Goal: Task Accomplishment & Management: Manage account settings

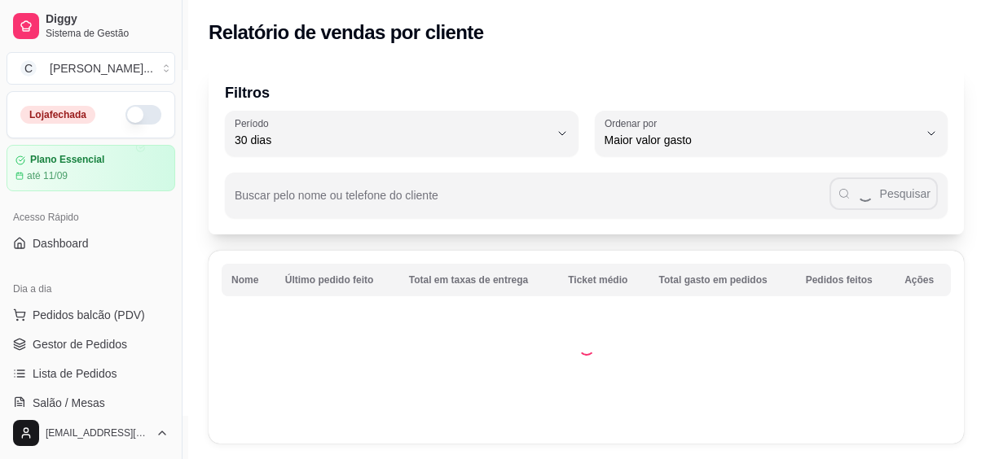
select select "30"
select select "HIGHEST_TOTAL_SPENT_WITH_ORDERS"
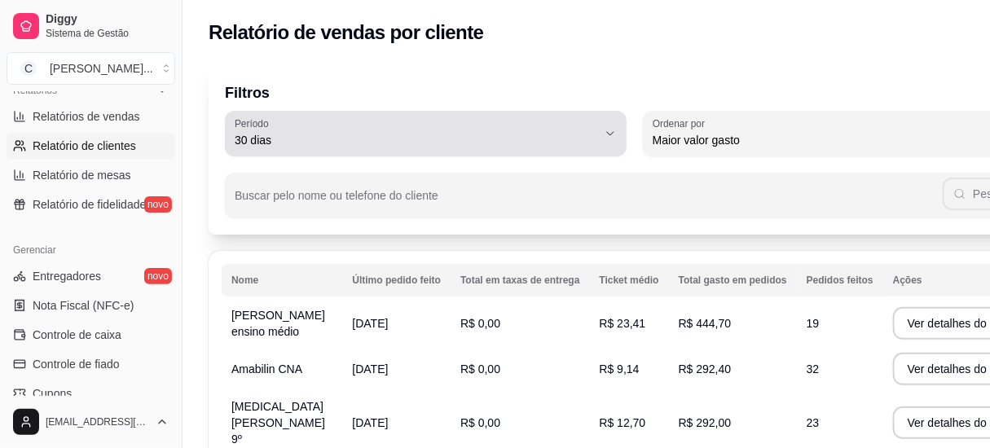
click at [496, 138] on span "30 dias" at bounding box center [416, 140] width 363 height 16
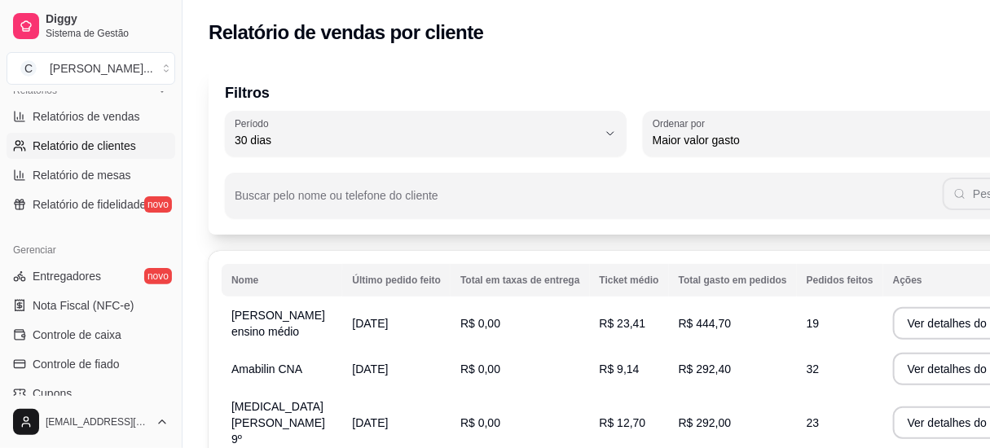
click at [512, 95] on p "Filtros" at bounding box center [635, 92] width 820 height 23
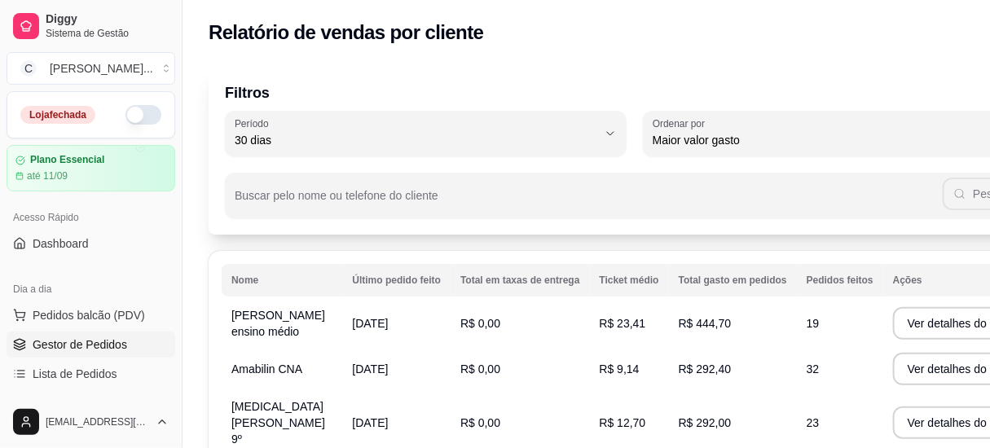
click at [81, 339] on span "Gestor de Pedidos" at bounding box center [80, 344] width 95 height 16
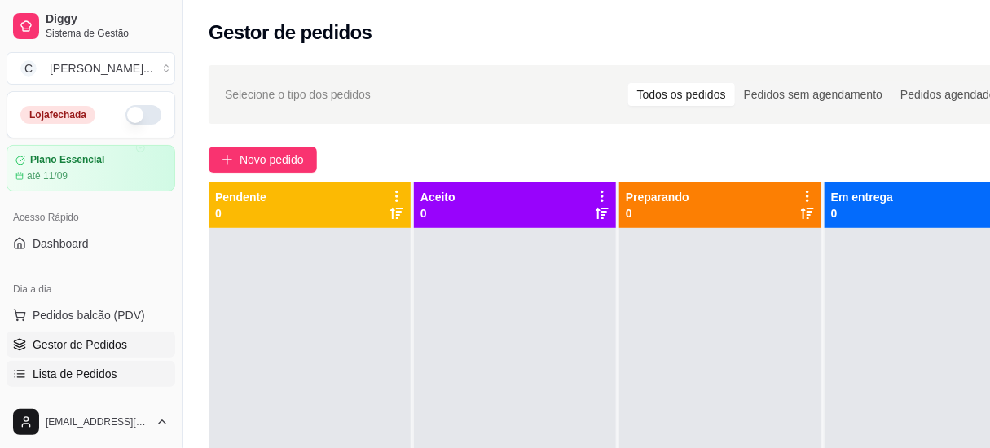
click at [130, 379] on link "Lista de Pedidos" at bounding box center [91, 374] width 169 height 26
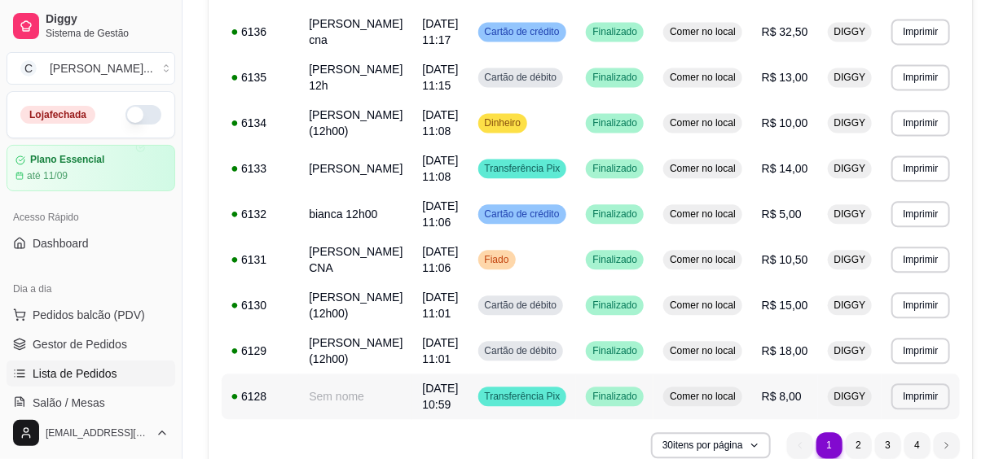
scroll to position [1279, 0]
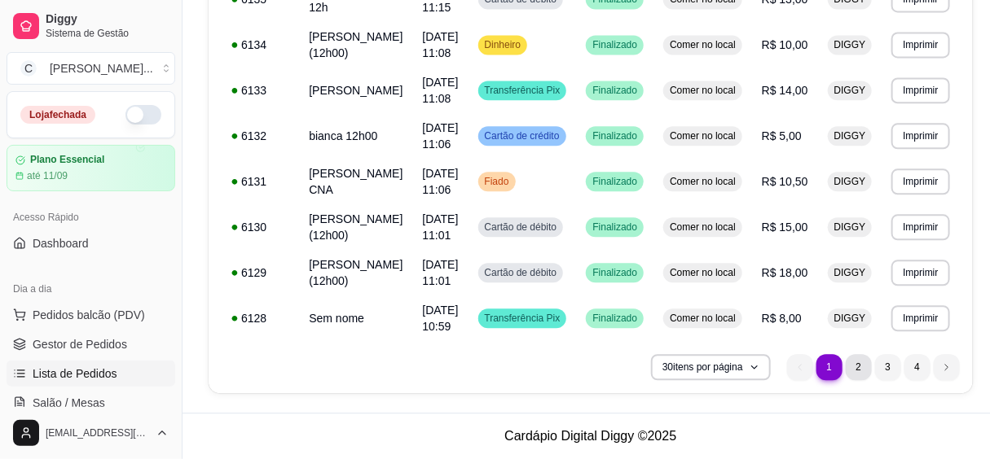
click at [855, 363] on li "2" at bounding box center [859, 367] width 26 height 26
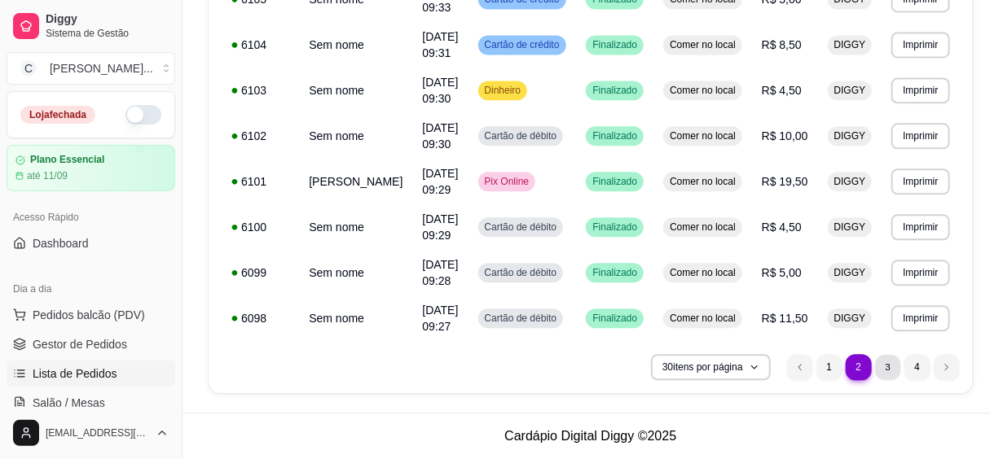
click at [875, 358] on li "3" at bounding box center [887, 366] width 25 height 25
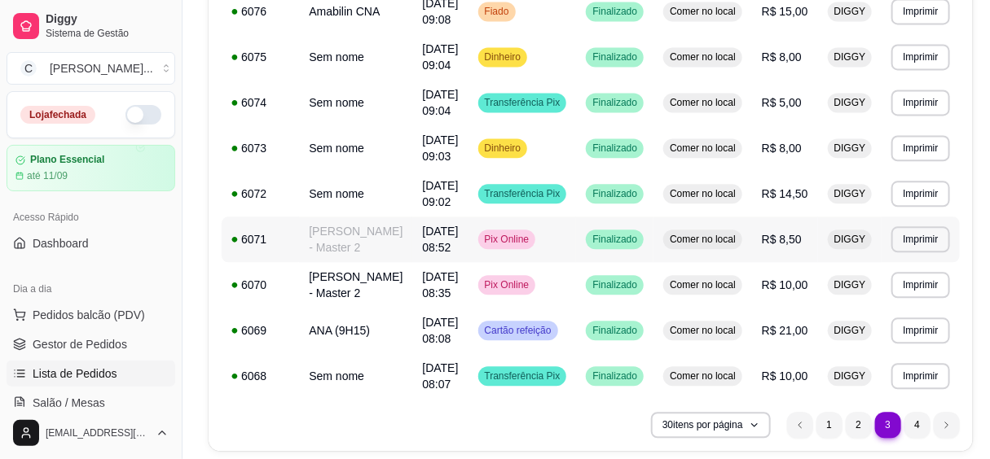
scroll to position [1295, 0]
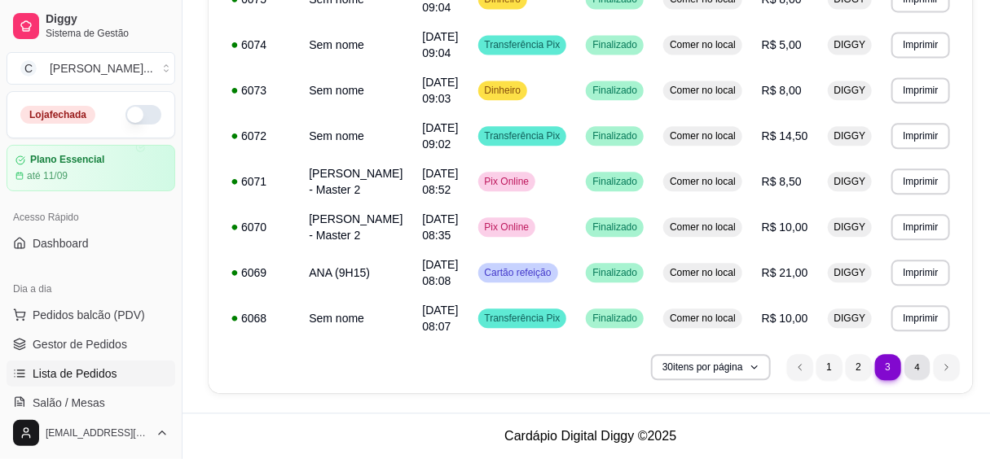
click at [906, 371] on li "4" at bounding box center [916, 366] width 25 height 25
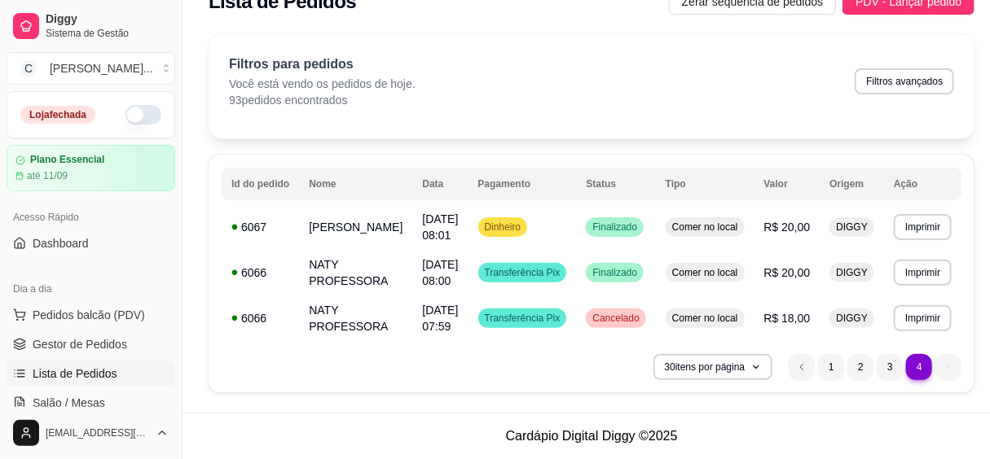
scroll to position [31, 0]
click at [819, 365] on li "1" at bounding box center [831, 366] width 25 height 25
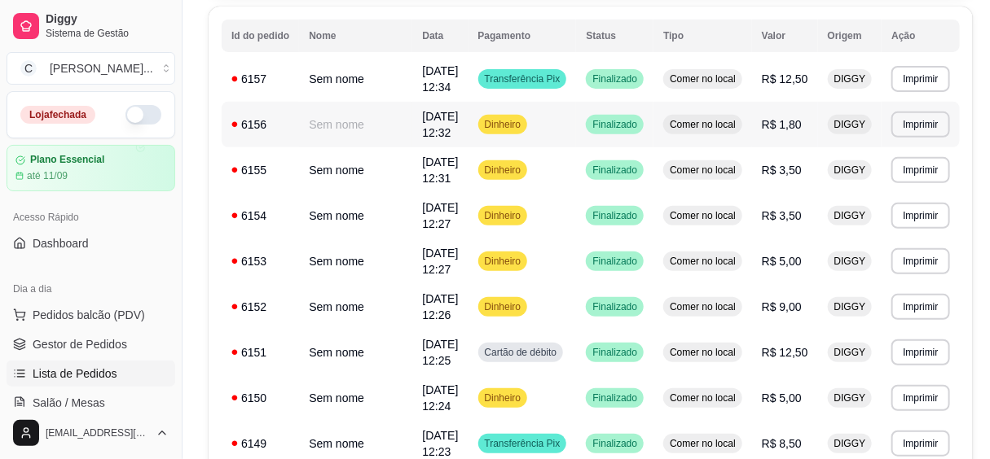
scroll to position [0, 0]
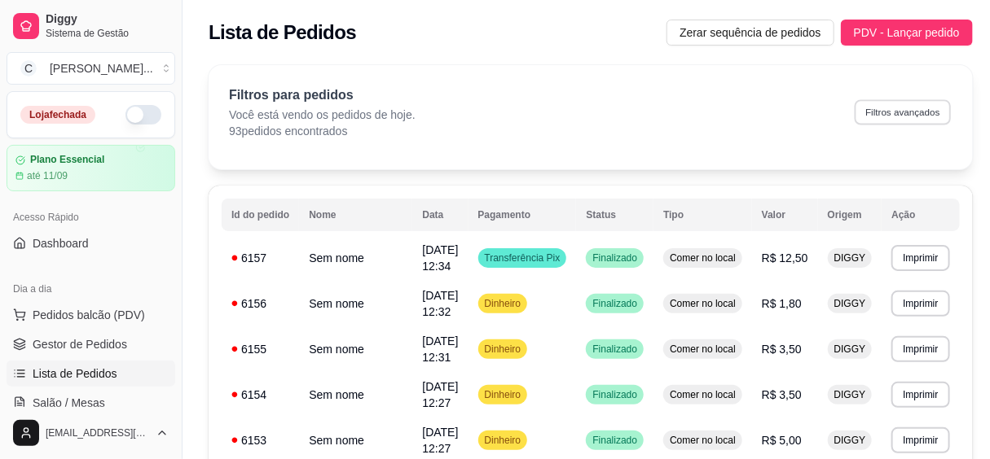
click at [872, 113] on button "Filtros avançados" at bounding box center [903, 111] width 96 height 25
select select "0"
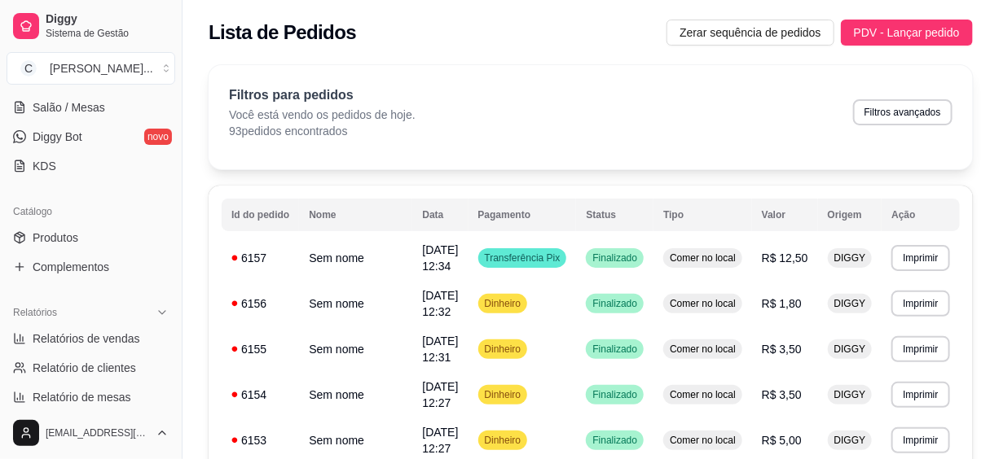
scroll to position [444, 0]
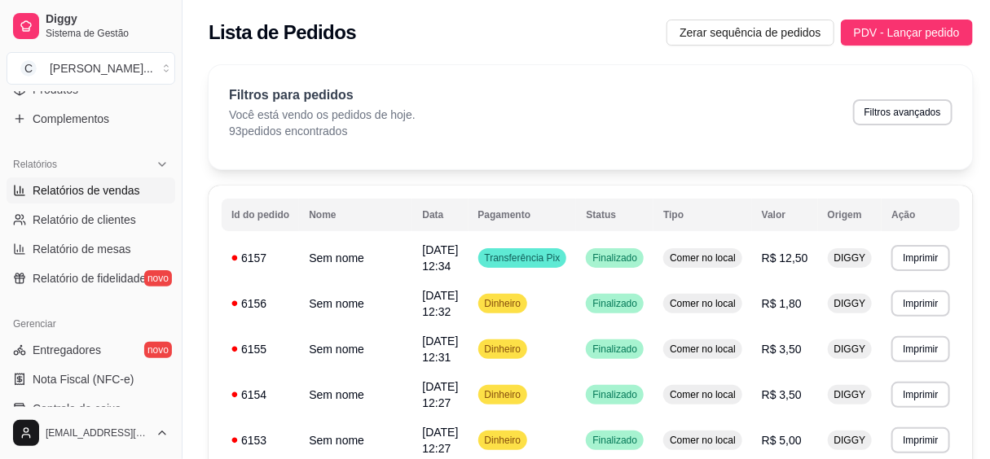
click at [117, 191] on span "Relatórios de vendas" at bounding box center [87, 190] width 108 height 16
select select "ALL"
select select "0"
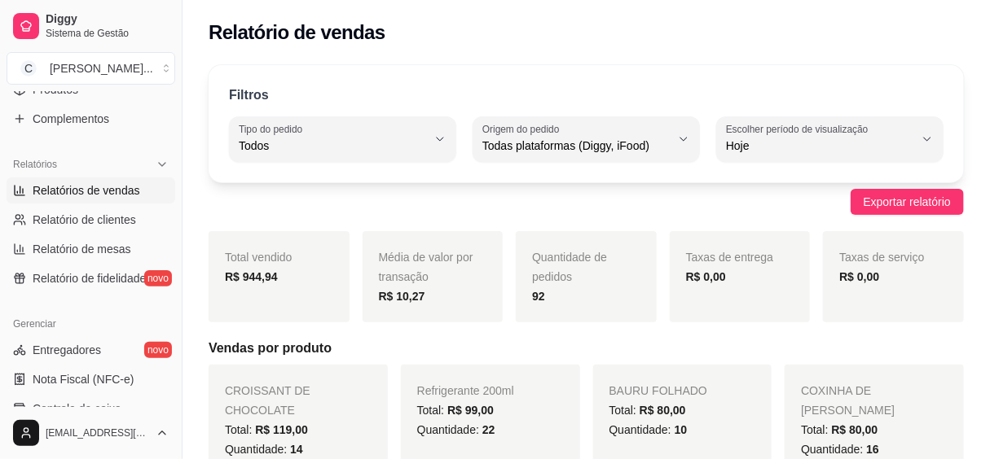
click at [789, 143] on span "Hoje" at bounding box center [820, 146] width 188 height 16
click at [765, 349] on span "Customizado" at bounding box center [822, 343] width 178 height 15
type input "-1"
select select "-1"
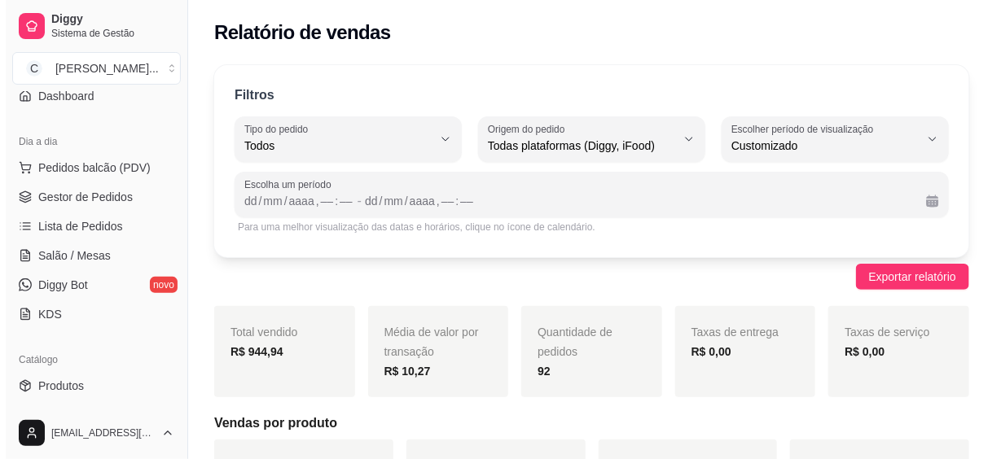
scroll to position [73, 0]
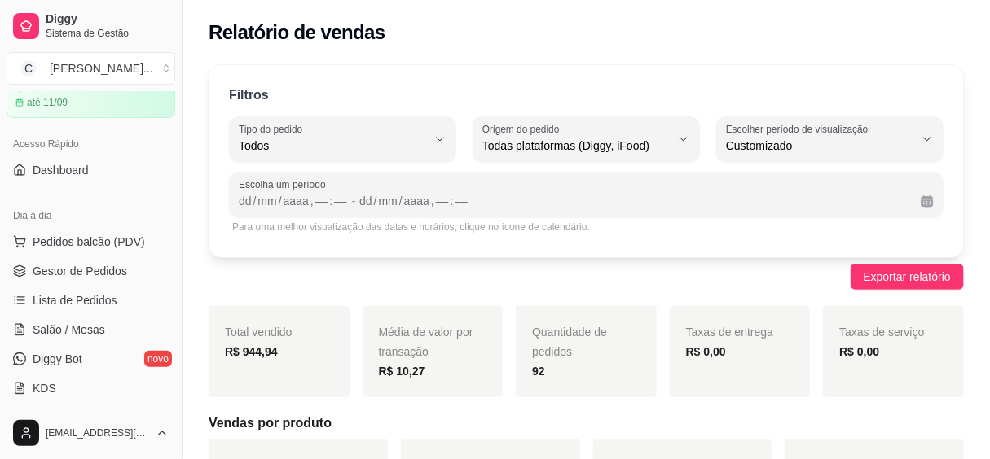
click at [61, 196] on div "Dia a dia Pedidos balcão (PDV) Gestor de Pedidos Lista de Pedidos Salão / Mesas…" at bounding box center [91, 302] width 182 height 212
click at [84, 272] on span "Gestor de Pedidos" at bounding box center [80, 271] width 95 height 16
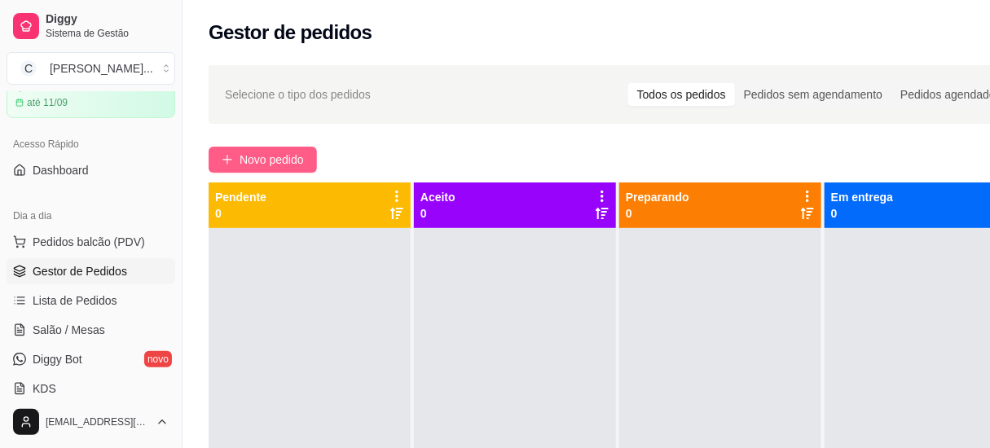
click at [285, 152] on span "Novo pedido" at bounding box center [272, 160] width 64 height 18
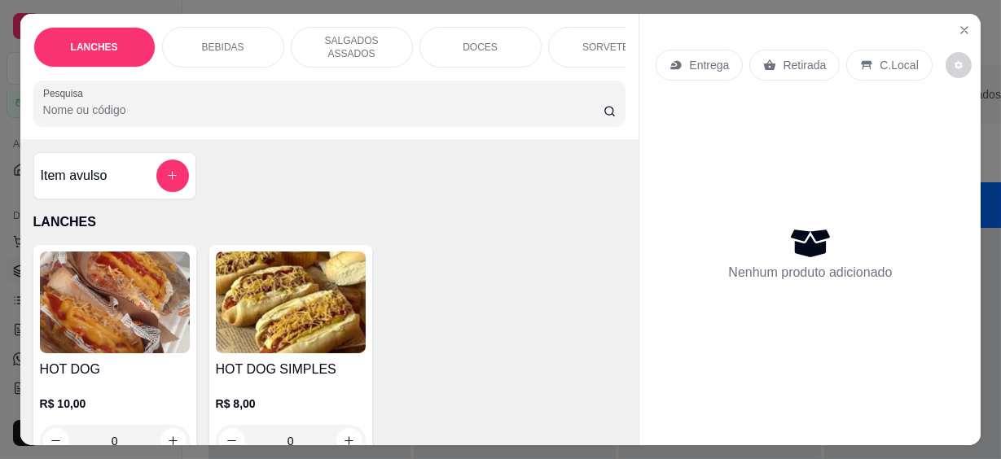
click at [187, 112] on div "Pesquisa" at bounding box center [329, 104] width 593 height 46
click at [186, 83] on div "Pesquisa" at bounding box center [329, 104] width 593 height 46
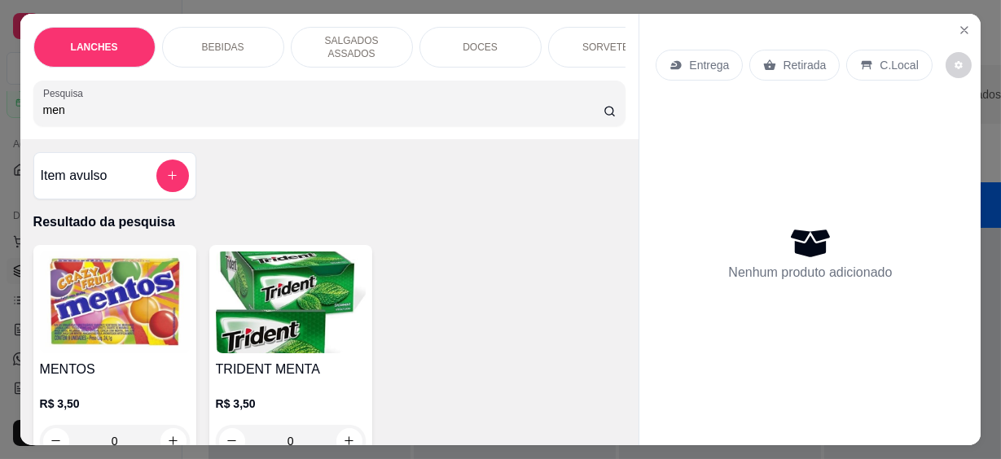
scroll to position [147, 0]
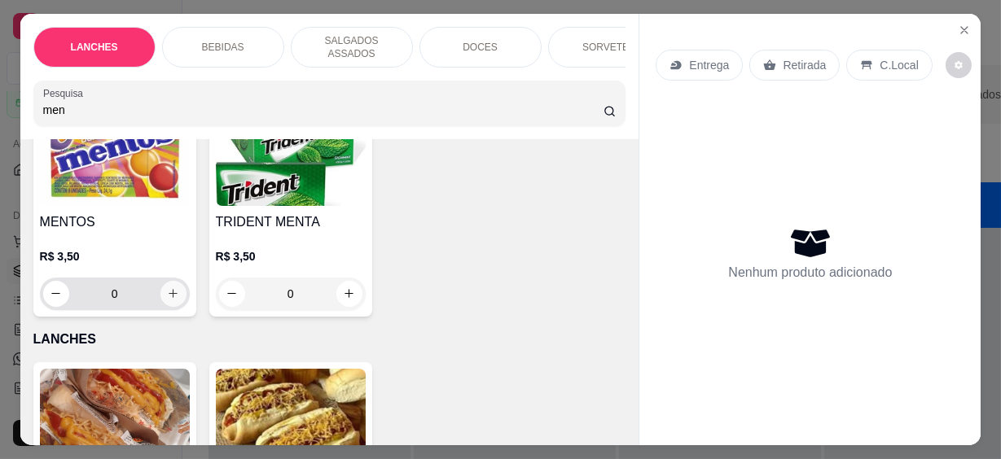
type input "men"
click at [173, 288] on icon "increase-product-quantity" at bounding box center [173, 294] width 12 height 12
type input "1"
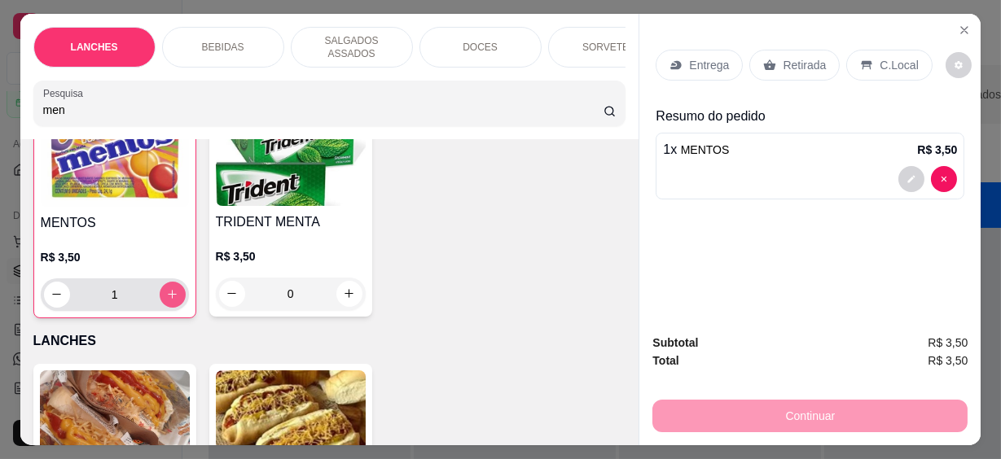
click at [173, 285] on button "increase-product-quantity" at bounding box center [173, 295] width 26 height 26
type input "2"
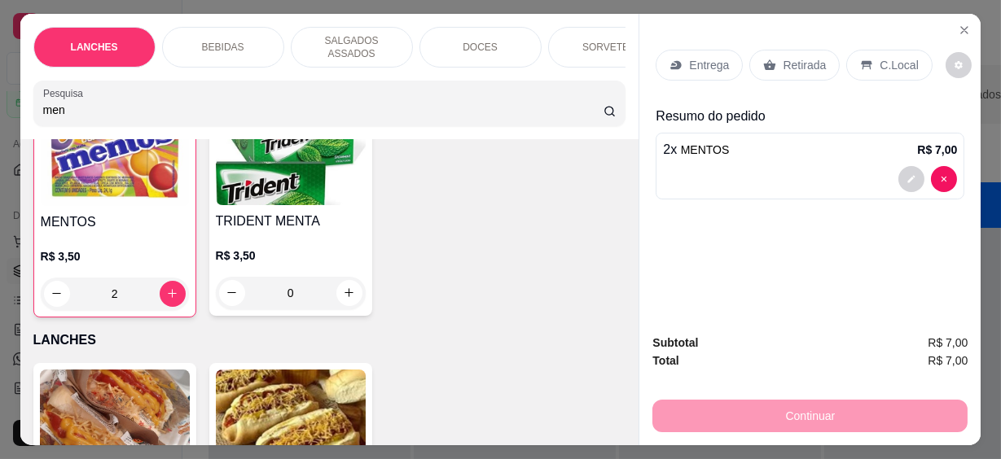
click at [895, 57] on p "C.Local" at bounding box center [899, 65] width 38 height 16
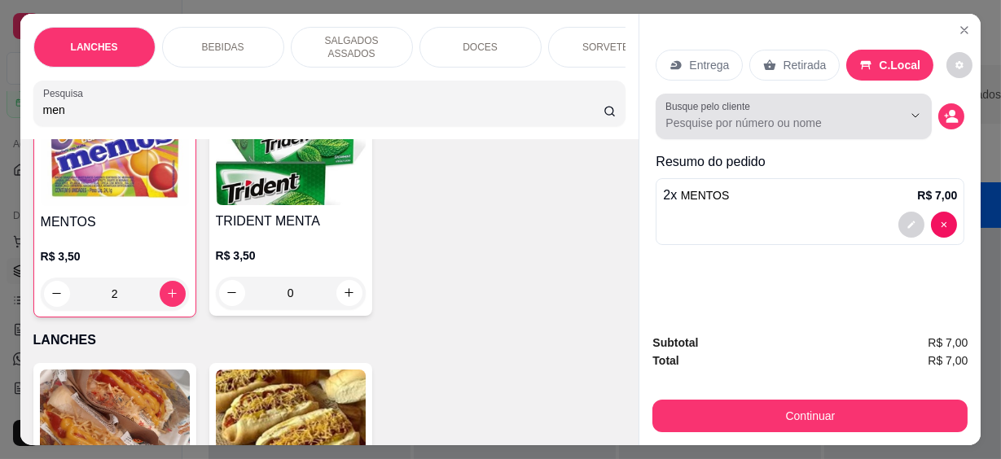
click at [793, 115] on input "Busque pelo cliente" at bounding box center [771, 123] width 211 height 16
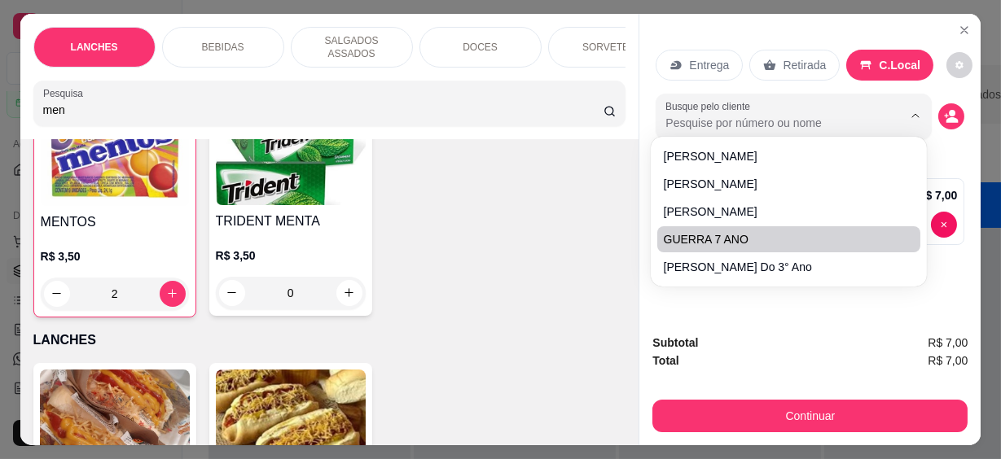
click at [797, 360] on div "Total R$ 7,00" at bounding box center [810, 361] width 315 height 18
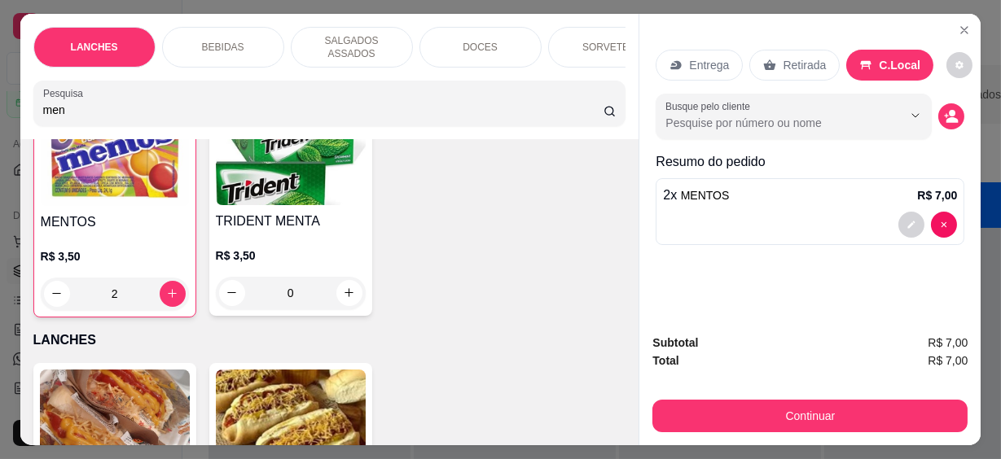
click at [807, 427] on div "Subtotal R$ 7,00 Total R$ 7,00 Continuar" at bounding box center [810, 383] width 341 height 125
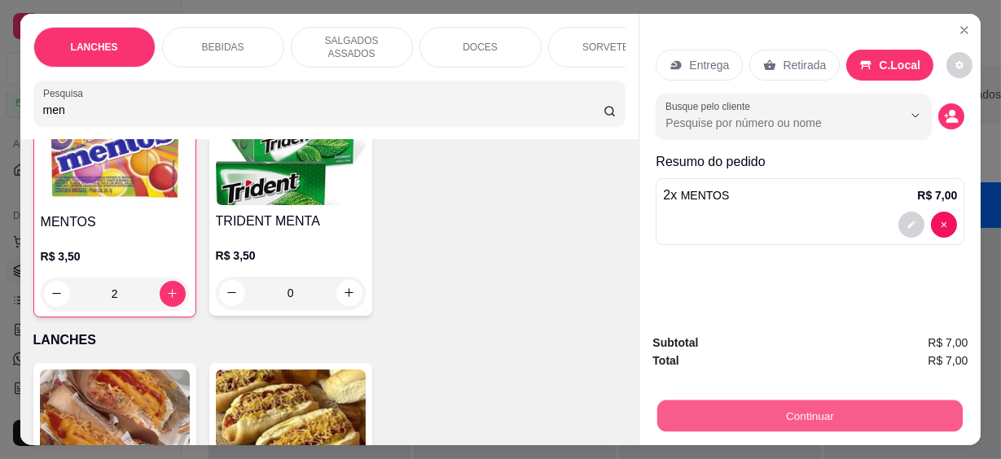
click at [821, 404] on button "Continuar" at bounding box center [810, 417] width 306 height 32
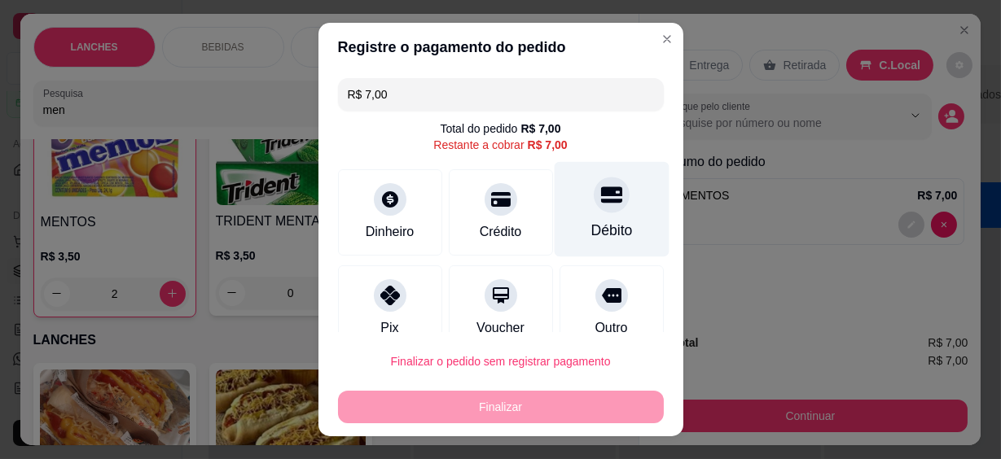
click at [598, 203] on div at bounding box center [612, 196] width 36 height 36
type input "R$ 0,00"
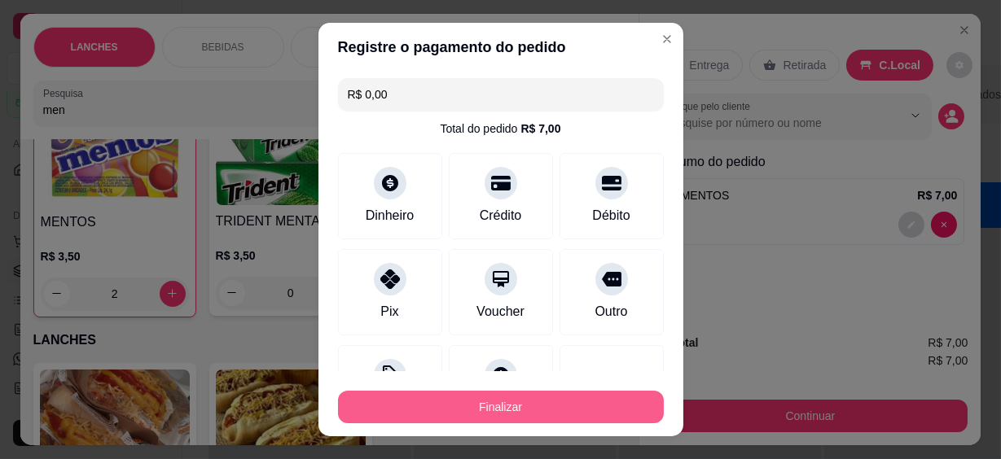
click at [566, 406] on button "Finalizar" at bounding box center [501, 407] width 326 height 33
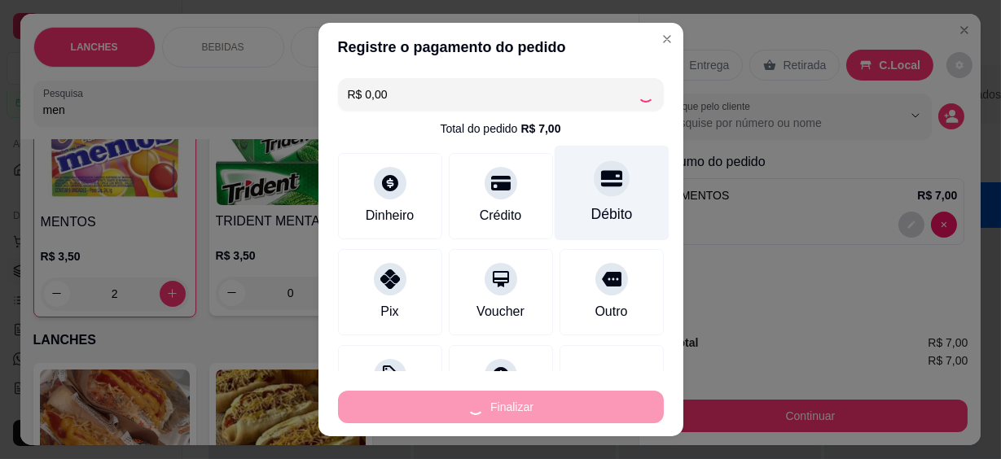
type input "0"
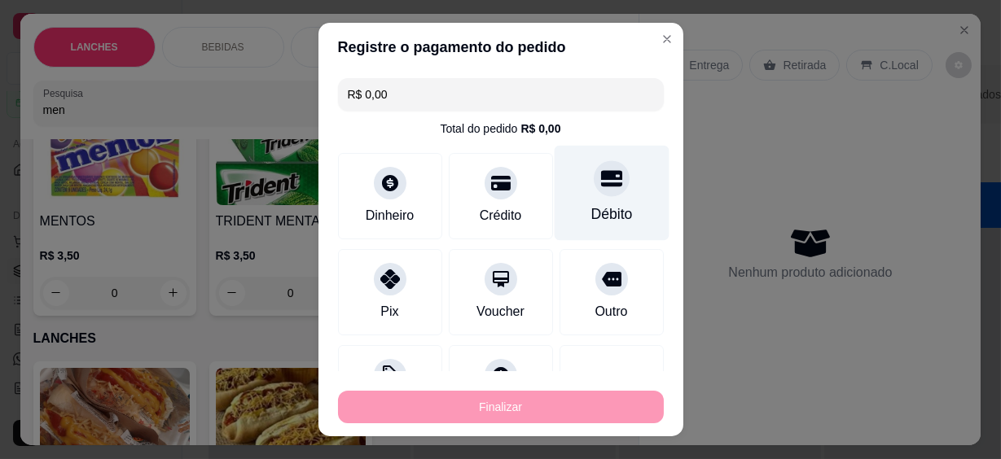
type input "-R$ 7,00"
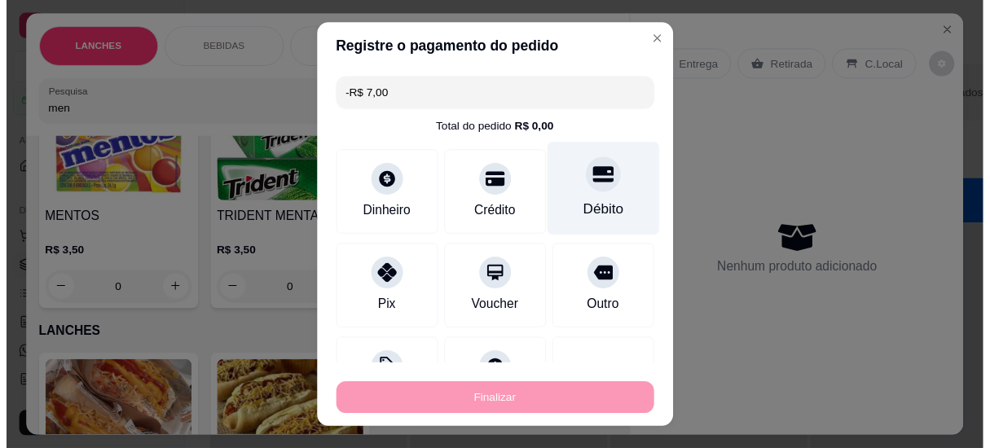
scroll to position [147, 0]
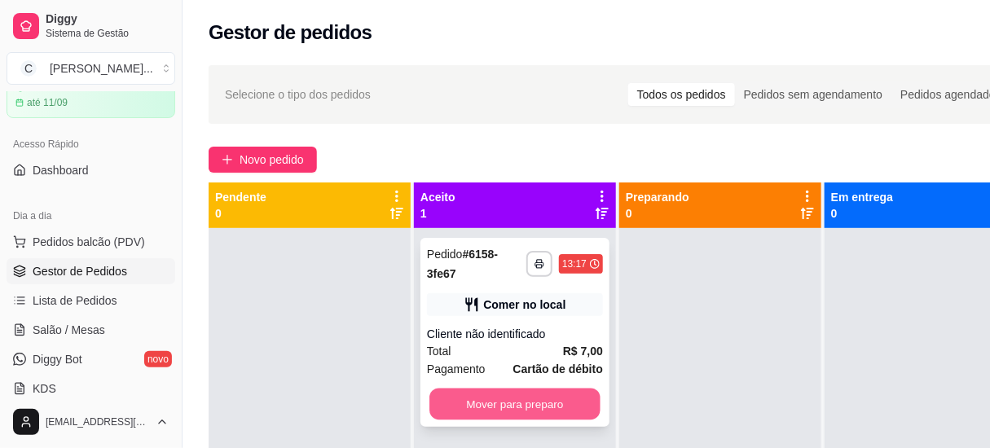
click at [526, 394] on button "Mover para preparo" at bounding box center [514, 405] width 171 height 32
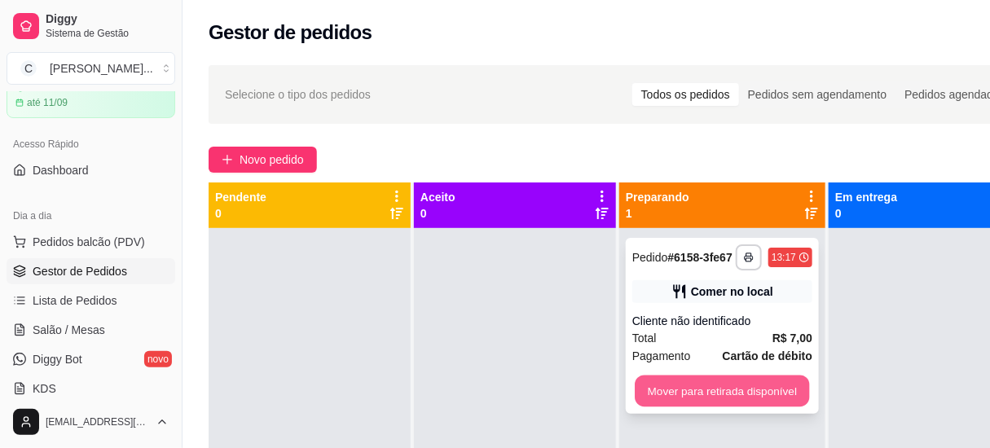
click at [700, 376] on button "Mover para retirada disponível" at bounding box center [722, 392] width 174 height 32
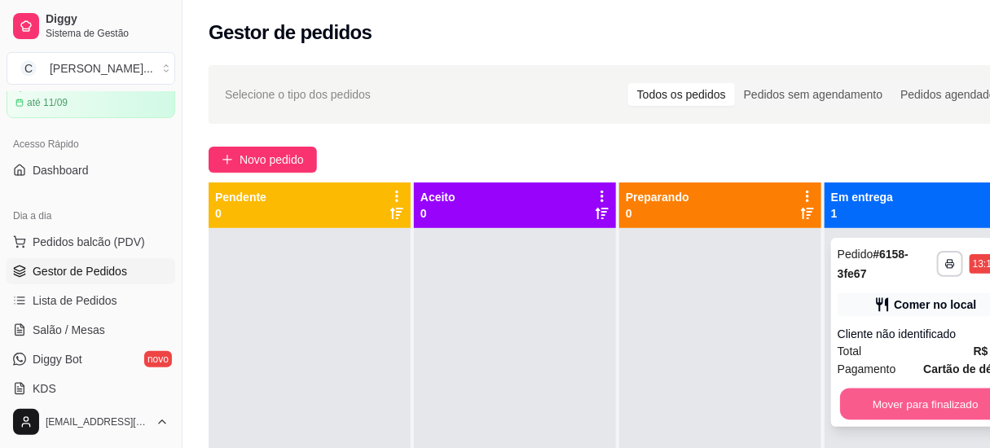
click at [859, 391] on button "Mover para finalizado" at bounding box center [925, 405] width 171 height 32
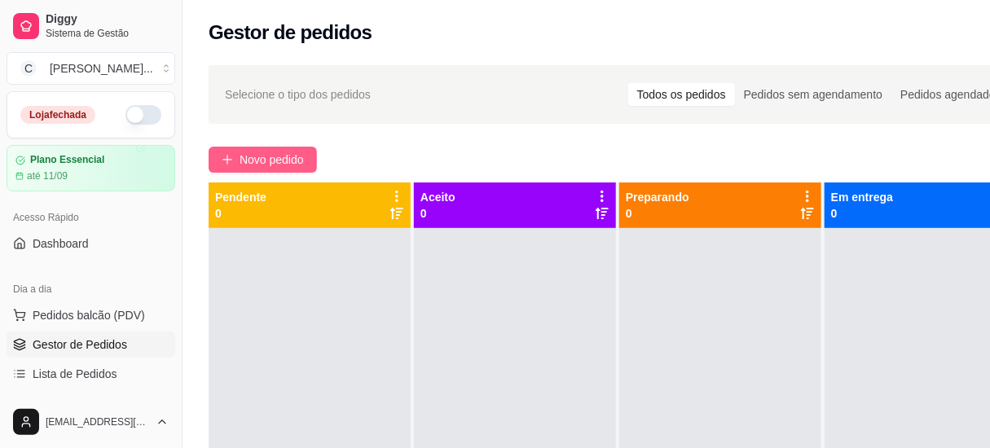
click at [222, 155] on icon "plus" at bounding box center [227, 159] width 11 height 11
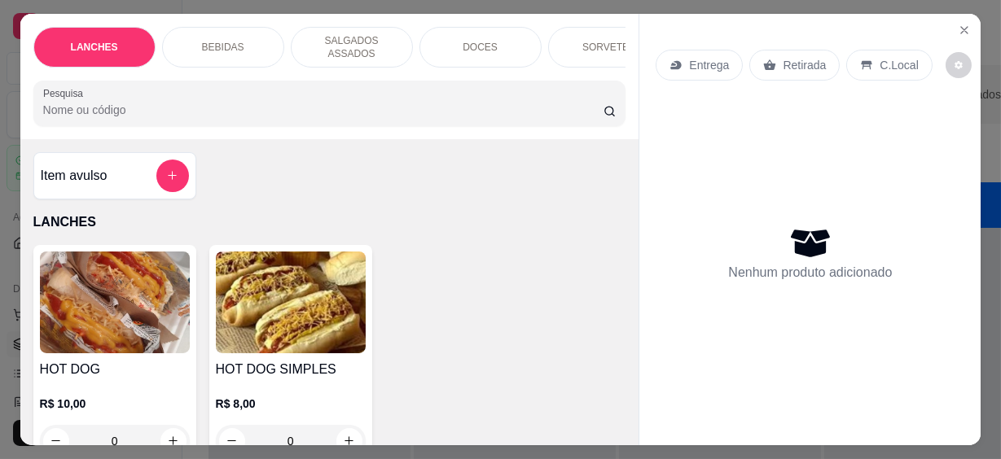
click at [193, 102] on input "Pesquisa" at bounding box center [323, 110] width 561 height 16
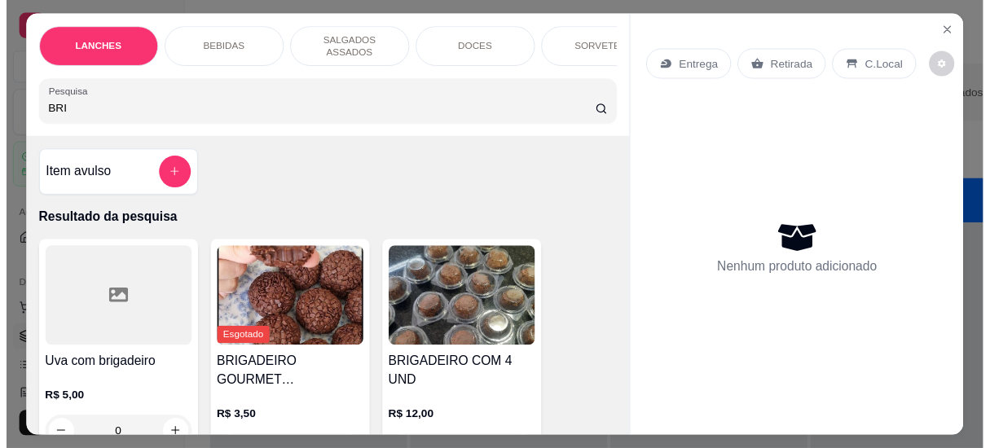
scroll to position [73, 0]
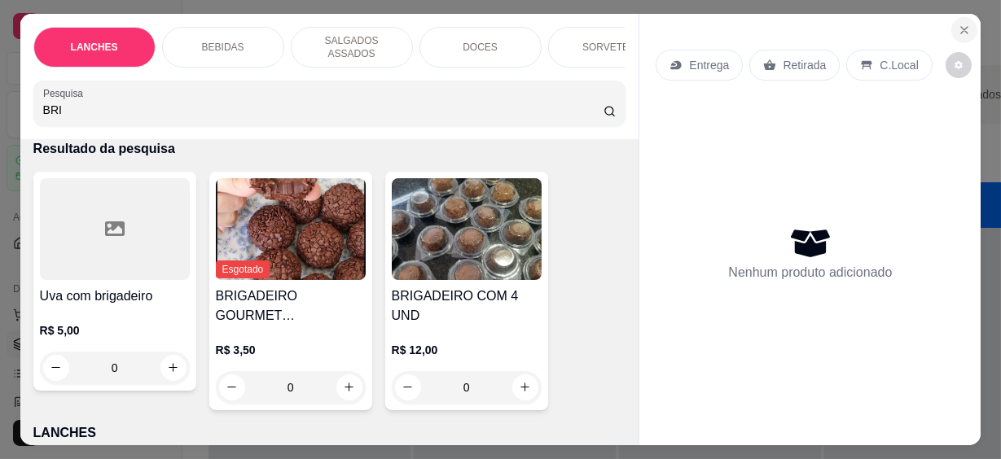
type input "BRI"
click at [967, 24] on button "Close" at bounding box center [965, 30] width 26 height 26
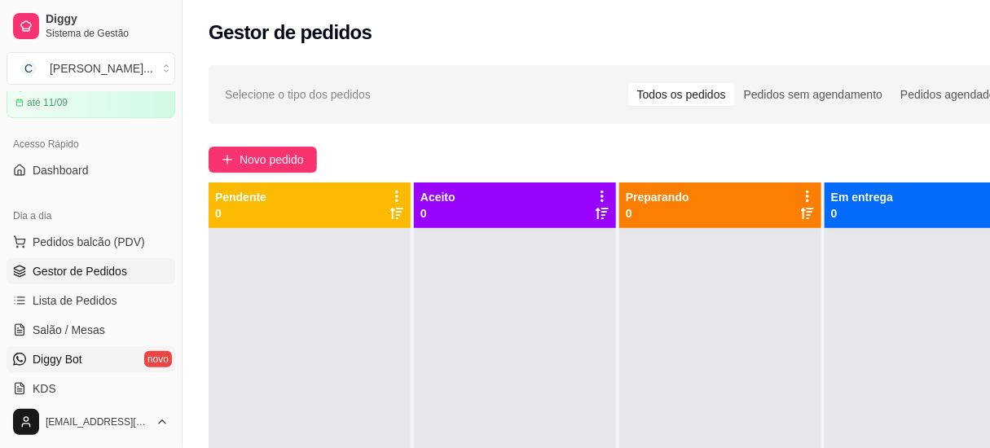
scroll to position [147, 0]
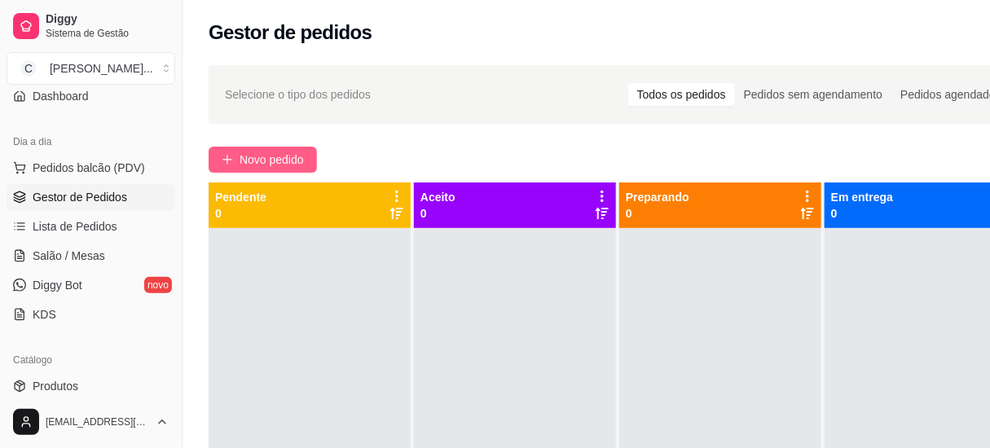
click at [265, 169] on button "Novo pedido" at bounding box center [263, 160] width 108 height 26
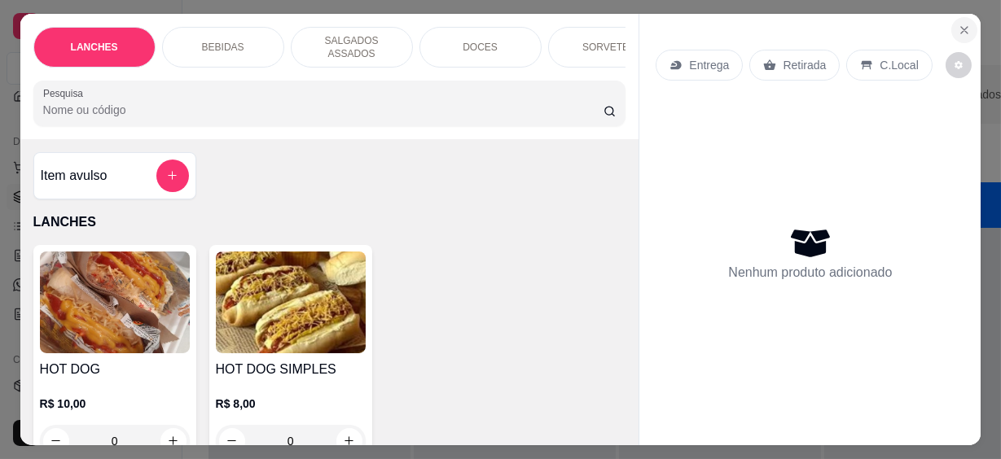
click at [958, 24] on icon "Close" at bounding box center [964, 30] width 13 height 13
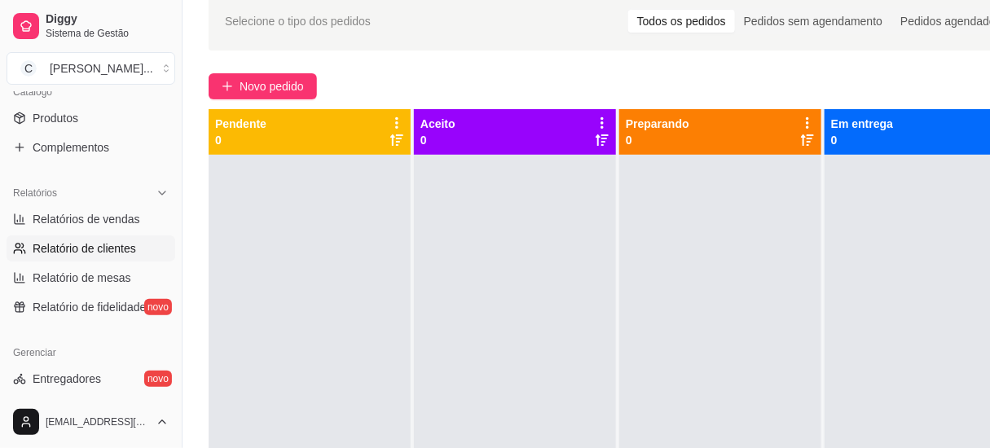
scroll to position [341, 0]
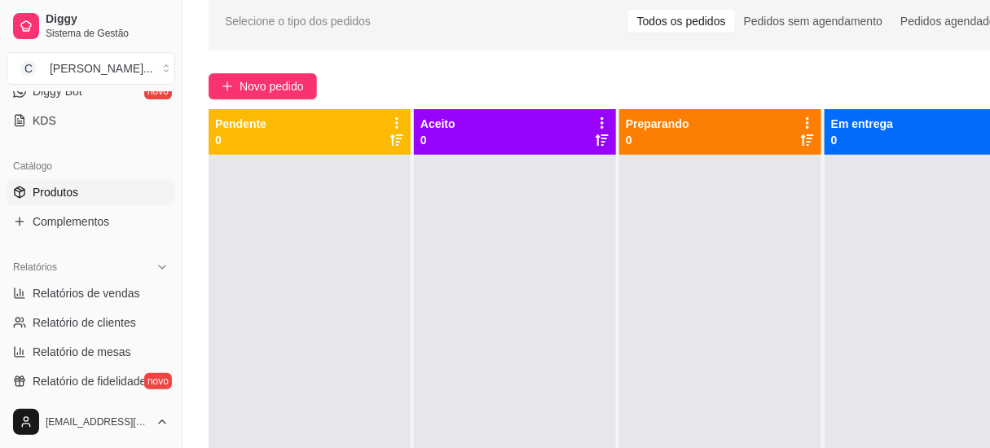
click at [73, 186] on span "Produtos" at bounding box center [56, 192] width 46 height 16
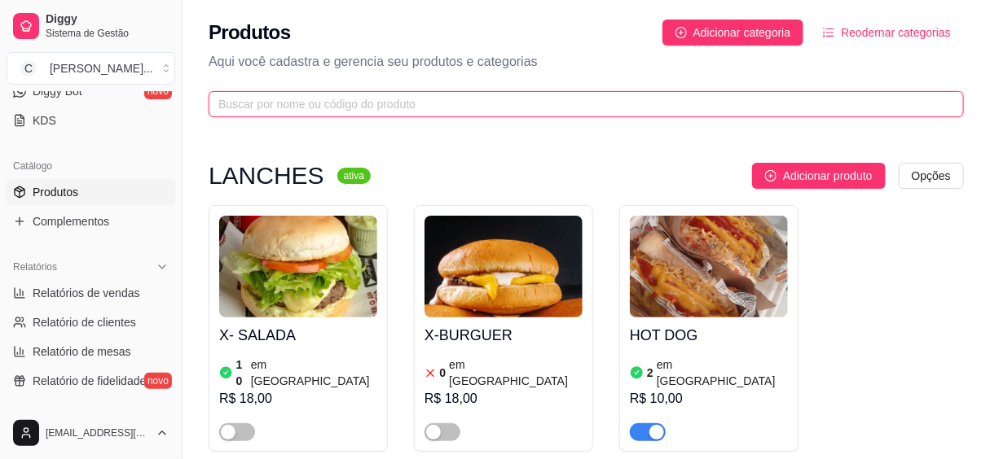
click at [501, 105] on input "text" at bounding box center [579, 104] width 723 height 18
click at [502, 104] on input "text" at bounding box center [579, 104] width 723 height 18
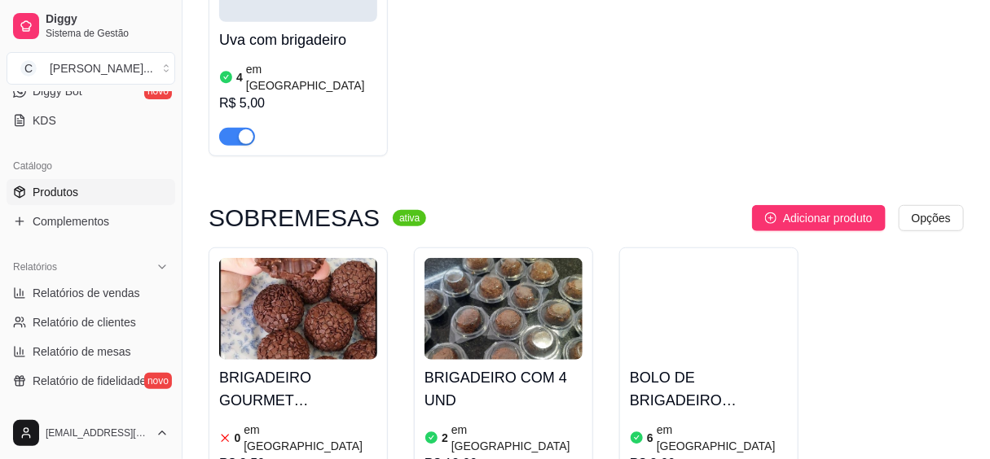
scroll to position [370, 0]
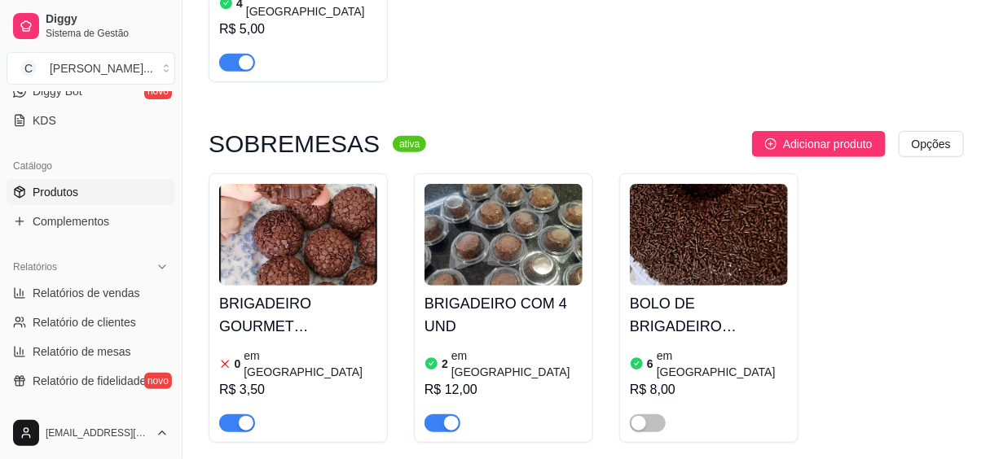
type input "BRI"
click at [446, 416] on div "button" at bounding box center [451, 423] width 15 height 15
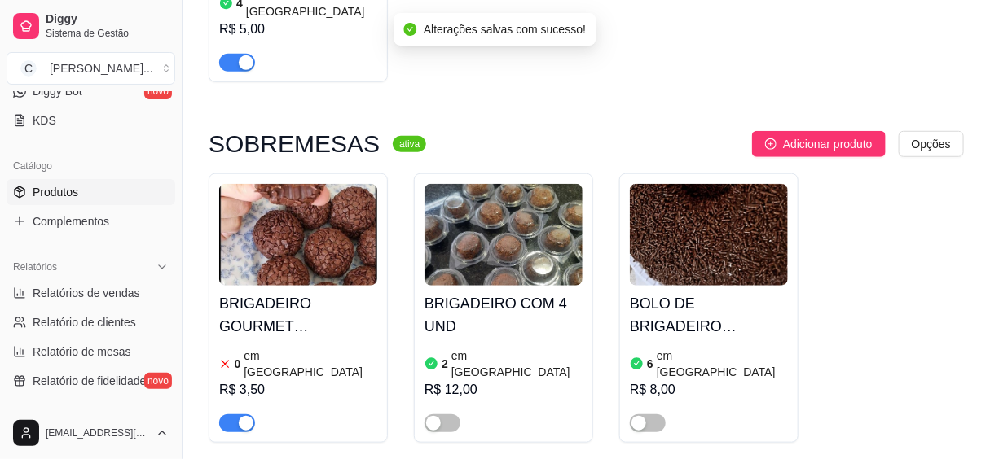
click at [273, 348] on article "em [GEOGRAPHIC_DATA]" at bounding box center [311, 364] width 134 height 33
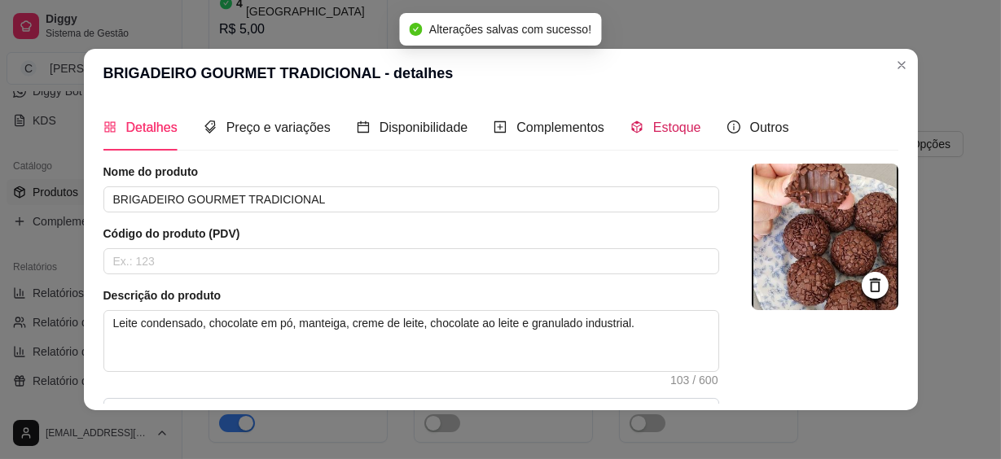
click at [660, 124] on span "Estoque" at bounding box center [677, 128] width 48 height 14
click at [660, 98] on header "BRIGADEIRO GOURMET TRADICIONAL - detalhes" at bounding box center [501, 73] width 834 height 49
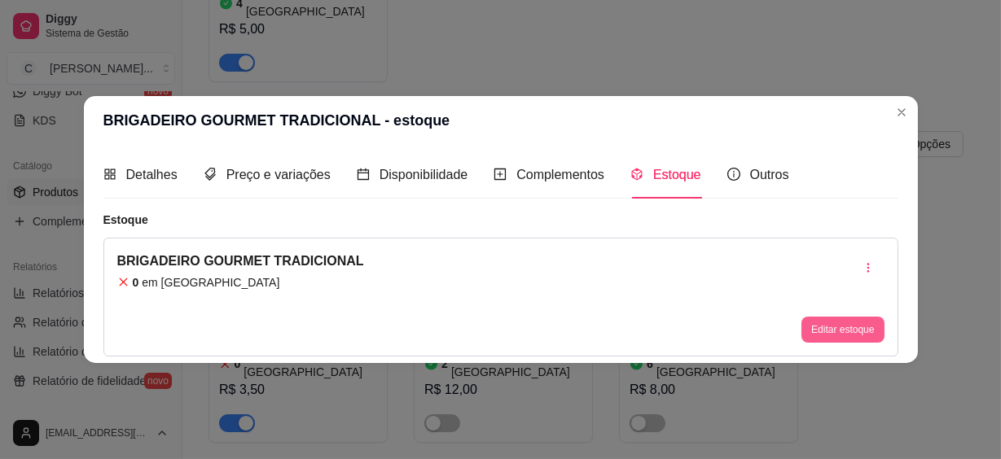
click at [823, 328] on button "Editar estoque" at bounding box center [843, 330] width 82 height 26
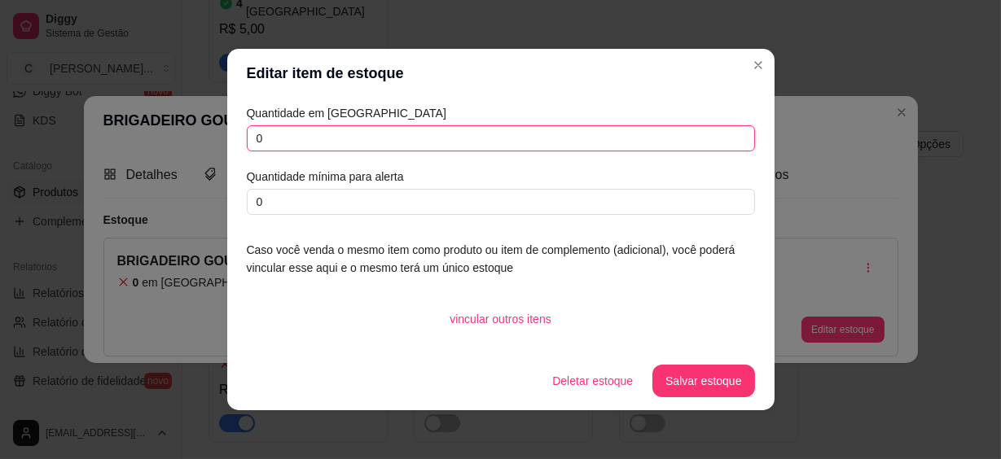
click at [257, 144] on input "0" at bounding box center [501, 138] width 508 height 26
type input "6"
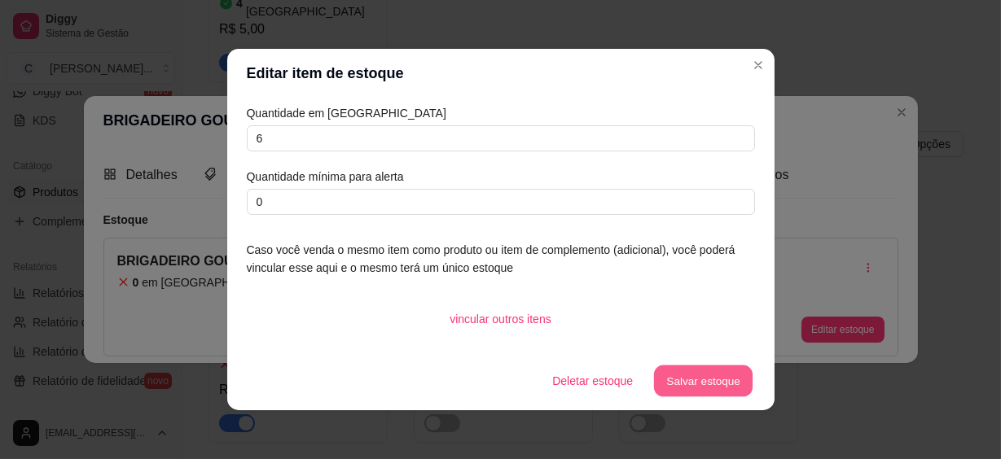
click at [682, 386] on button "Salvar estoque" at bounding box center [703, 382] width 99 height 32
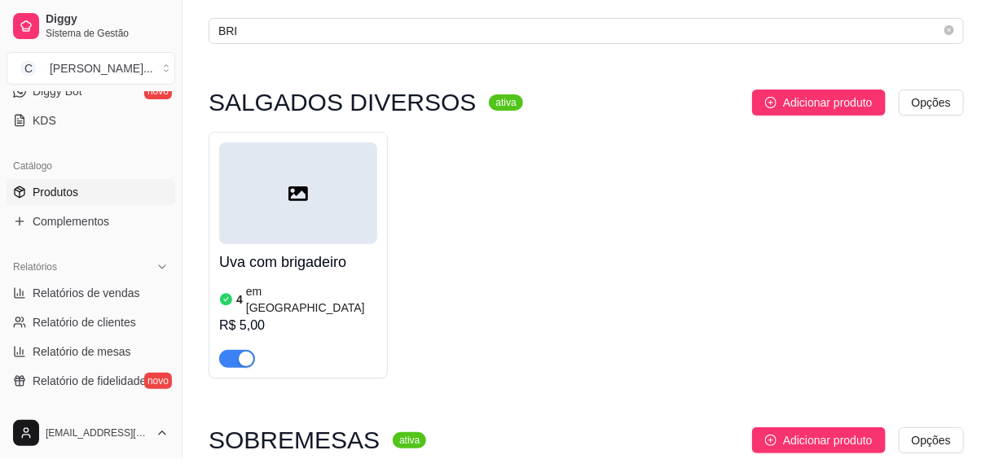
scroll to position [0, 0]
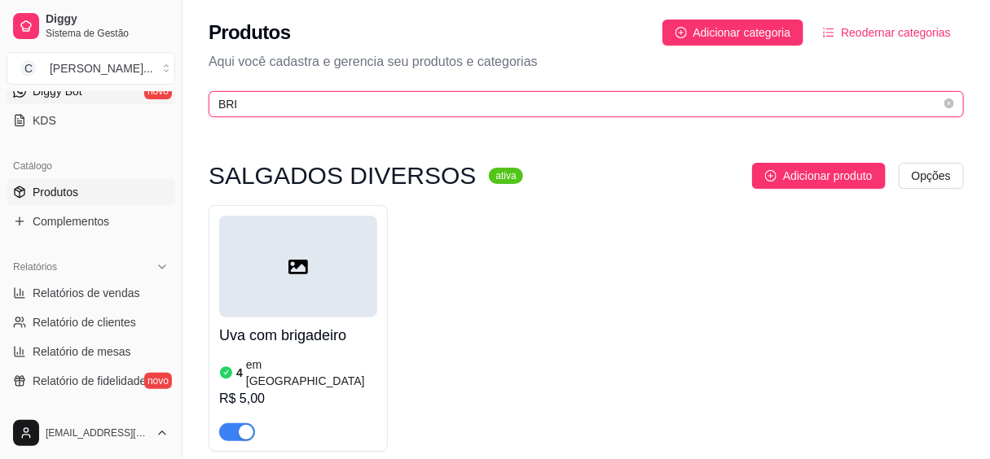
drag, startPoint x: 250, startPoint y: 100, endPoint x: 152, endPoint y: 103, distance: 97.8
click at [152, 103] on div "Diggy Sistema de Gestão C Cantina Giuli ... Loja fechada Plano Essencial até 11…" at bounding box center [495, 447] width 990 height 895
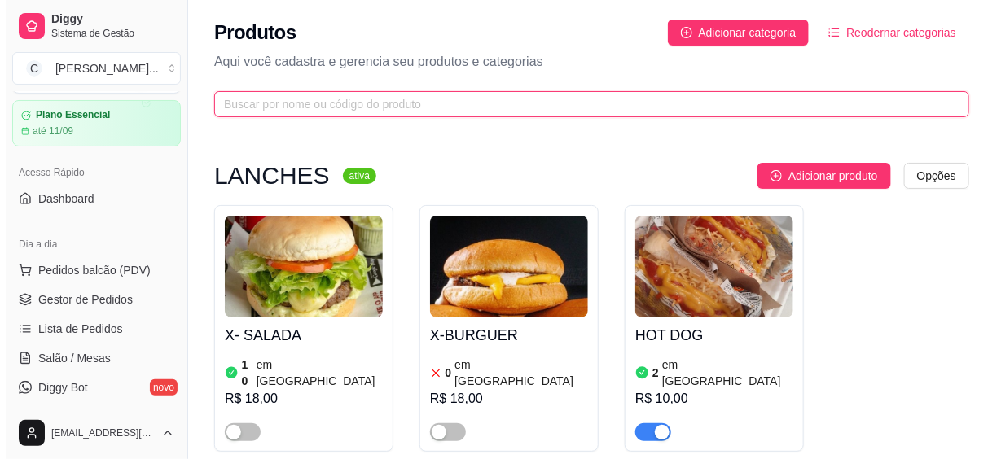
scroll to position [193, 0]
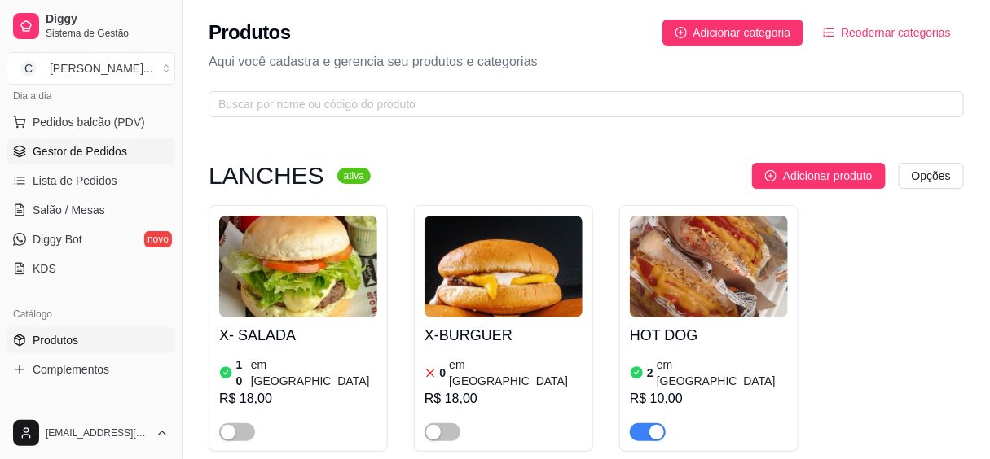
click at [68, 149] on span "Gestor de Pedidos" at bounding box center [80, 151] width 95 height 16
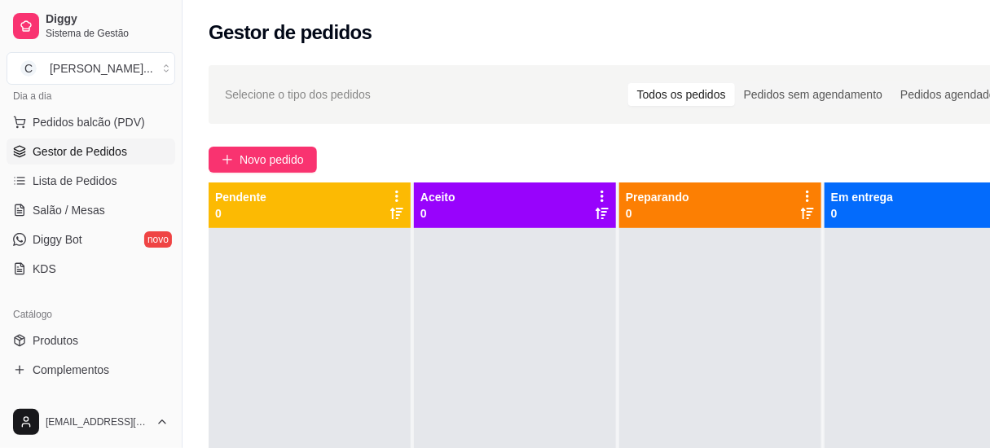
click at [287, 106] on div "Selecione o tipo dos pedidos Todos os pedidos Pedidos sem agendamento Pedidos a…" at bounding box center [618, 94] width 787 height 26
click at [289, 160] on span "Novo pedido" at bounding box center [272, 160] width 64 height 18
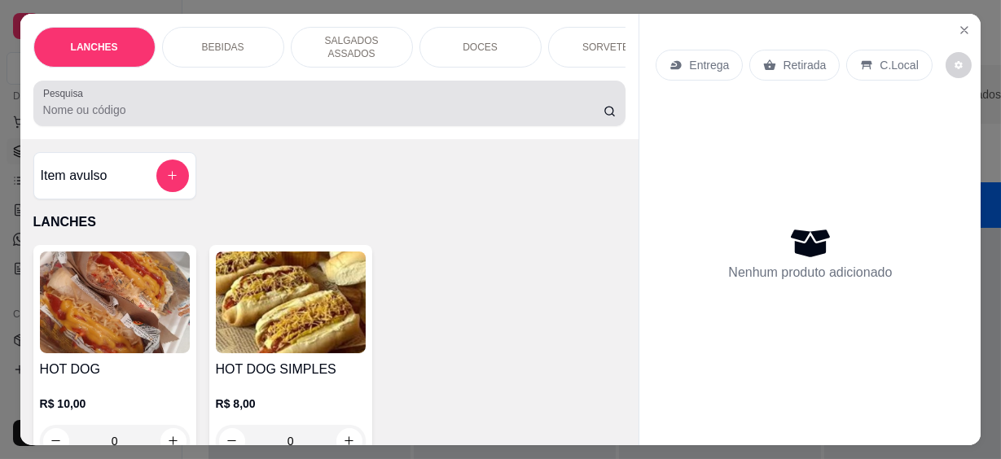
click at [207, 116] on div "Pesquisa" at bounding box center [329, 104] width 593 height 46
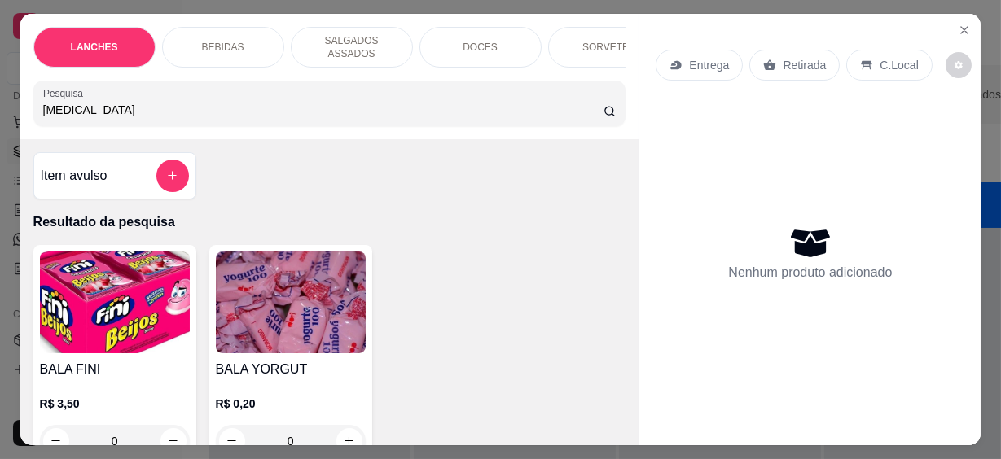
scroll to position [147, 0]
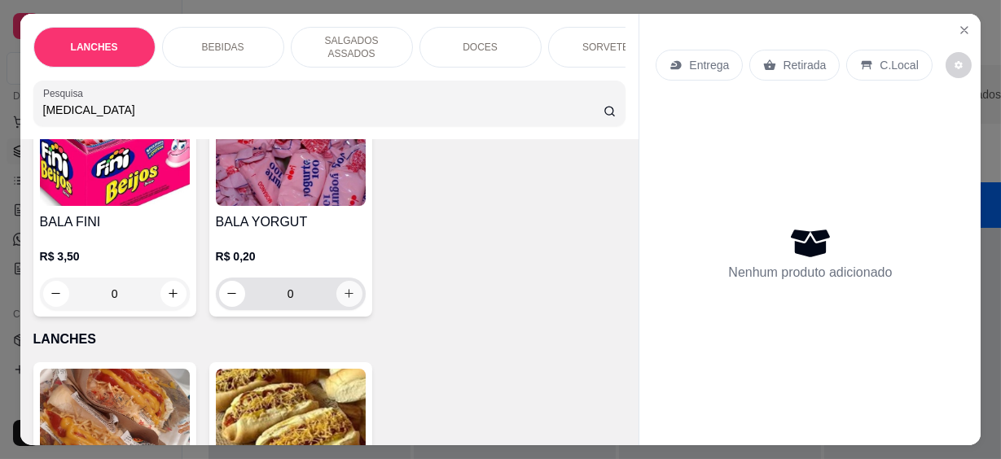
type input "[MEDICAL_DATA]"
click at [346, 288] on icon "increase-product-quantity" at bounding box center [349, 294] width 12 height 12
type input "1"
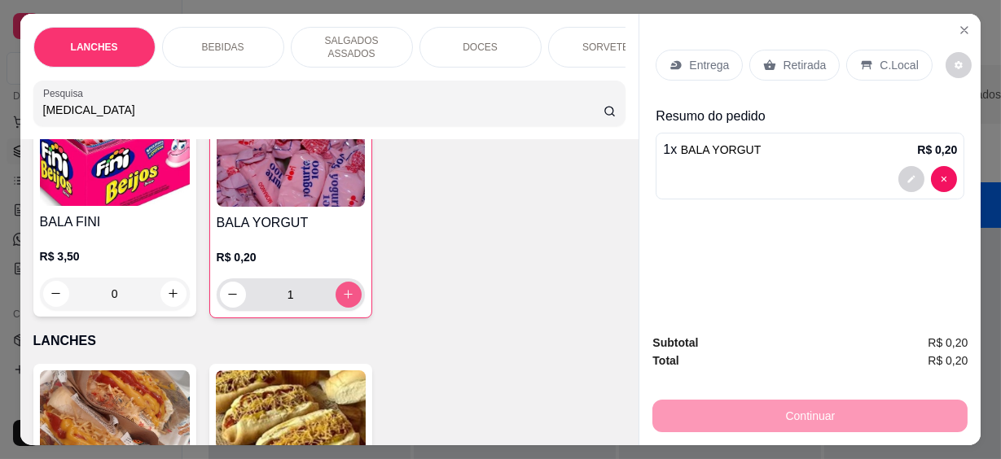
click at [346, 288] on icon "increase-product-quantity" at bounding box center [348, 294] width 12 height 12
type input "2"
click at [900, 60] on p "C.Local" at bounding box center [899, 65] width 38 height 16
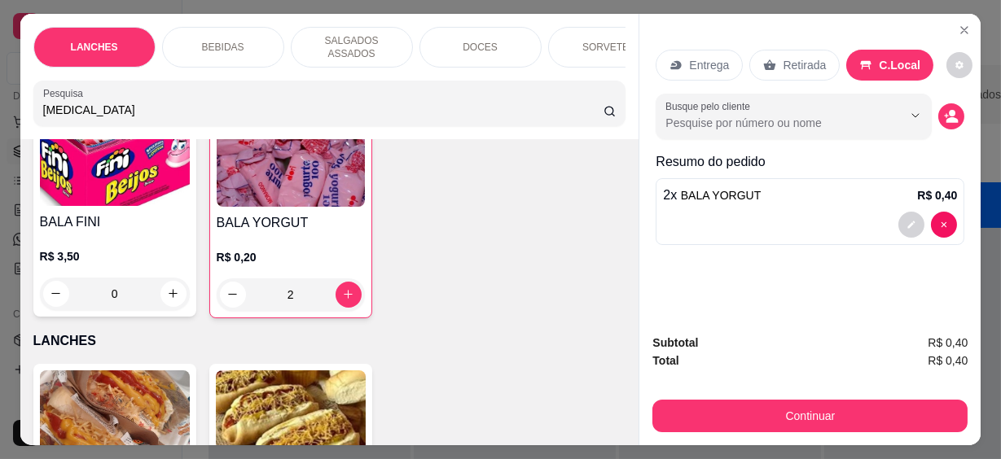
drag, startPoint x: 106, startPoint y: 88, endPoint x: 0, endPoint y: 106, distance: 107.4
click at [0, 106] on html "Diggy Sistema de Gestão C Cantina Giuli ... Loja fechada Plano Essencial até 11…" at bounding box center [500, 229] width 1001 height 459
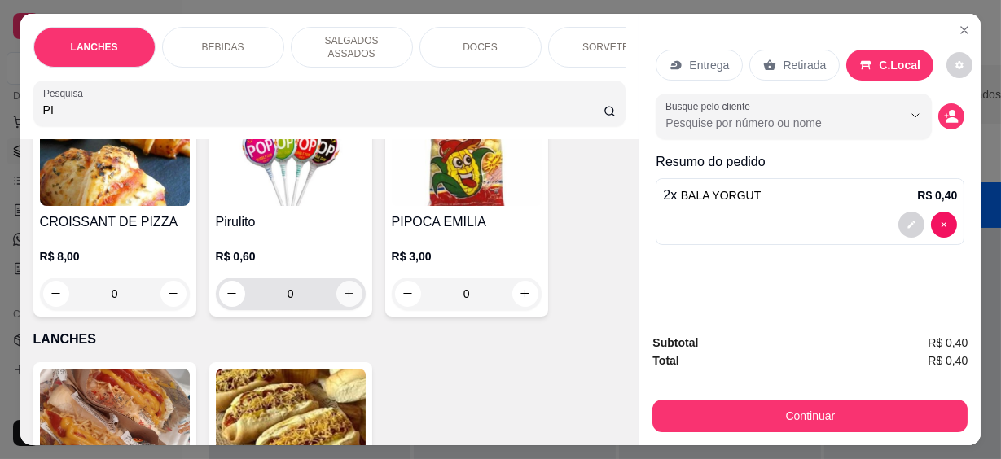
type input "PI"
click at [350, 284] on button "increase-product-quantity" at bounding box center [348, 293] width 25 height 25
type input "1"
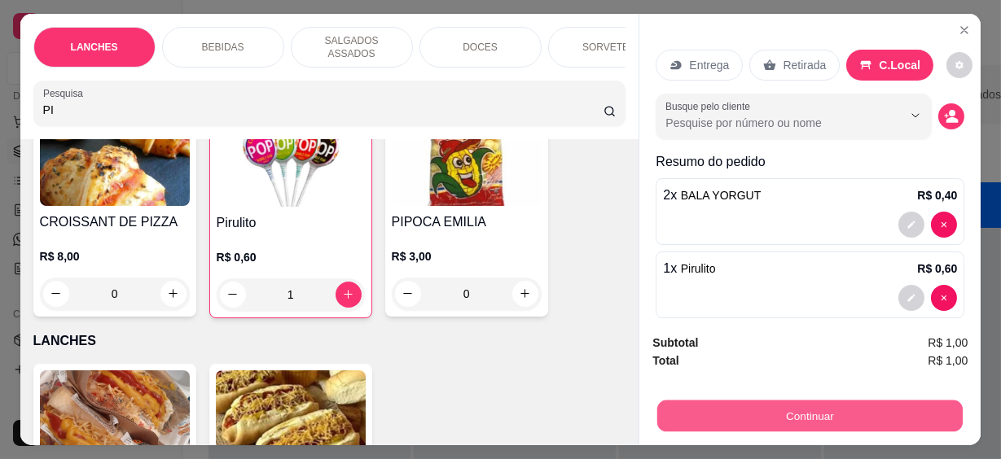
click at [821, 408] on button "Continuar" at bounding box center [810, 417] width 306 height 32
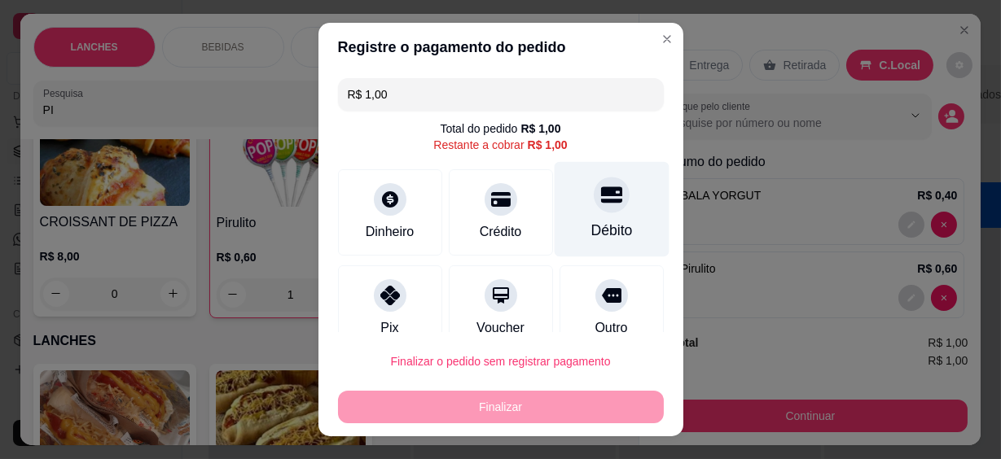
click at [594, 207] on div at bounding box center [612, 196] width 36 height 36
type input "R$ 0,00"
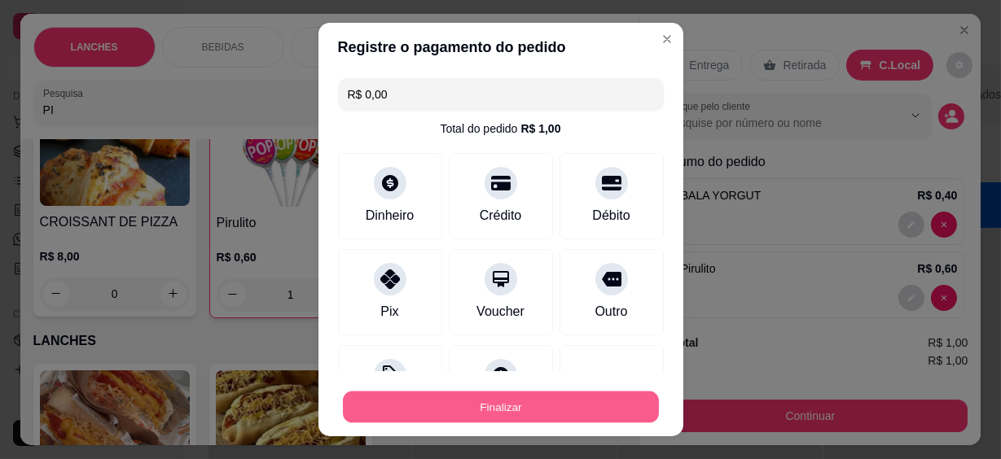
click at [578, 398] on button "Finalizar" at bounding box center [501, 407] width 316 height 32
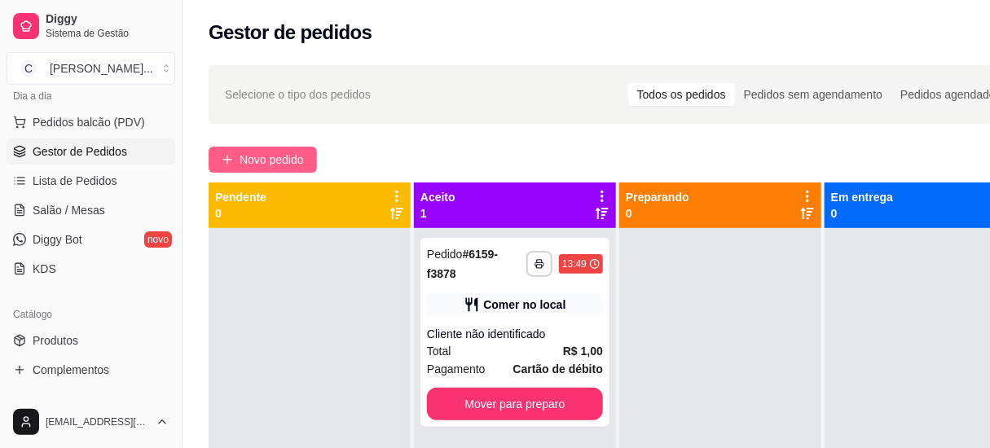
click at [297, 157] on span "Novo pedido" at bounding box center [272, 160] width 64 height 18
click at [272, 103] on input "Pesquisa" at bounding box center [317, 110] width 550 height 16
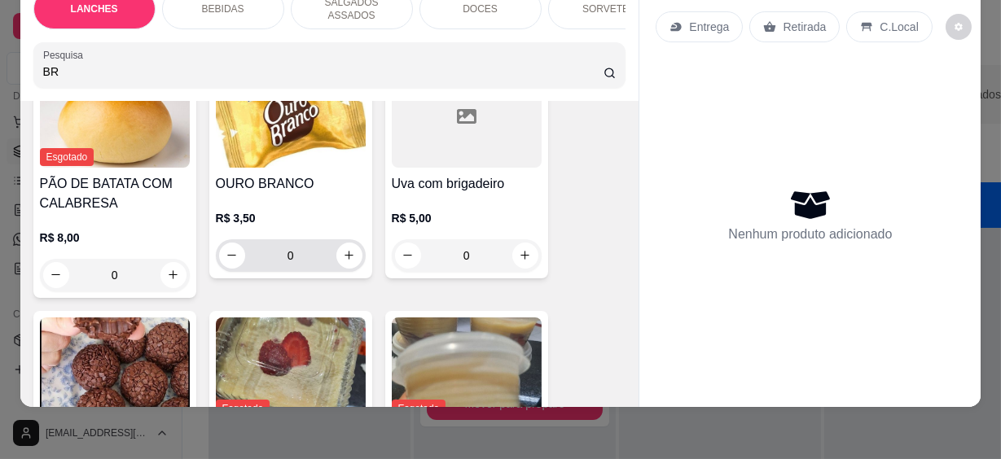
scroll to position [370, 0]
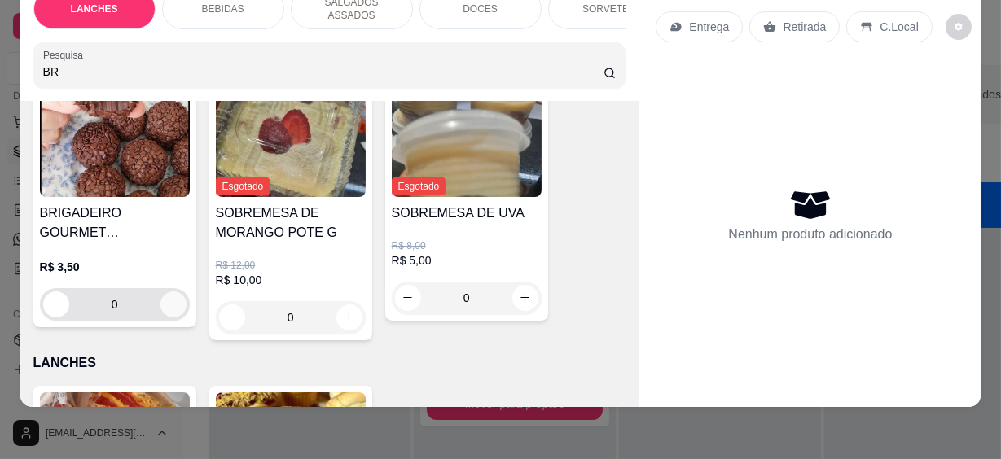
type input "BR"
click at [165, 292] on button "increase-product-quantity" at bounding box center [173, 305] width 26 height 26
type input "1"
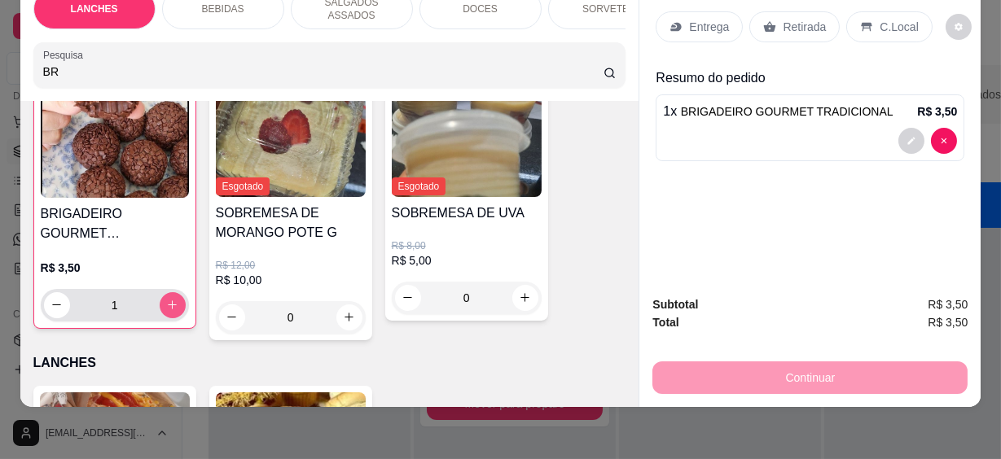
scroll to position [371, 0]
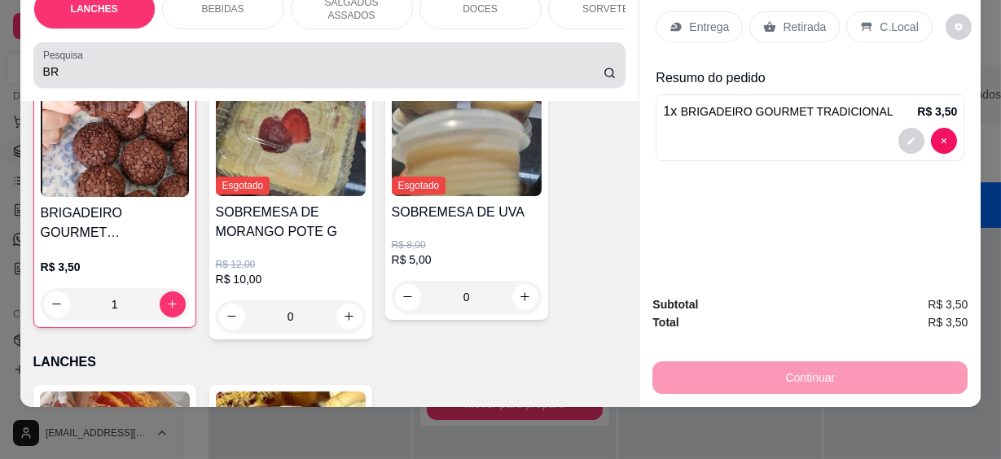
click at [76, 68] on div "BR" at bounding box center [330, 65] width 574 height 33
drag, startPoint x: 76, startPoint y: 68, endPoint x: -3, endPoint y: 55, distance: 80.1
click at [0, 55] on html "**********" at bounding box center [500, 229] width 1001 height 459
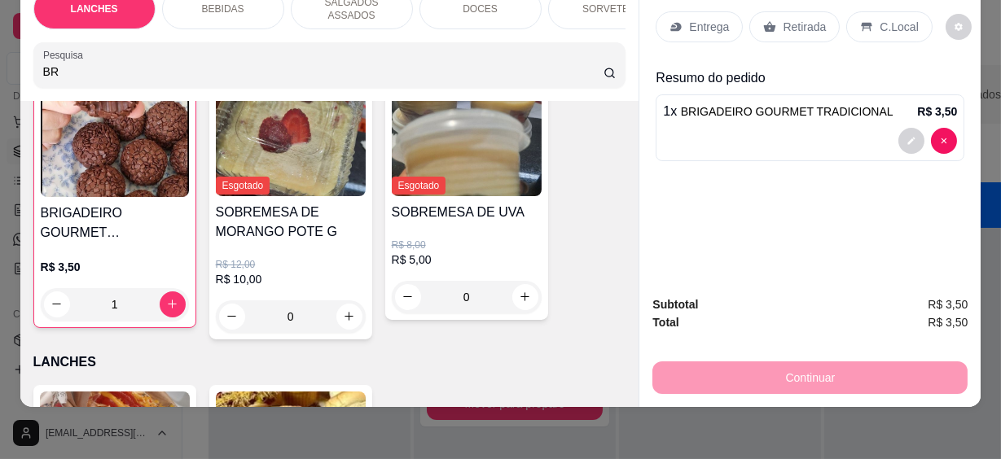
drag, startPoint x: 70, startPoint y: 58, endPoint x: -3, endPoint y: 53, distance: 73.5
click at [0, 53] on html "**********" at bounding box center [500, 229] width 1001 height 459
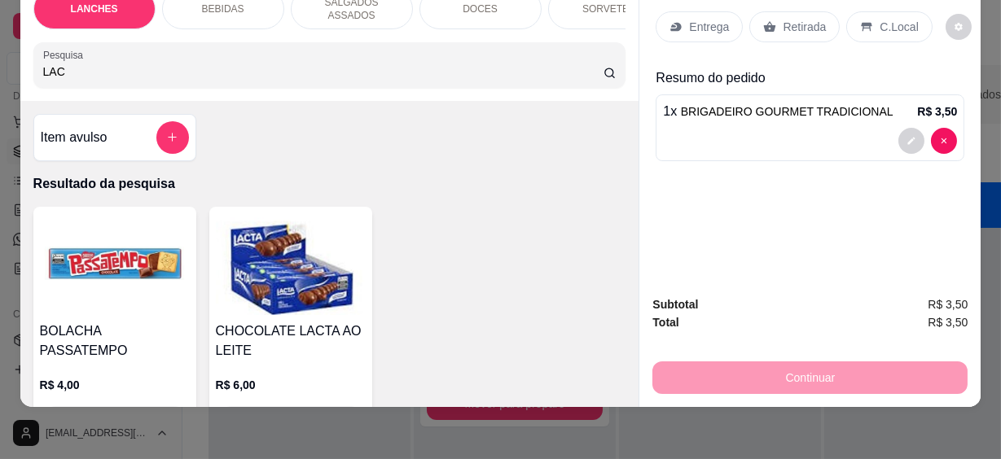
scroll to position [147, 0]
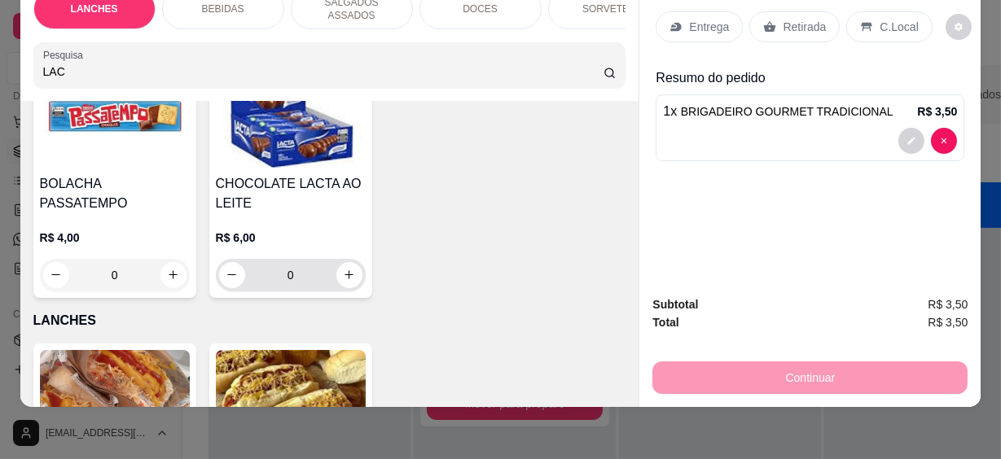
type input "LAC"
click at [356, 266] on div "0" at bounding box center [291, 275] width 150 height 33
click at [345, 270] on icon "increase-product-quantity" at bounding box center [349, 276] width 12 height 12
type input "1"
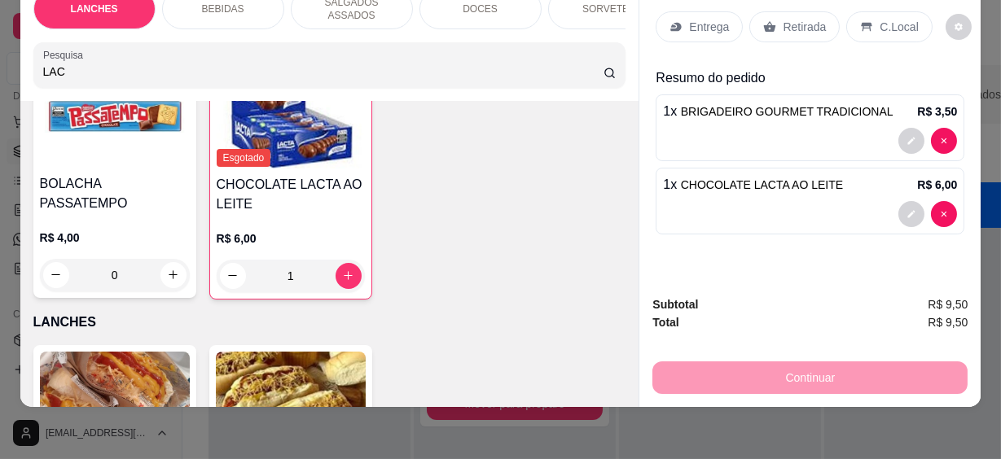
click at [880, 19] on p "C.Local" at bounding box center [899, 27] width 38 height 16
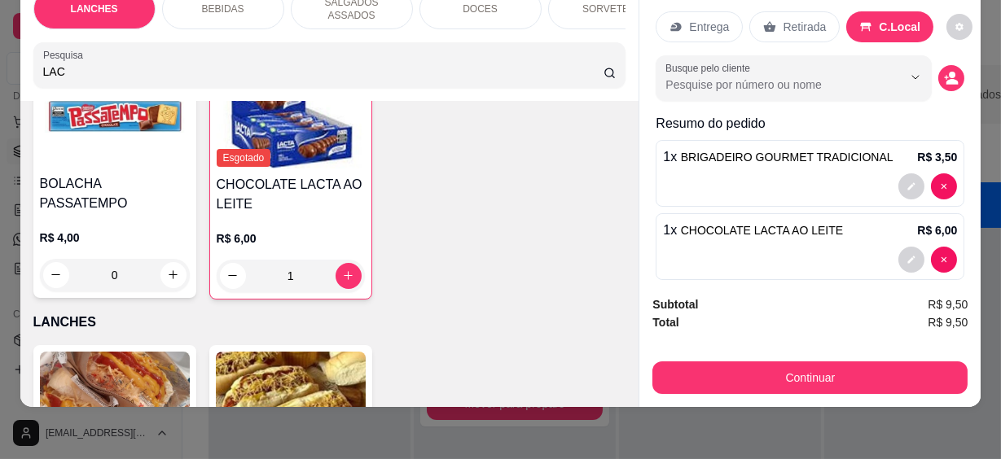
scroll to position [19, 0]
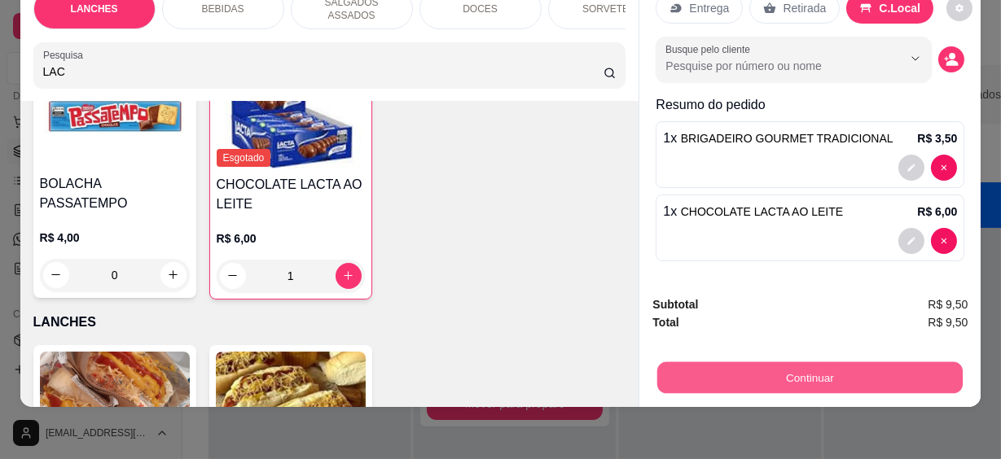
click at [798, 369] on button "Continuar" at bounding box center [810, 379] width 306 height 32
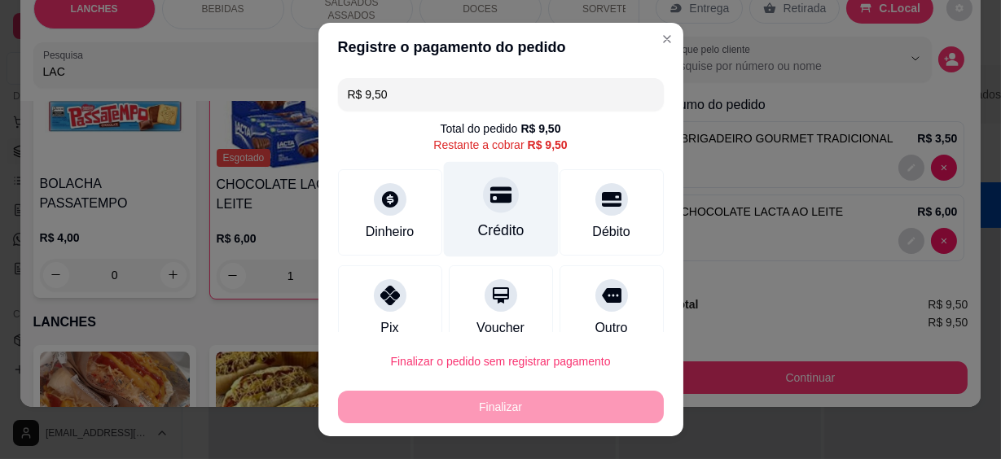
click at [517, 228] on div "Crédito" at bounding box center [500, 209] width 115 height 95
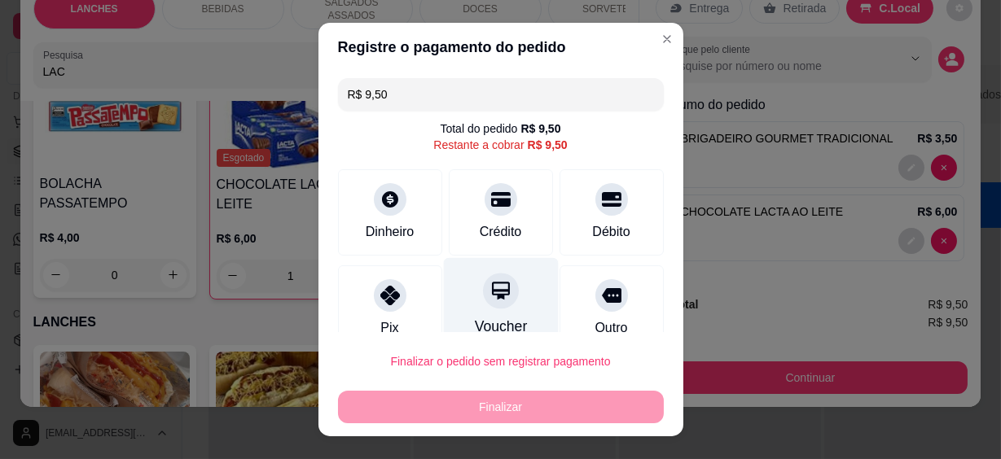
type input "R$ 0,00"
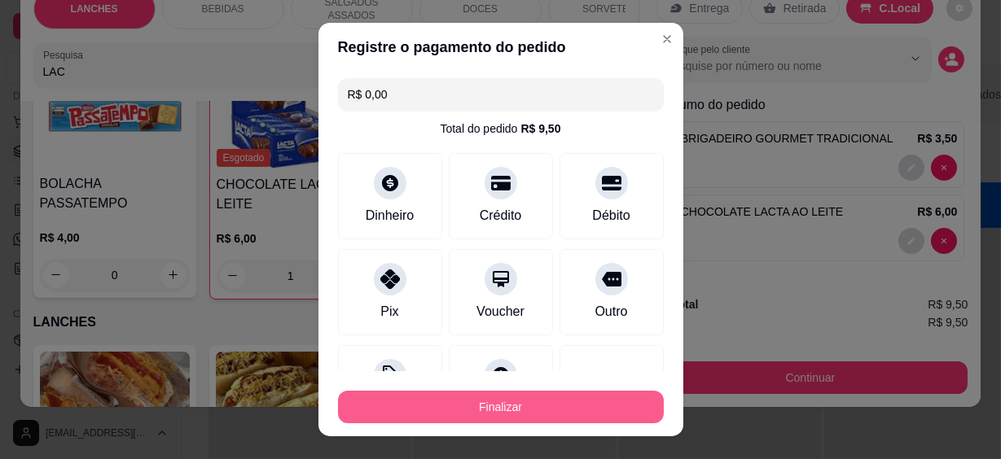
click at [548, 402] on button "Finalizar" at bounding box center [501, 407] width 326 height 33
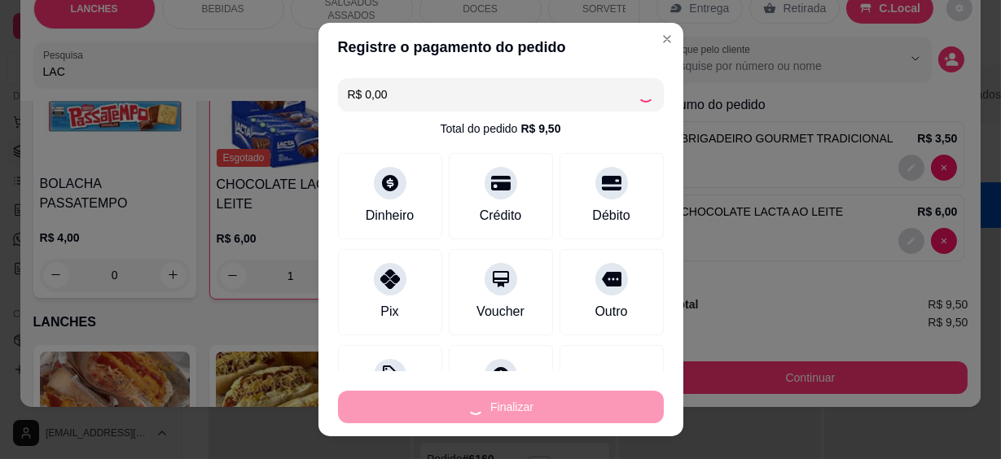
type input "0"
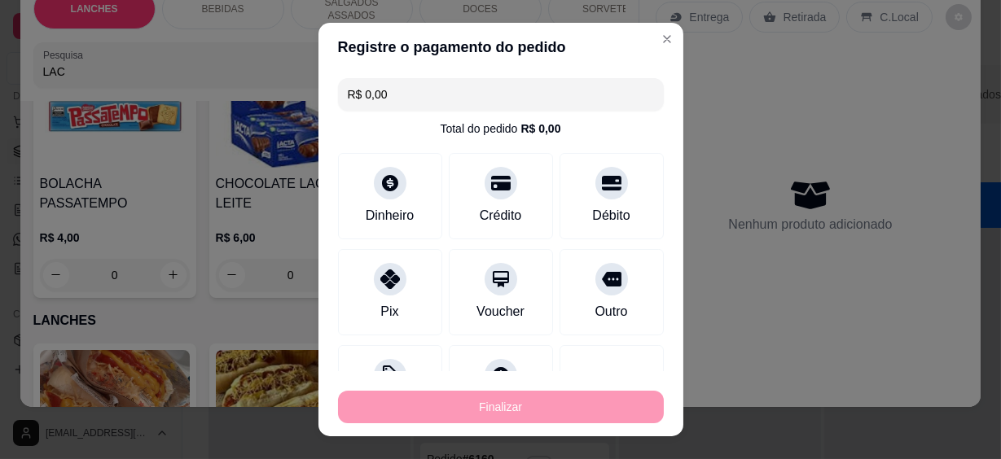
type input "-R$ 9,50"
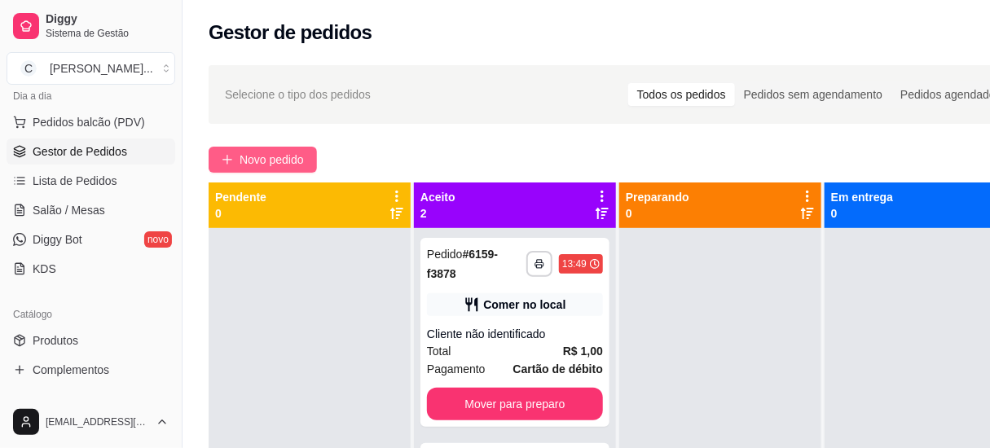
click at [263, 154] on span "Novo pedido" at bounding box center [272, 160] width 64 height 18
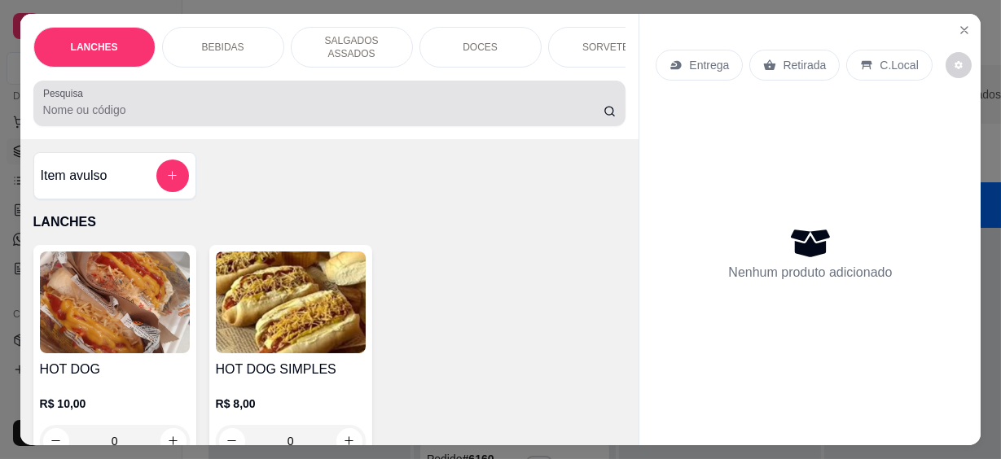
click at [280, 109] on input "Pesquisa" at bounding box center [323, 110] width 561 height 16
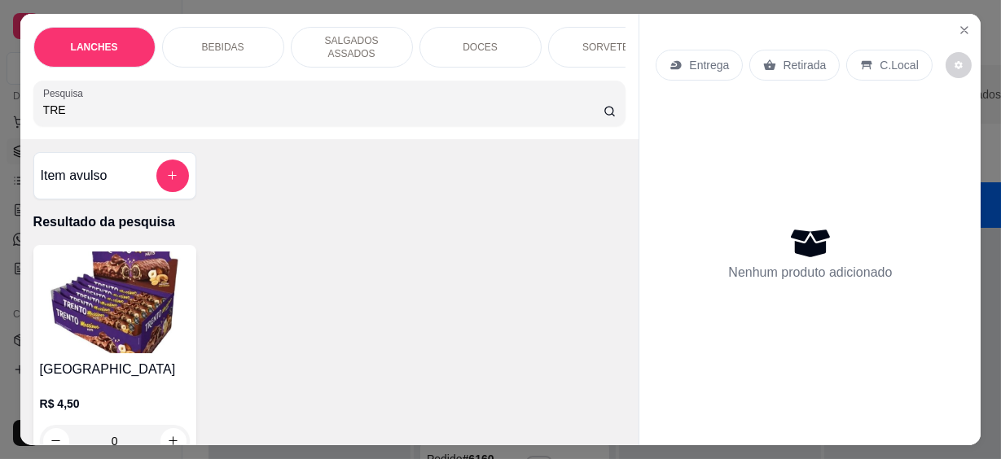
scroll to position [73, 0]
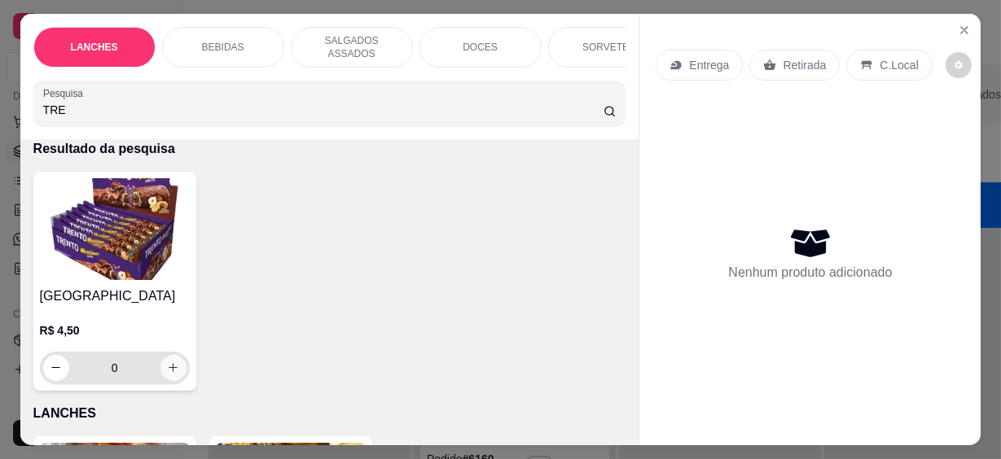
type input "TRE"
click at [167, 362] on icon "increase-product-quantity" at bounding box center [173, 368] width 12 height 12
type input "1"
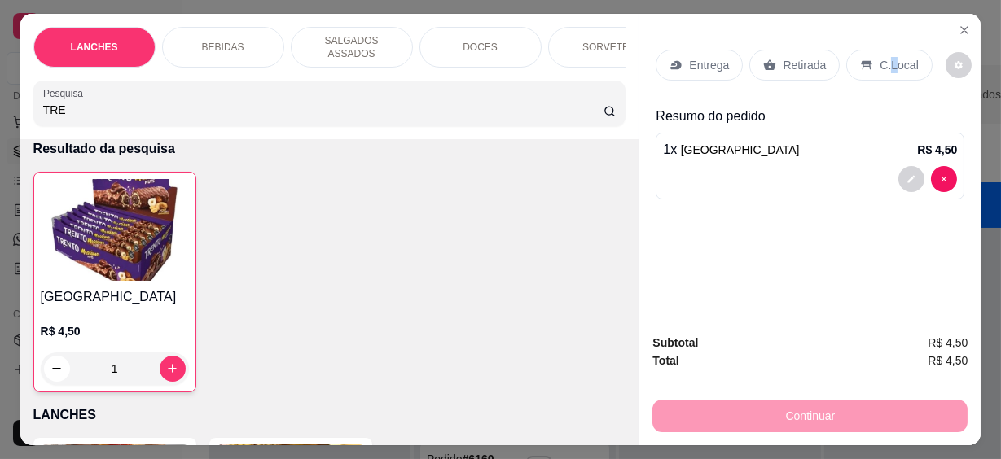
click at [881, 57] on p "C.Local" at bounding box center [899, 65] width 38 height 16
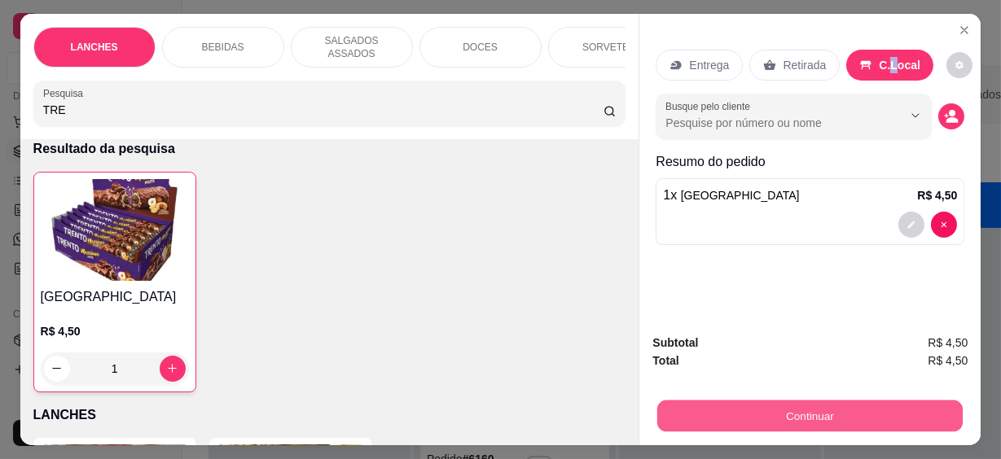
click at [857, 401] on button "Continuar" at bounding box center [810, 417] width 306 height 32
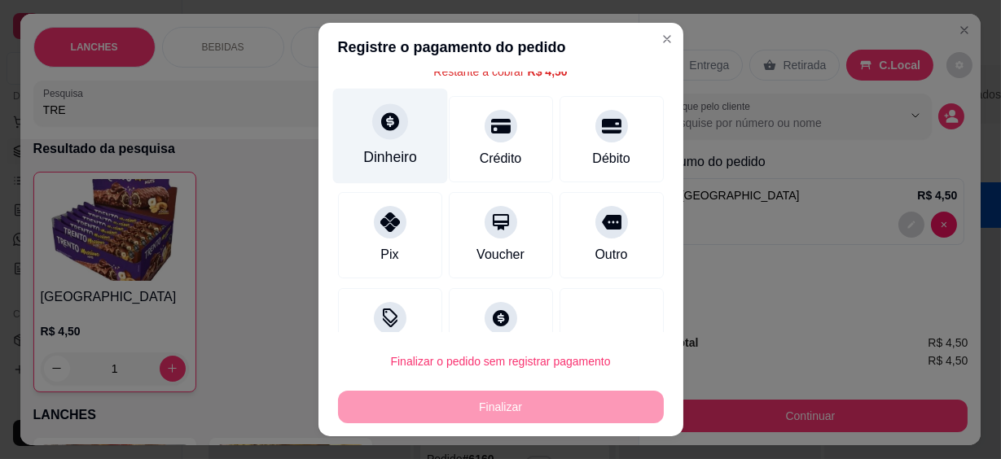
click at [378, 147] on div "Dinheiro" at bounding box center [390, 157] width 54 height 21
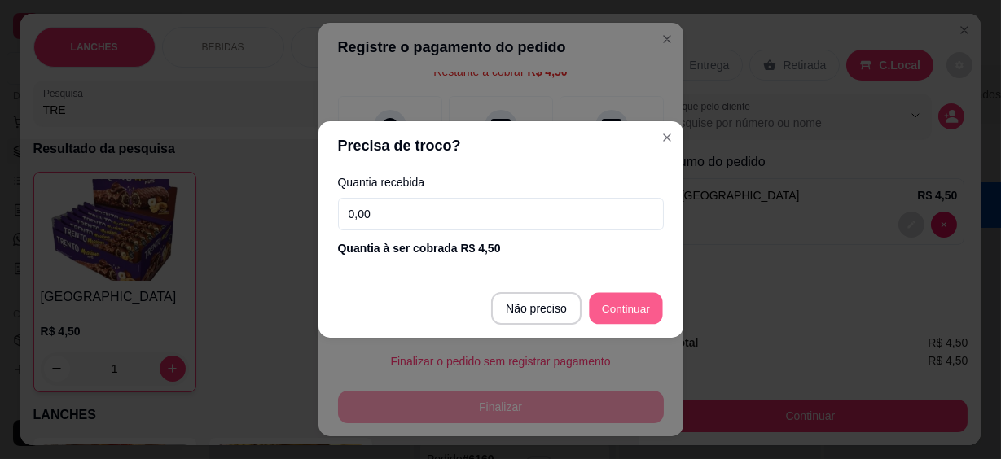
type input "R$ 0,00"
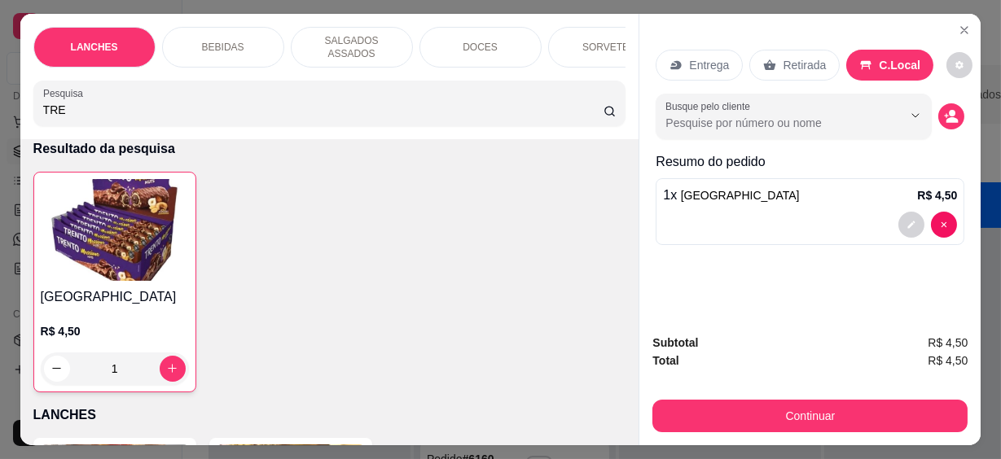
drag, startPoint x: 106, startPoint y: 99, endPoint x: -3, endPoint y: 103, distance: 109.2
click at [0, 103] on html "**********" at bounding box center [500, 229] width 1001 height 459
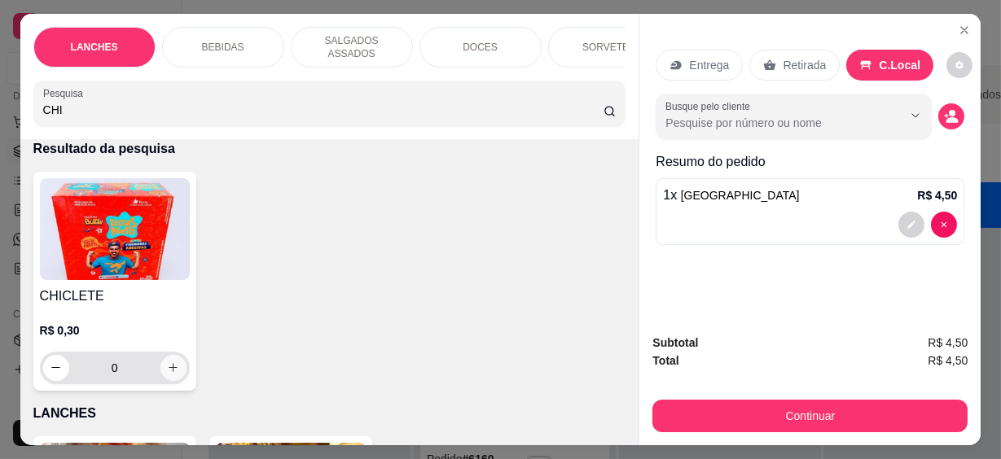
type input "CHI"
click at [171, 369] on button "increase-product-quantity" at bounding box center [173, 368] width 26 height 26
type input "1"
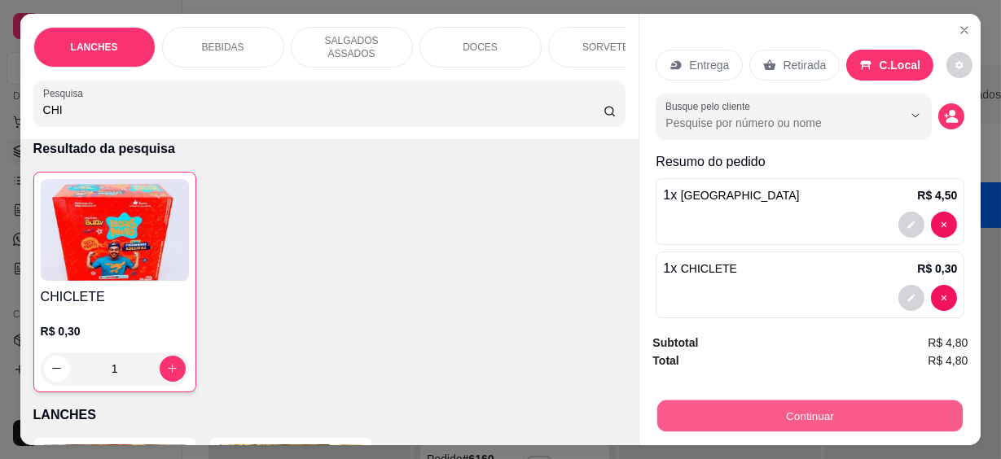
click at [887, 412] on button "Continuar" at bounding box center [810, 417] width 306 height 32
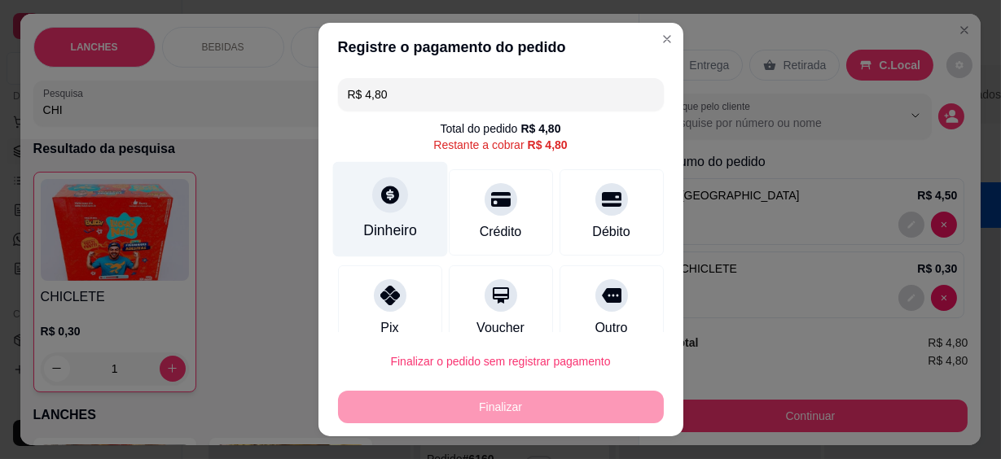
click at [367, 213] on div "Dinheiro" at bounding box center [389, 209] width 115 height 95
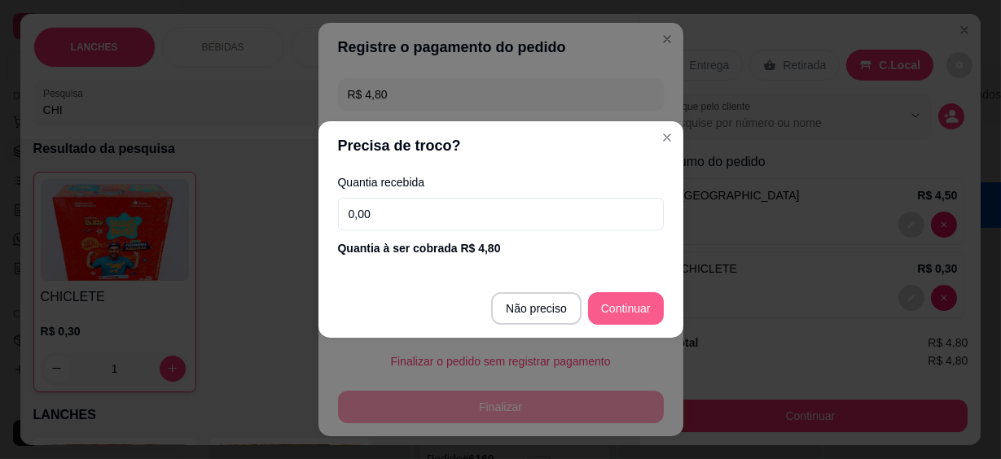
type input "R$ 0,00"
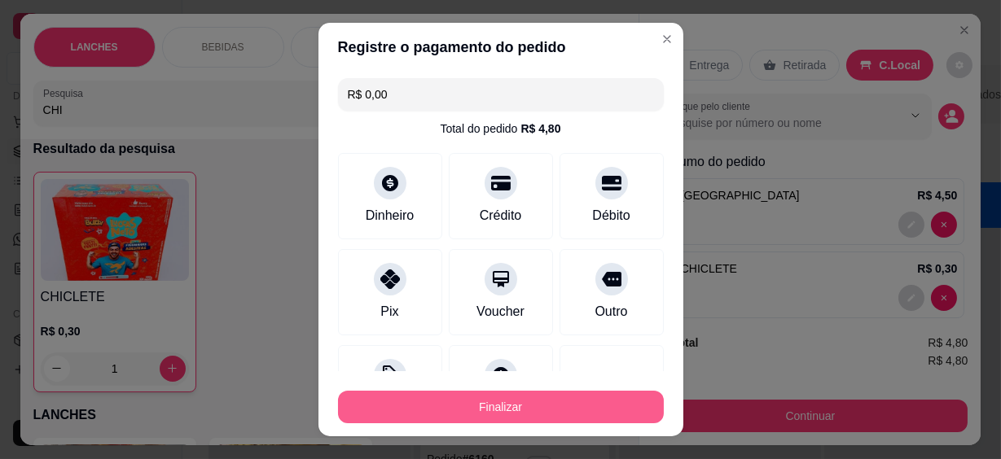
click at [574, 411] on button "Finalizar" at bounding box center [501, 407] width 326 height 33
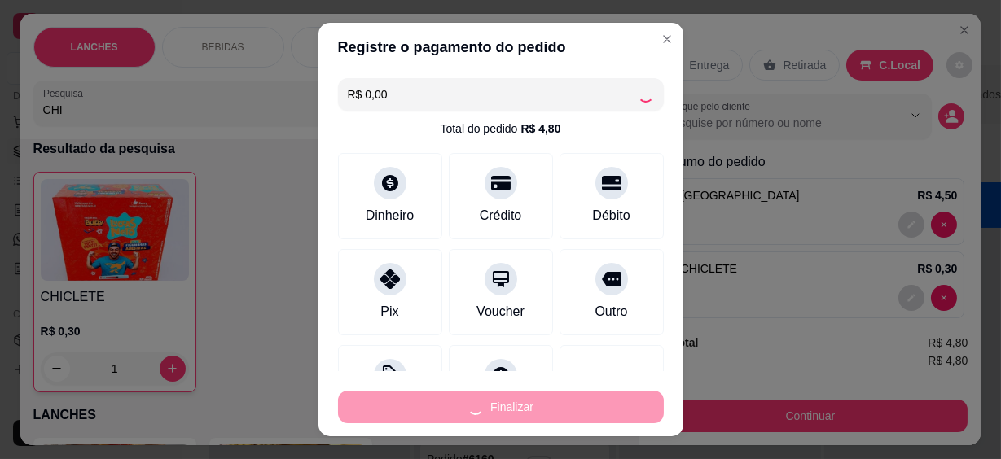
type input "0"
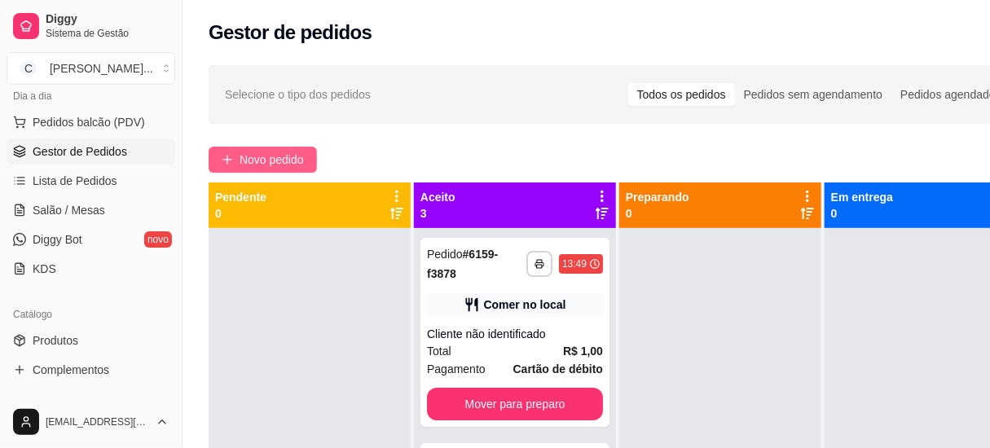
drag, startPoint x: 283, startPoint y: 149, endPoint x: 293, endPoint y: 157, distance: 13.4
click at [293, 157] on button "Novo pedido" at bounding box center [263, 160] width 108 height 26
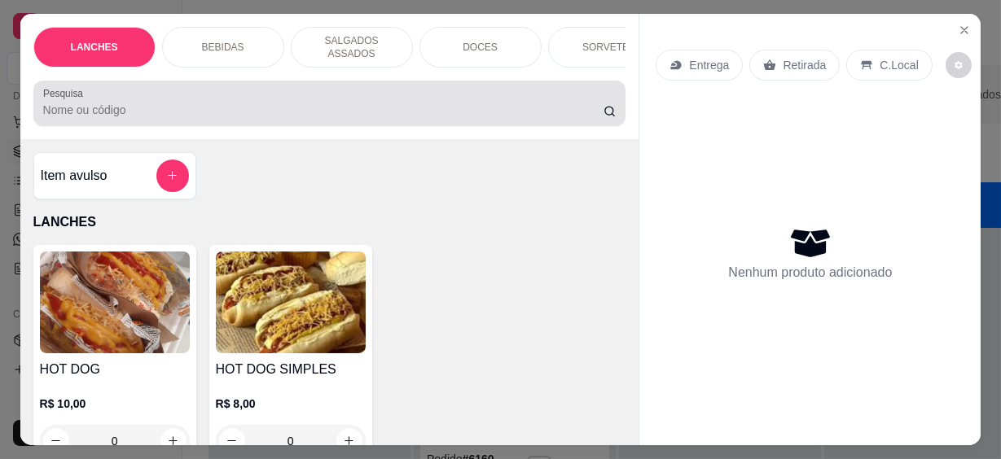
click at [277, 102] on input "Pesquisa" at bounding box center [323, 110] width 561 height 16
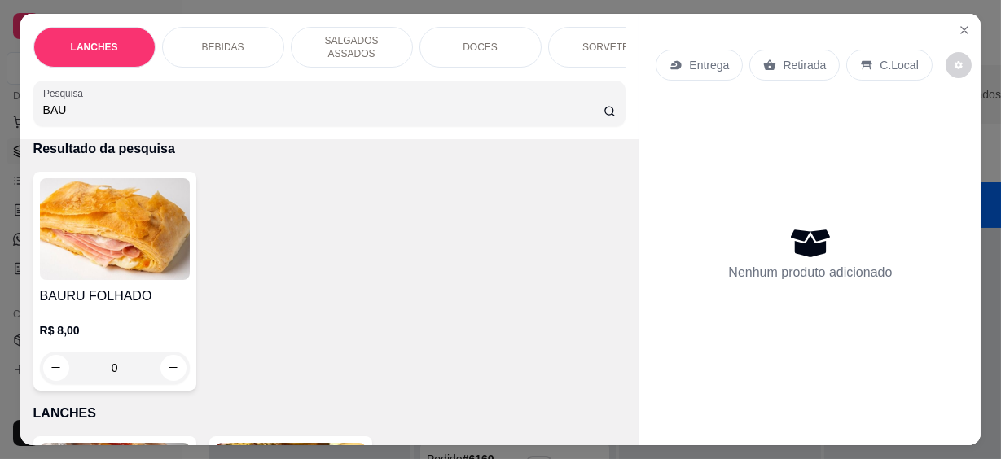
scroll to position [147, 0]
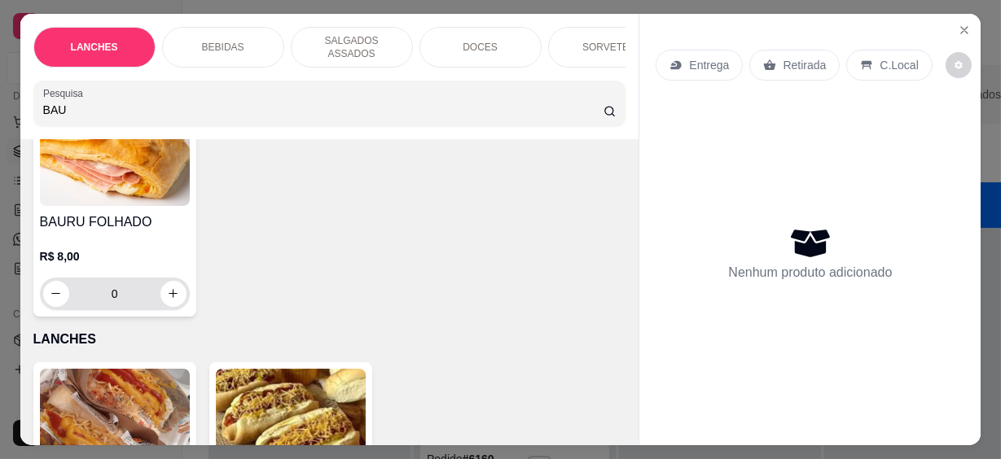
type input "BAU"
click at [174, 292] on button "increase-product-quantity" at bounding box center [173, 294] width 26 height 26
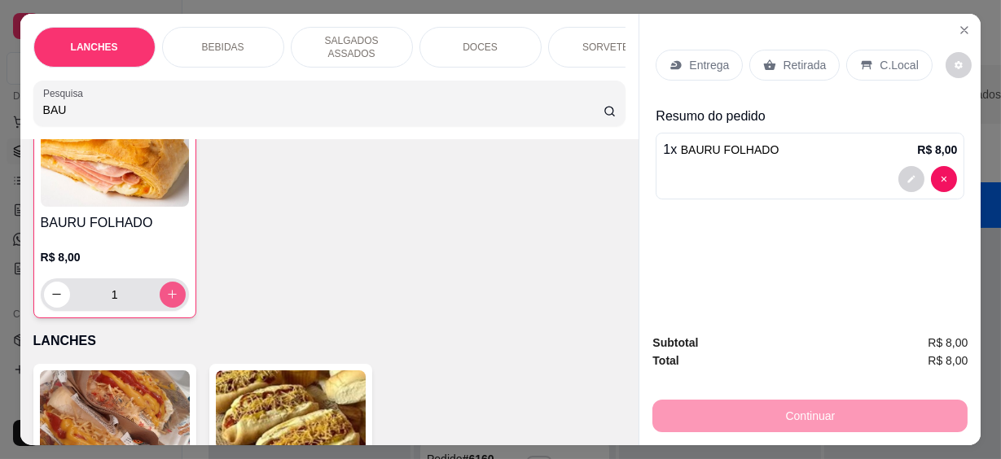
type input "1"
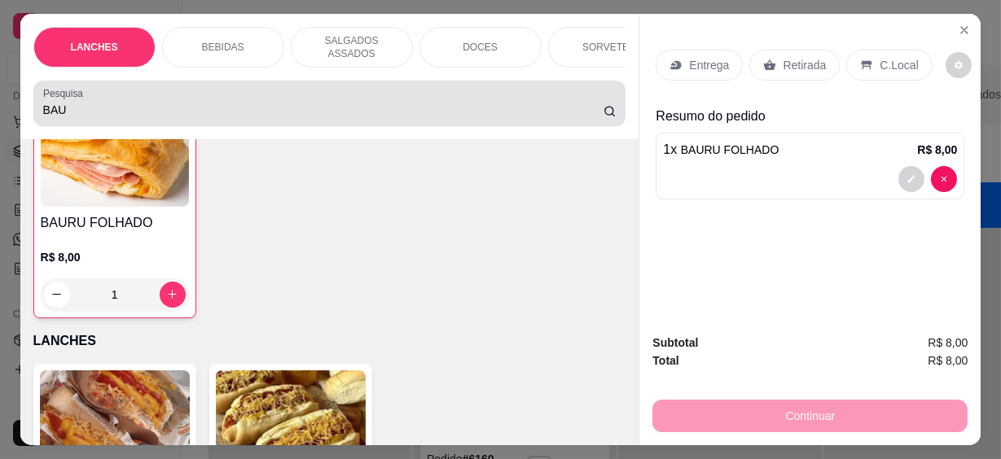
scroll to position [148, 0]
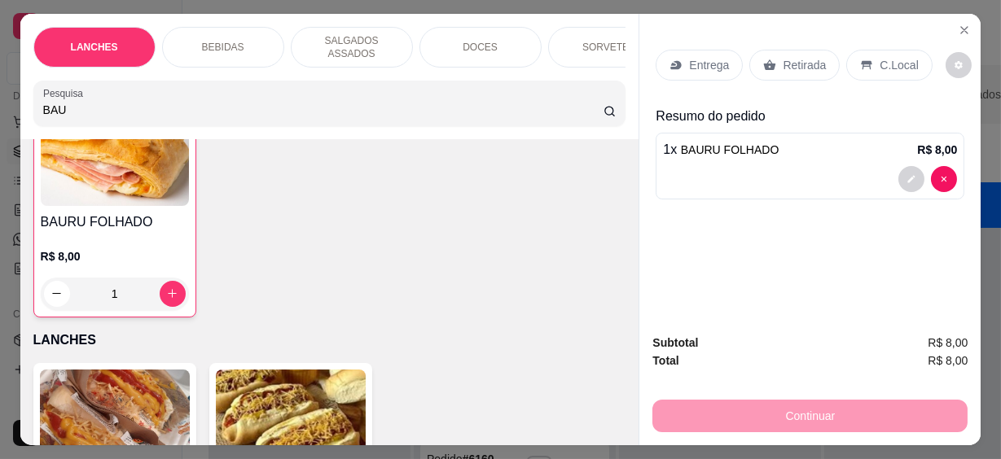
drag, startPoint x: 88, startPoint y: 96, endPoint x: -3, endPoint y: 89, distance: 91.5
click at [0, 89] on html "**********" at bounding box center [500, 229] width 1001 height 459
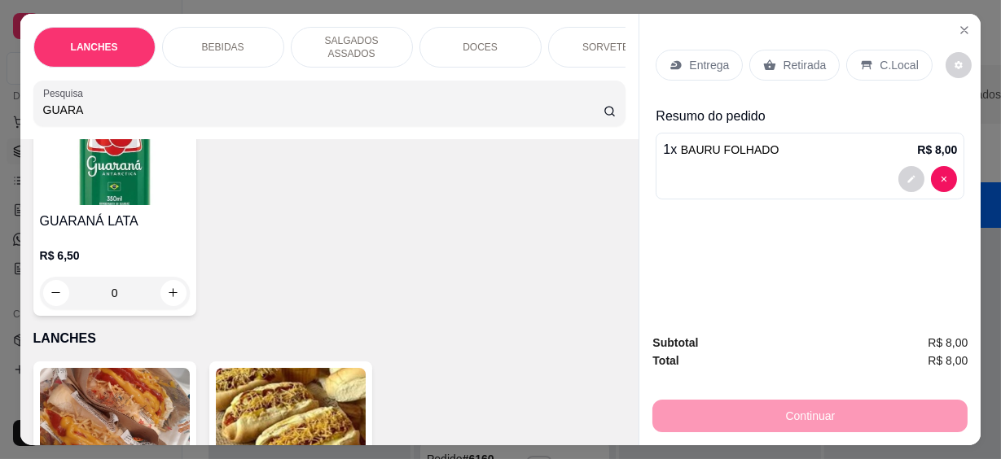
type input "GUARA"
click at [167, 288] on icon "increase-product-quantity" at bounding box center [173, 294] width 12 height 12
type input "1"
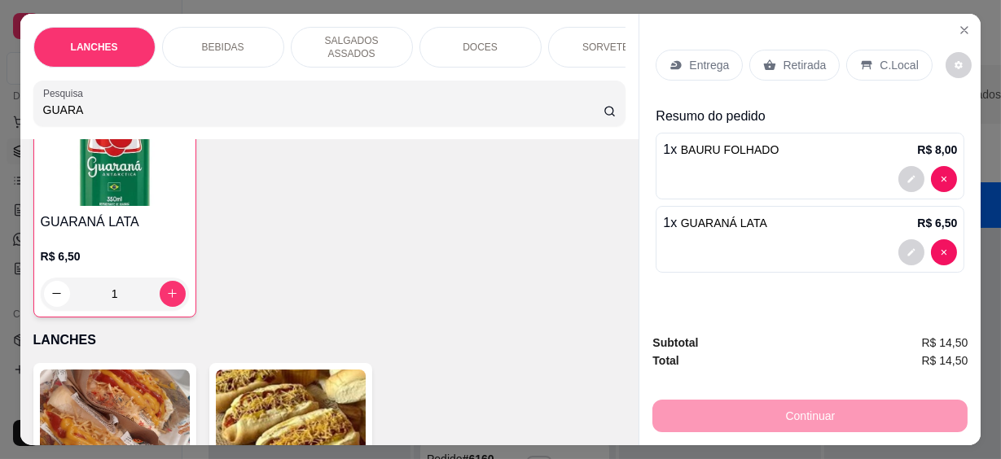
scroll to position [149, 0]
click at [880, 61] on p "C.Local" at bounding box center [899, 65] width 38 height 16
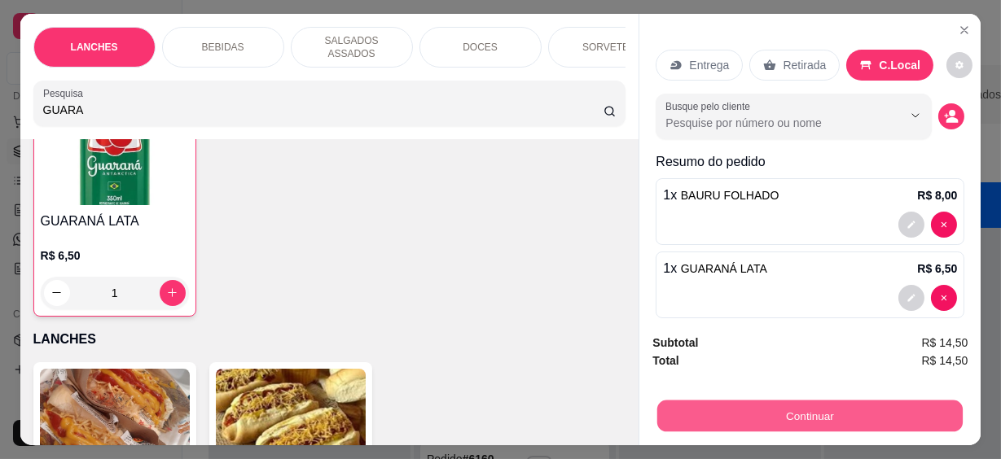
click at [870, 401] on button "Continuar" at bounding box center [810, 417] width 306 height 32
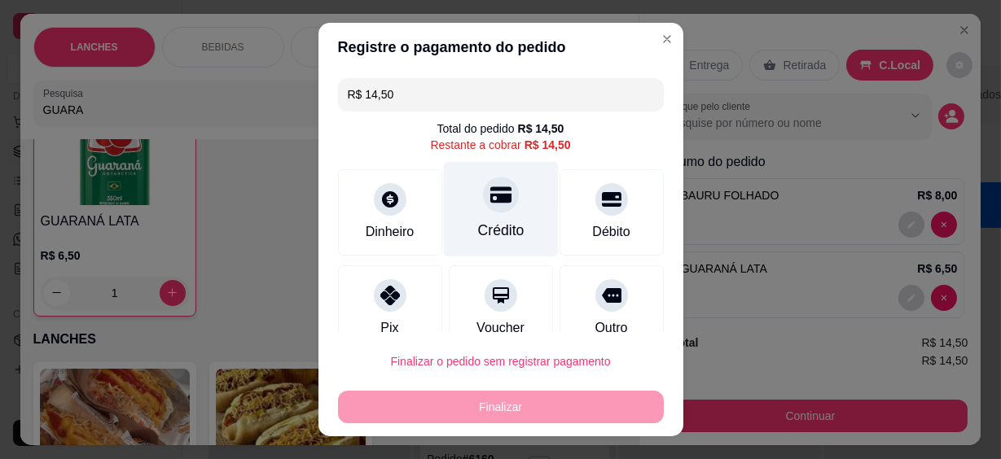
click at [483, 218] on div "Crédito" at bounding box center [500, 209] width 115 height 95
type input "R$ 0,00"
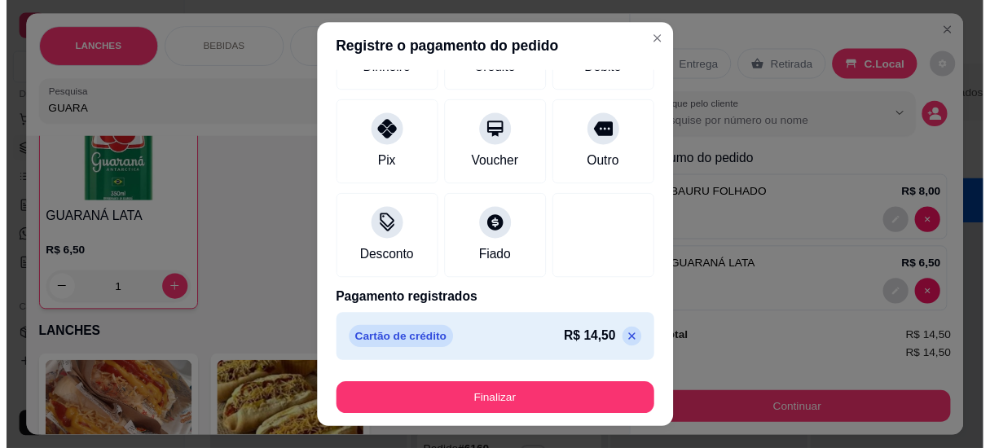
scroll to position [152, 0]
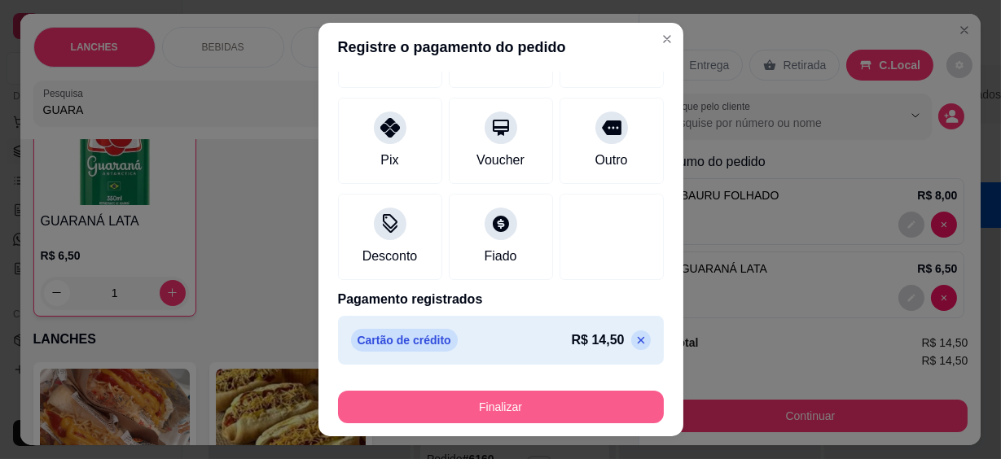
click at [546, 401] on button "Finalizar" at bounding box center [501, 407] width 326 height 33
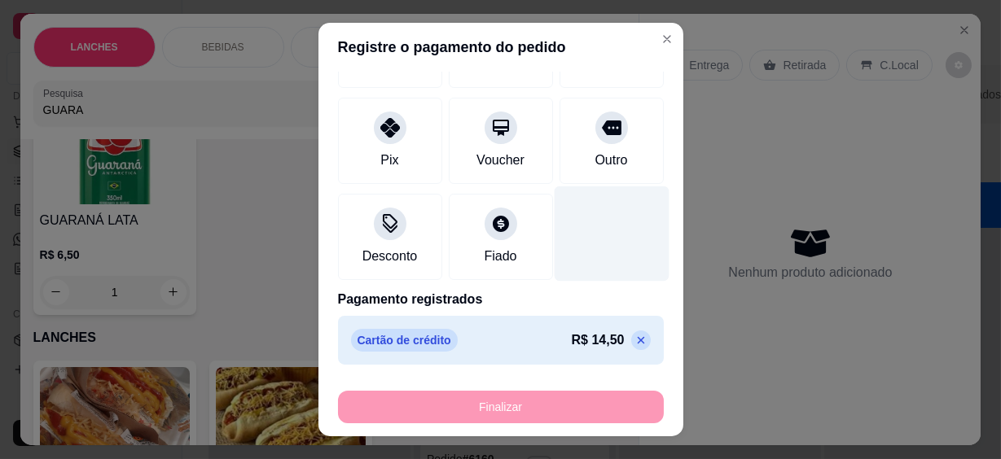
type input "0"
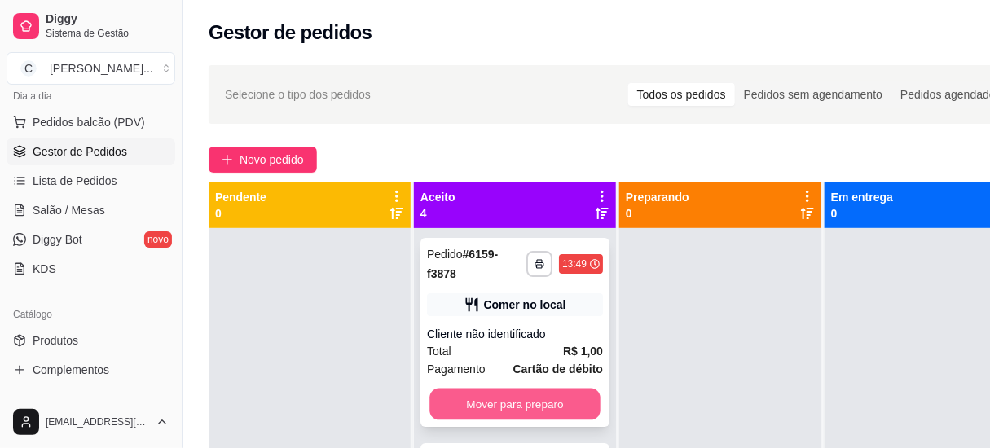
click at [524, 400] on button "Mover para preparo" at bounding box center [514, 405] width 171 height 32
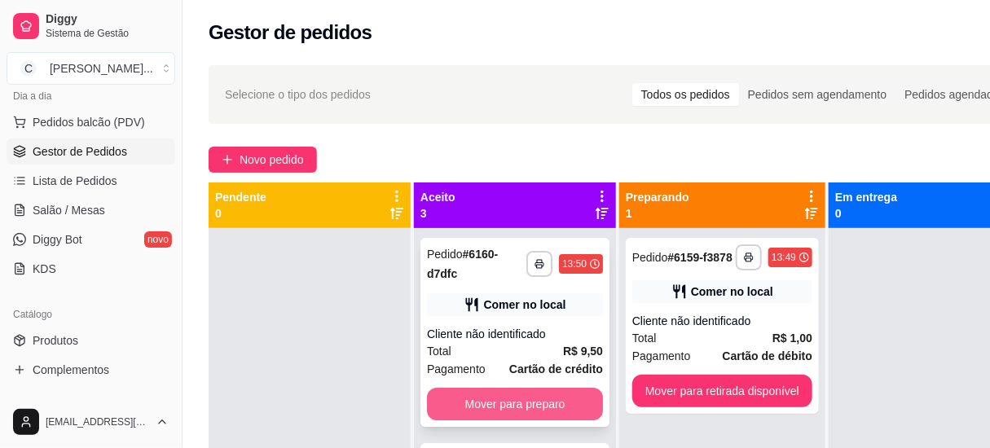
click at [521, 398] on button "Mover para preparo" at bounding box center [515, 404] width 176 height 33
click at [456, 399] on button "Mover para preparo" at bounding box center [514, 405] width 171 height 32
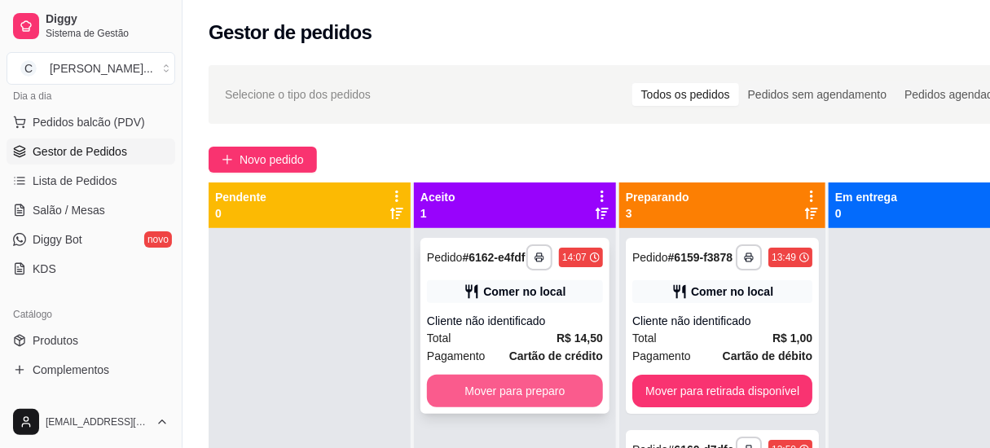
click at [535, 390] on button "Mover para preparo" at bounding box center [515, 391] width 176 height 33
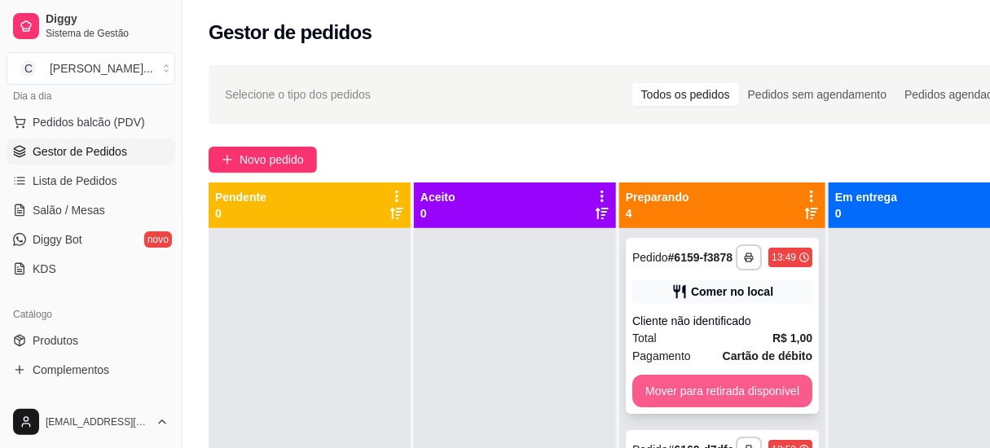
click at [706, 380] on button "Mover para retirada disponível" at bounding box center [722, 391] width 180 height 33
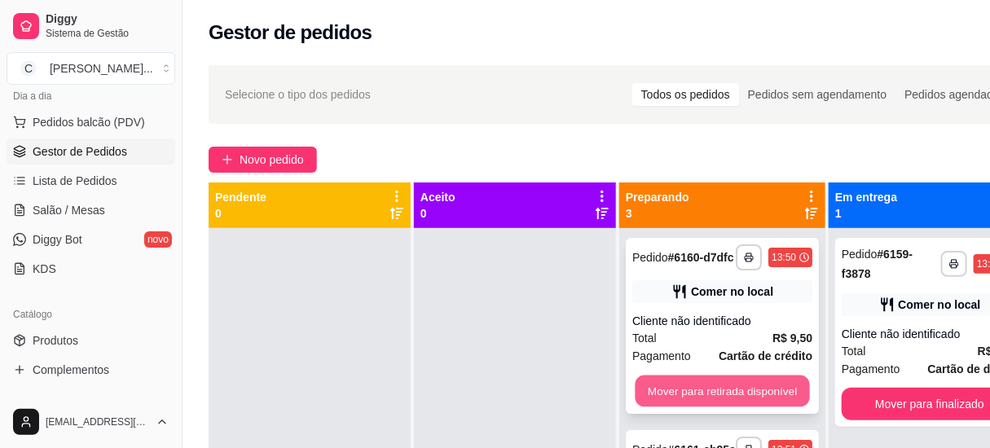
click at [696, 385] on button "Mover para retirada disponível" at bounding box center [722, 392] width 174 height 32
click at [686, 387] on button "Mover para retirada disponível" at bounding box center [722, 392] width 174 height 32
click at [747, 377] on button "Mover para retirada disponível" at bounding box center [722, 391] width 180 height 33
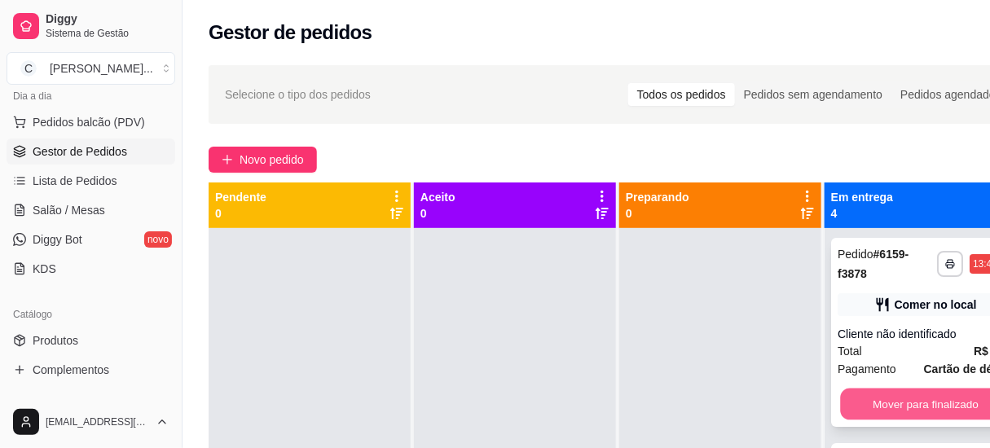
click at [849, 395] on button "Mover para finalizado" at bounding box center [925, 405] width 171 height 32
click at [864, 406] on button "Mover para finalizado" at bounding box center [925, 405] width 171 height 32
click at [864, 403] on button "Mover para finalizado" at bounding box center [925, 404] width 176 height 33
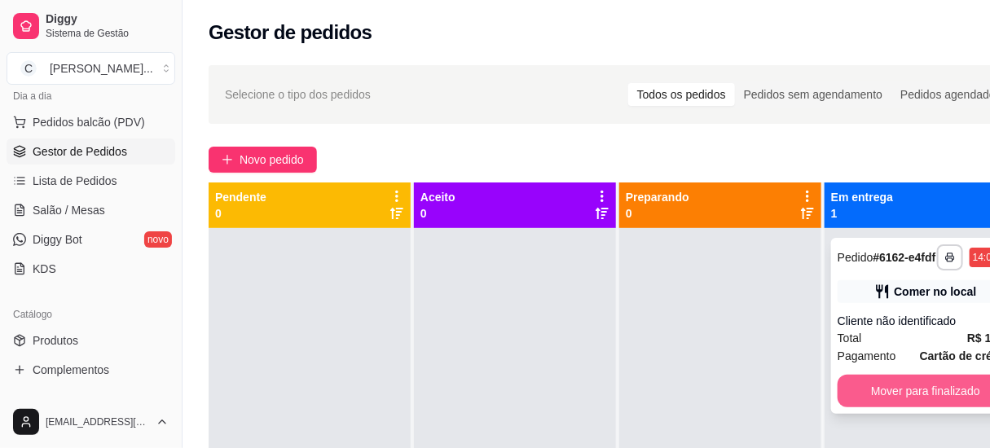
click at [895, 380] on button "Mover para finalizado" at bounding box center [925, 391] width 176 height 33
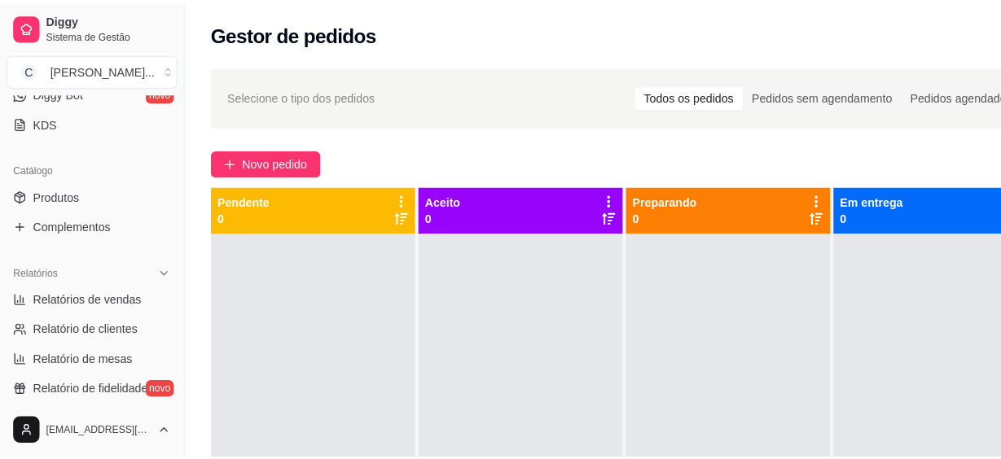
scroll to position [489, 0]
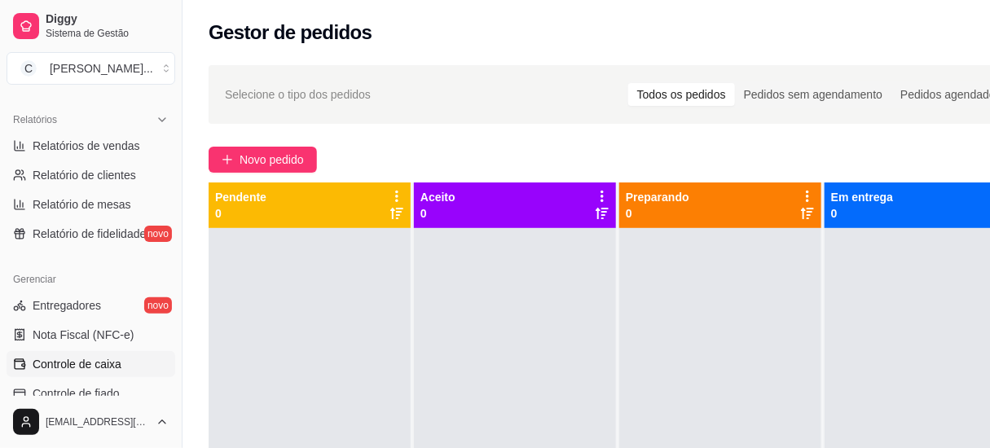
click at [113, 363] on span "Controle de caixa" at bounding box center [77, 364] width 89 height 16
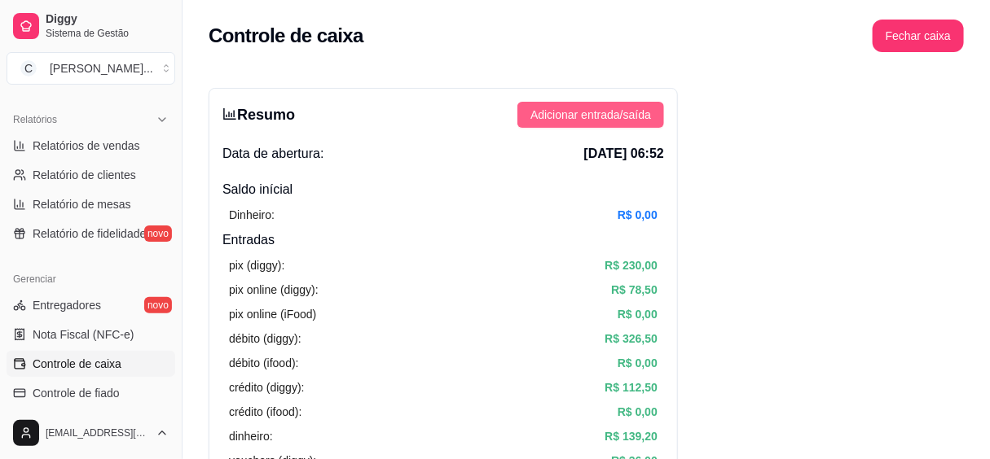
click at [567, 114] on span "Adicionar entrada/saída" at bounding box center [590, 115] width 121 height 18
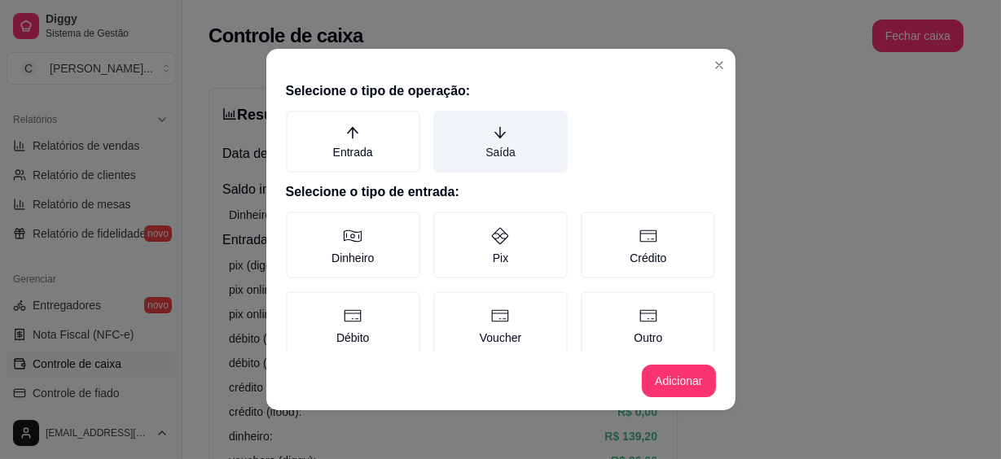
click at [499, 142] on label "Saída" at bounding box center [500, 142] width 134 height 62
click at [446, 123] on button "Saída" at bounding box center [439, 116] width 13 height 13
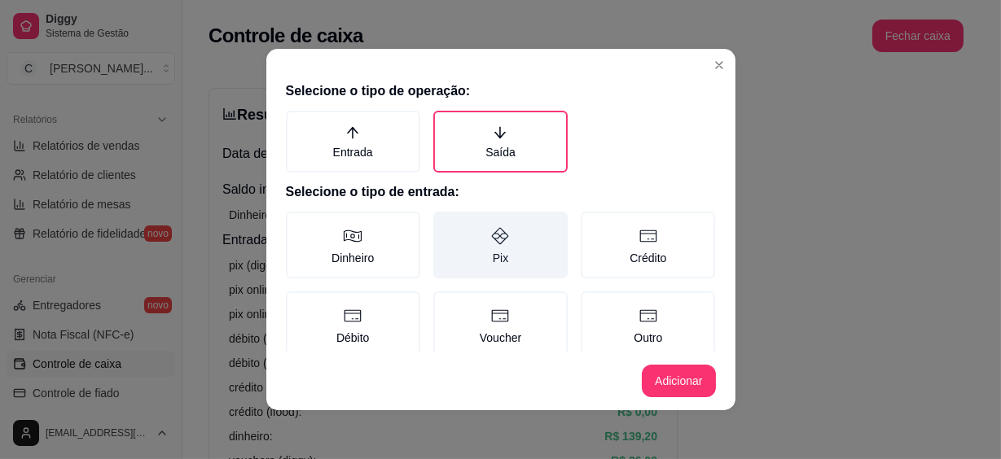
drag, startPoint x: 358, startPoint y: 253, endPoint x: 433, endPoint y: 260, distance: 76.1
click at [358, 252] on label "Dinheiro" at bounding box center [353, 245] width 134 height 67
click at [298, 224] on button "Dinheiro" at bounding box center [291, 217] width 13 height 13
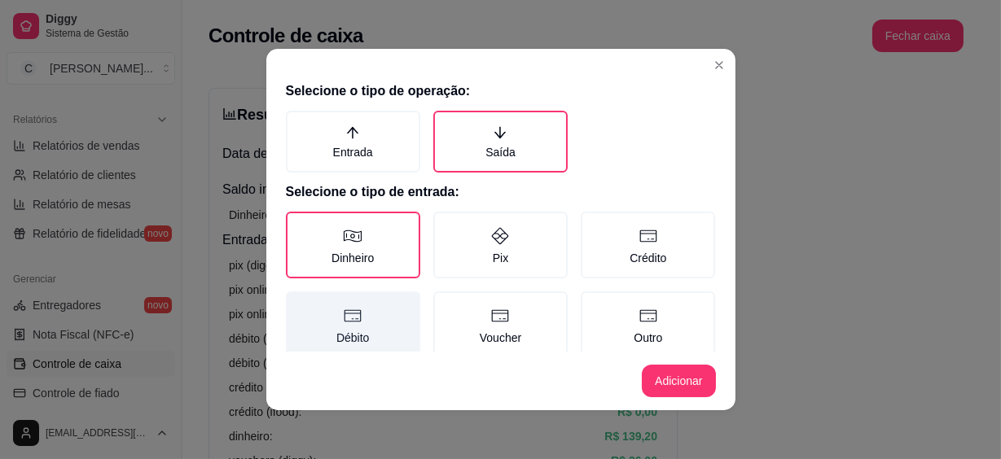
click at [363, 306] on label "Débito" at bounding box center [353, 325] width 134 height 67
click at [298, 304] on button "Débito" at bounding box center [291, 297] width 13 height 13
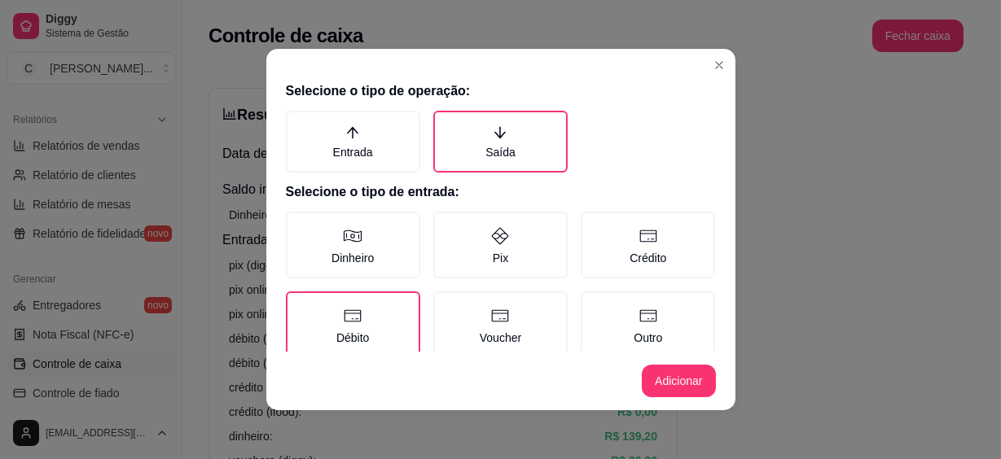
scroll to position [148, 0]
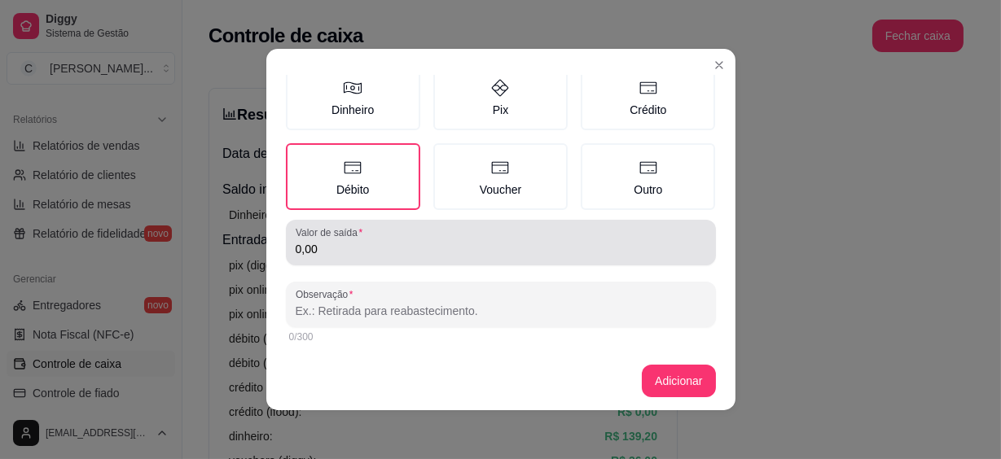
click at [373, 262] on div "Valor de saída 0,00" at bounding box center [501, 243] width 430 height 46
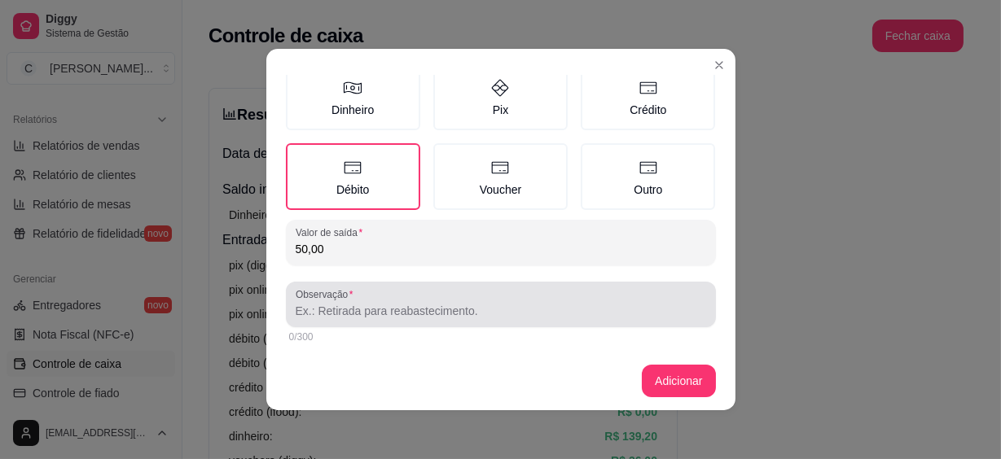
type input "50,00"
click at [556, 319] on div at bounding box center [501, 304] width 411 height 33
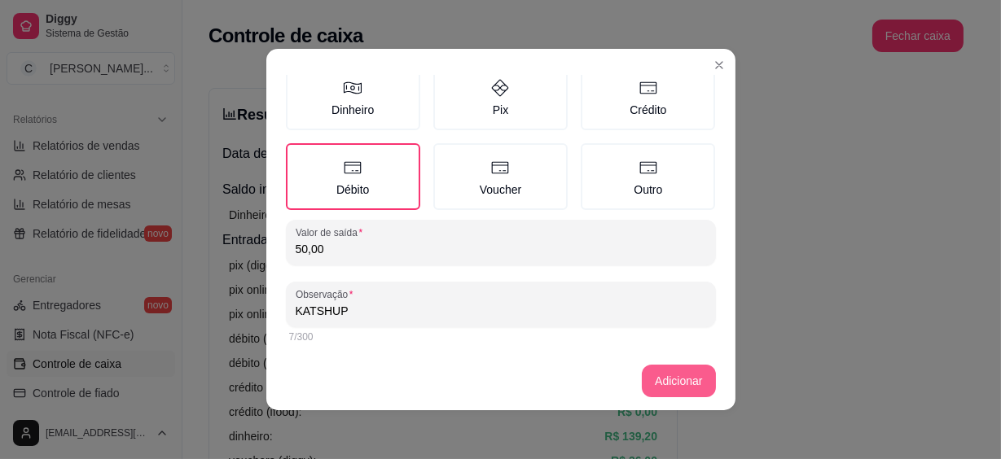
type input "KATSHUP"
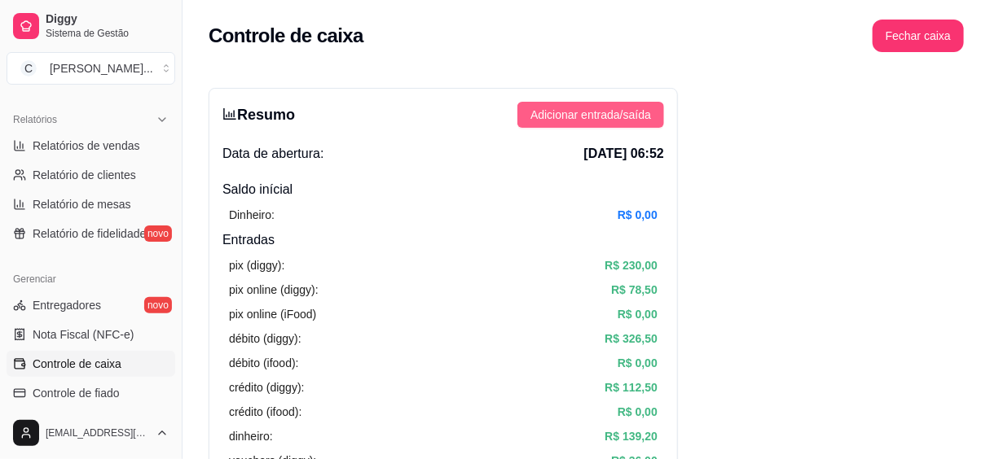
click at [590, 107] on span "Adicionar entrada/saída" at bounding box center [590, 115] width 121 height 18
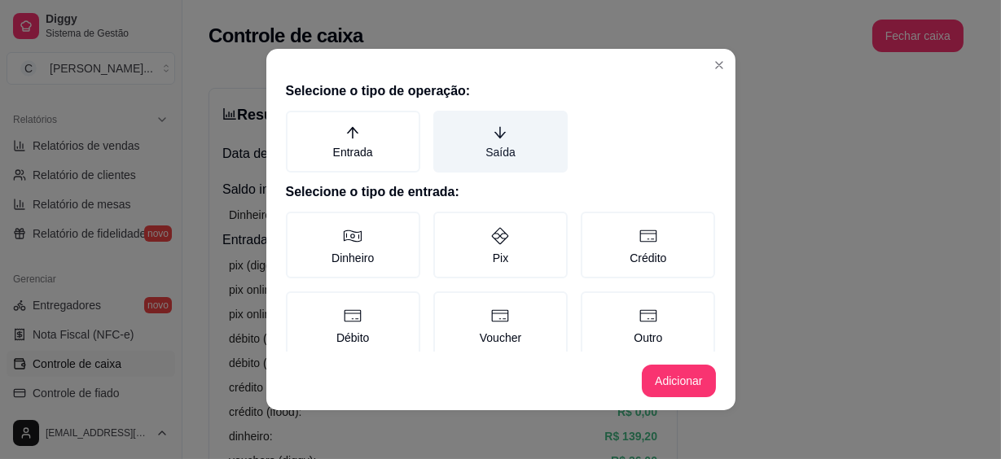
click at [510, 144] on label "Saída" at bounding box center [500, 142] width 134 height 62
click at [446, 123] on button "Saída" at bounding box center [439, 116] width 13 height 13
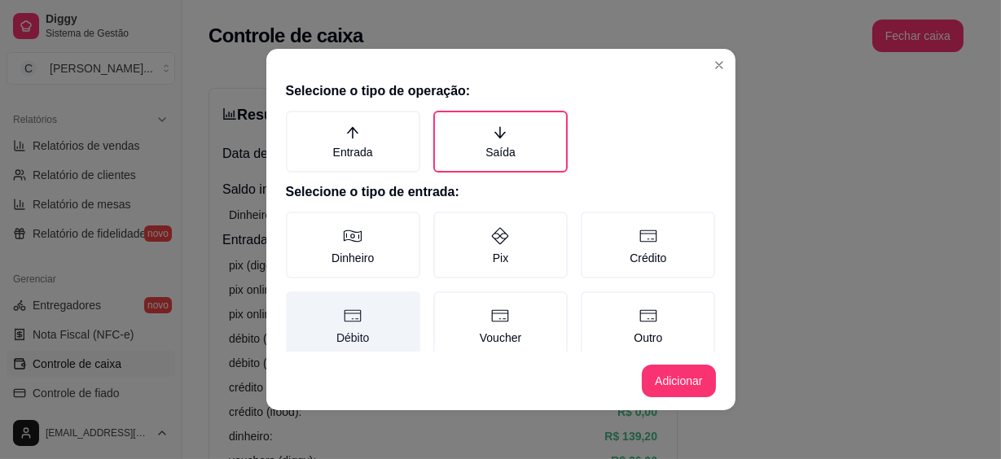
click at [370, 318] on label "Débito" at bounding box center [353, 325] width 134 height 67
click at [298, 304] on button "Débito" at bounding box center [291, 297] width 13 height 13
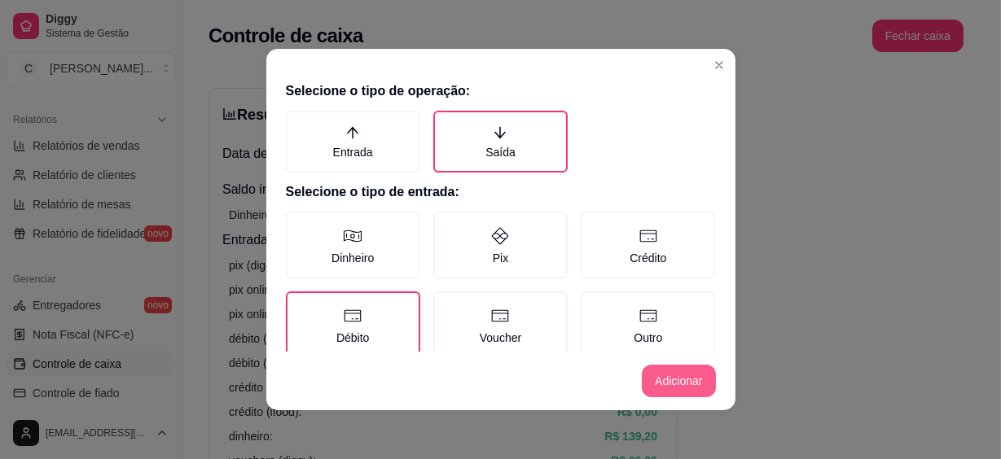
click at [668, 383] on button "Adicionar" at bounding box center [678, 381] width 73 height 33
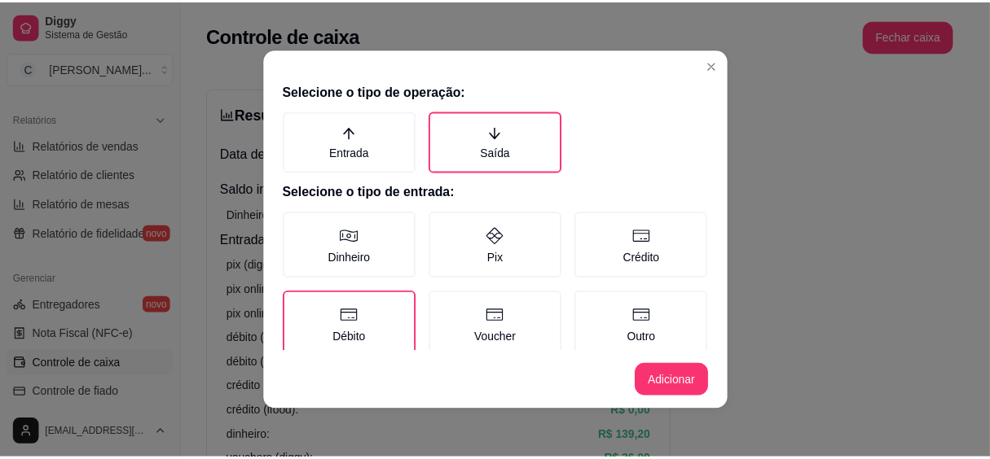
scroll to position [147, 0]
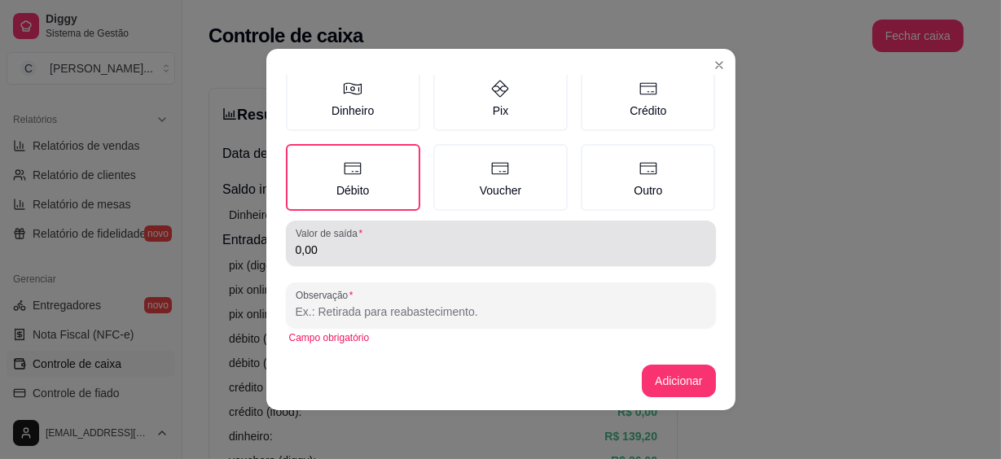
click at [415, 239] on div "0,00" at bounding box center [501, 243] width 411 height 33
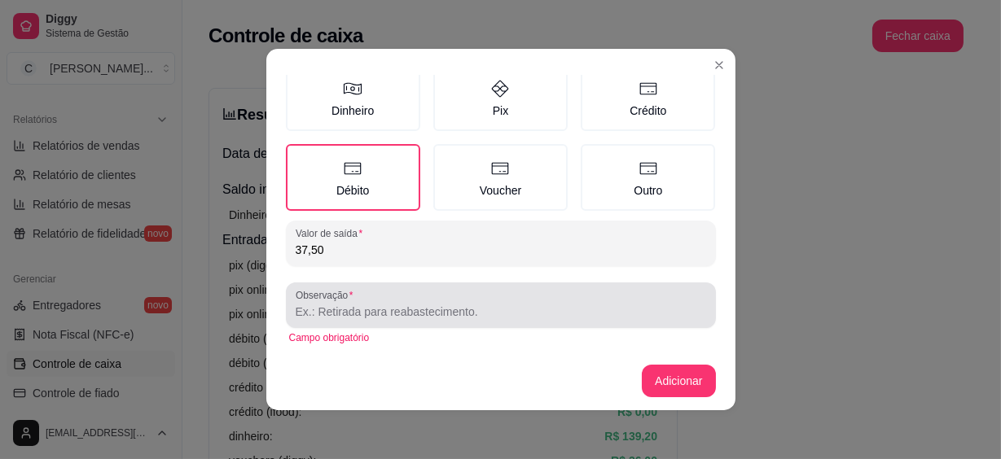
type input "37,50"
click at [325, 320] on div "Observação" at bounding box center [501, 306] width 430 height 46
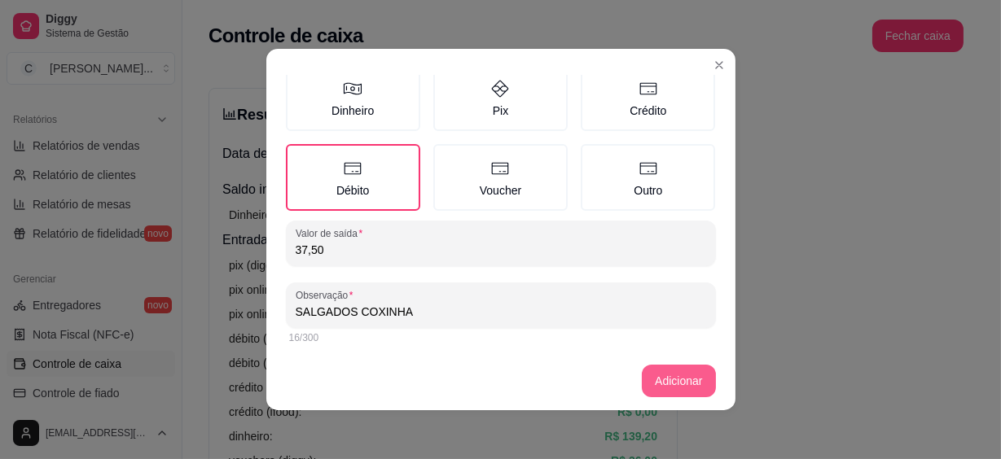
type input "SALGADOS COXINHA"
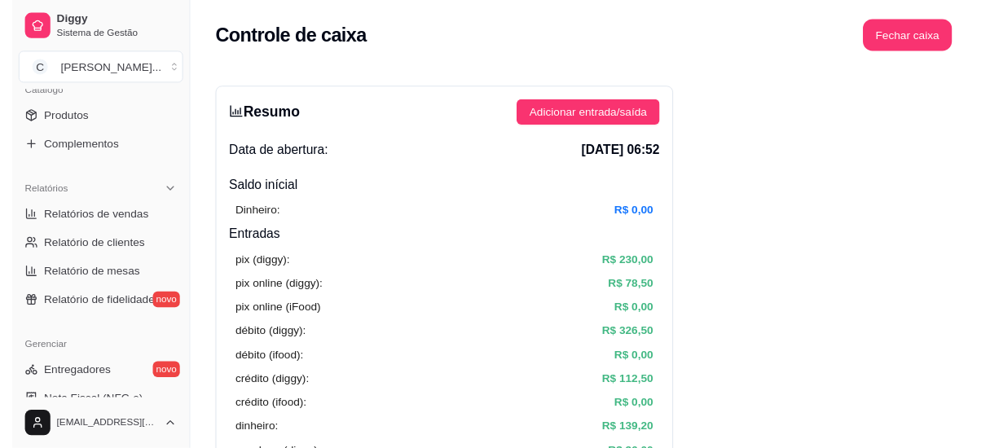
scroll to position [193, 0]
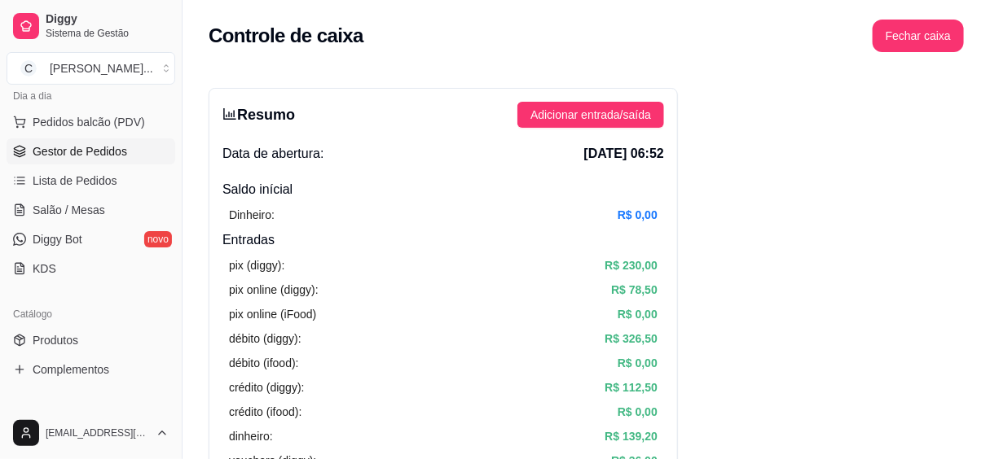
click at [105, 156] on span "Gestor de Pedidos" at bounding box center [80, 151] width 95 height 16
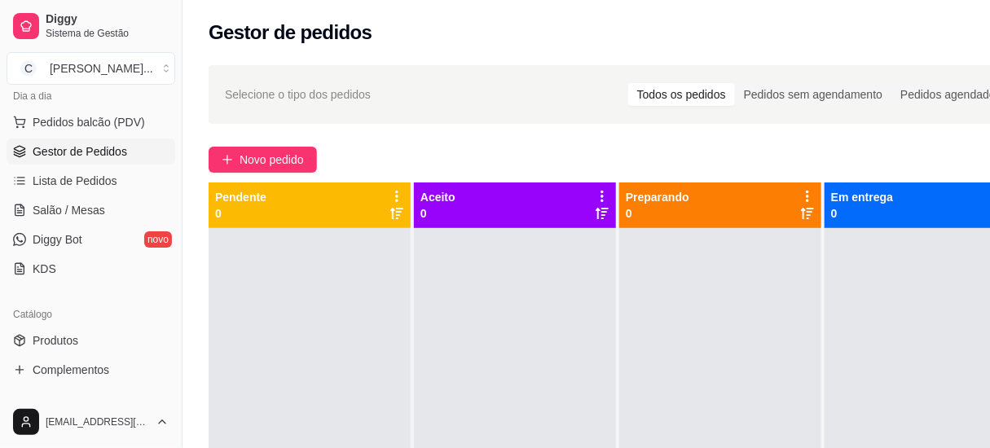
click at [371, 28] on div "Gestor de pedidos" at bounding box center [619, 33] width 820 height 26
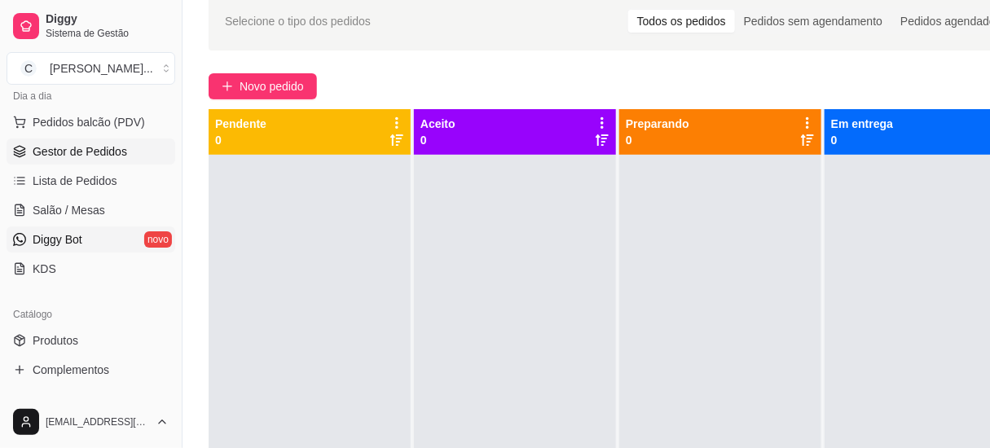
scroll to position [119, 0]
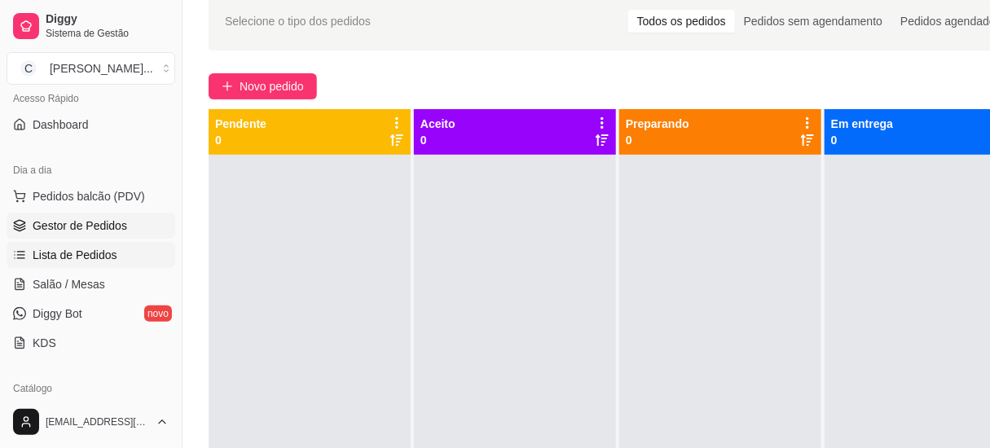
click at [65, 252] on span "Lista de Pedidos" at bounding box center [75, 255] width 85 height 16
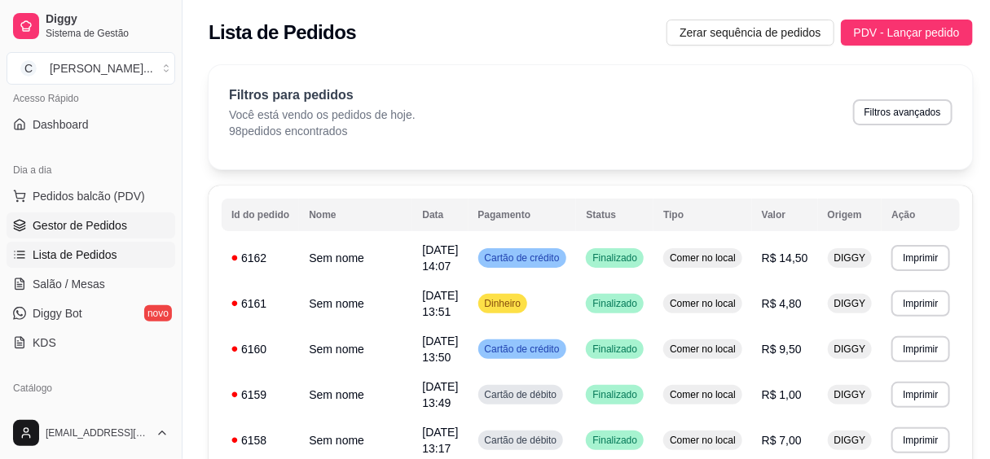
click at [65, 220] on span "Gestor de Pedidos" at bounding box center [80, 226] width 95 height 16
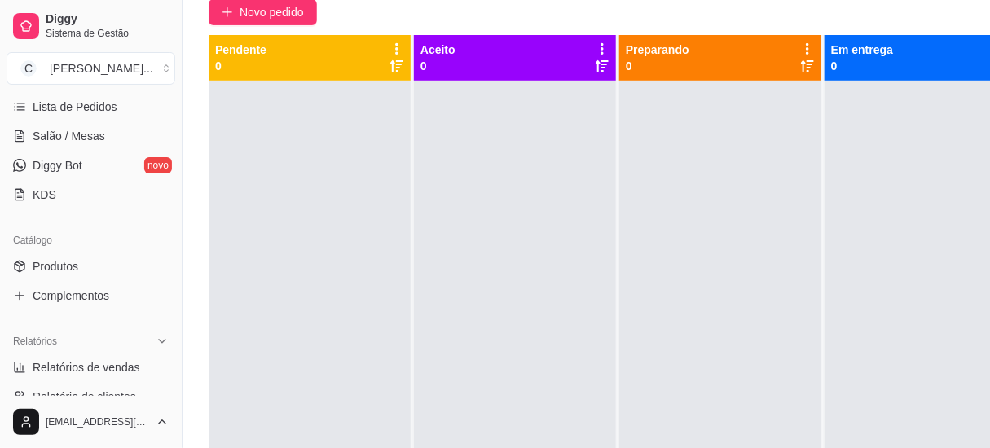
scroll to position [415, 0]
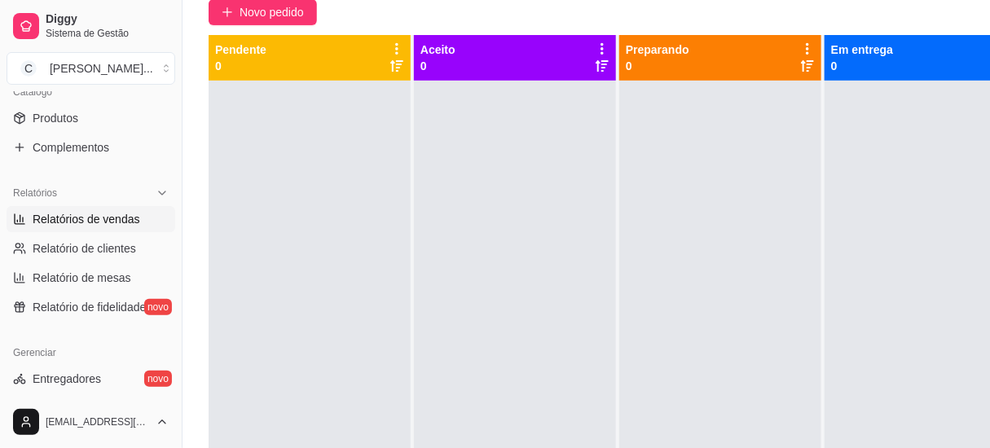
click at [122, 224] on span "Relatórios de vendas" at bounding box center [87, 219] width 108 height 16
select select "ALL"
select select "0"
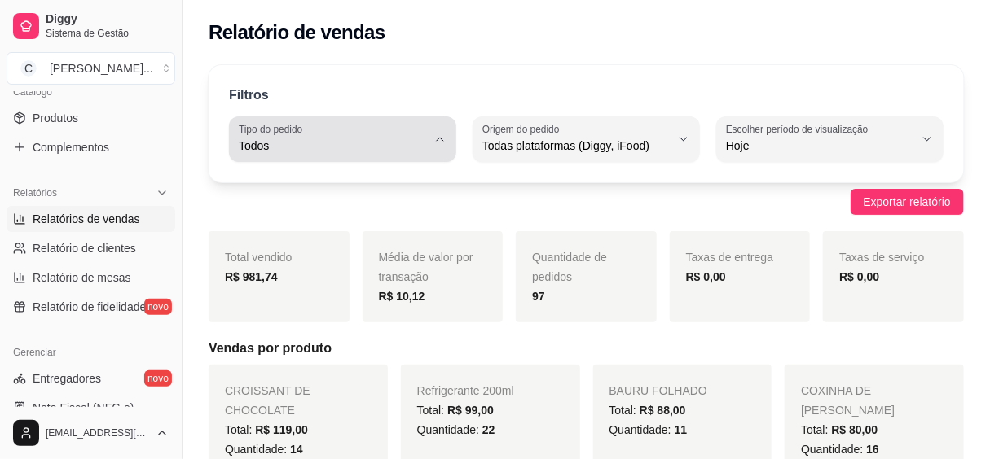
click at [435, 155] on button "Tipo do pedido Todos" at bounding box center [342, 139] width 227 height 46
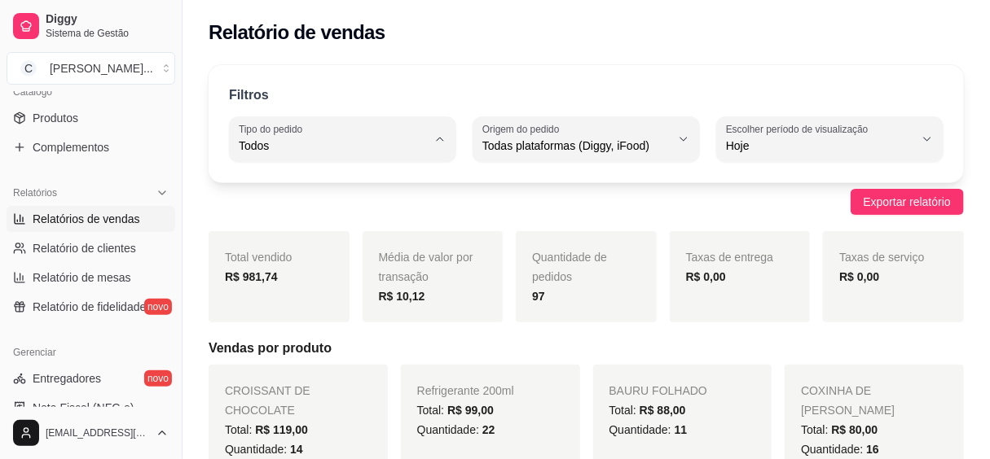
click at [512, 207] on div "Exportar relatório" at bounding box center [586, 202] width 755 height 26
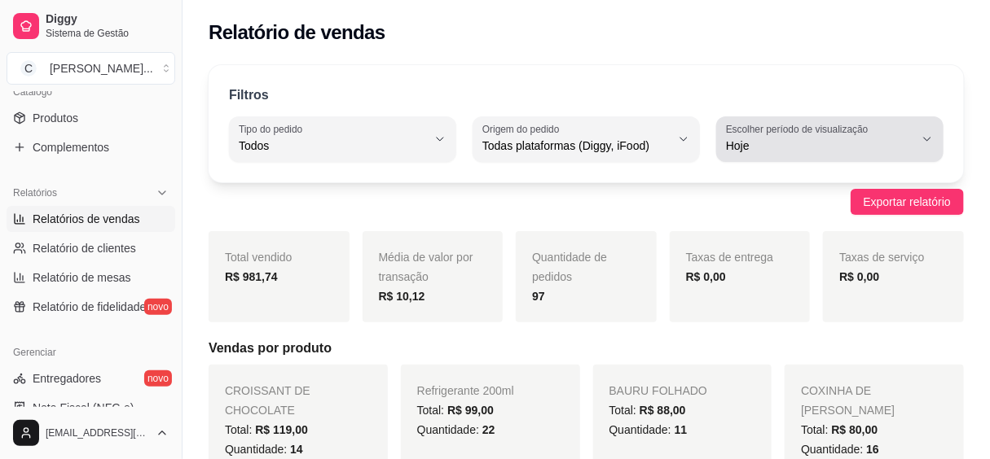
click at [780, 149] on span "Hoje" at bounding box center [820, 146] width 188 height 16
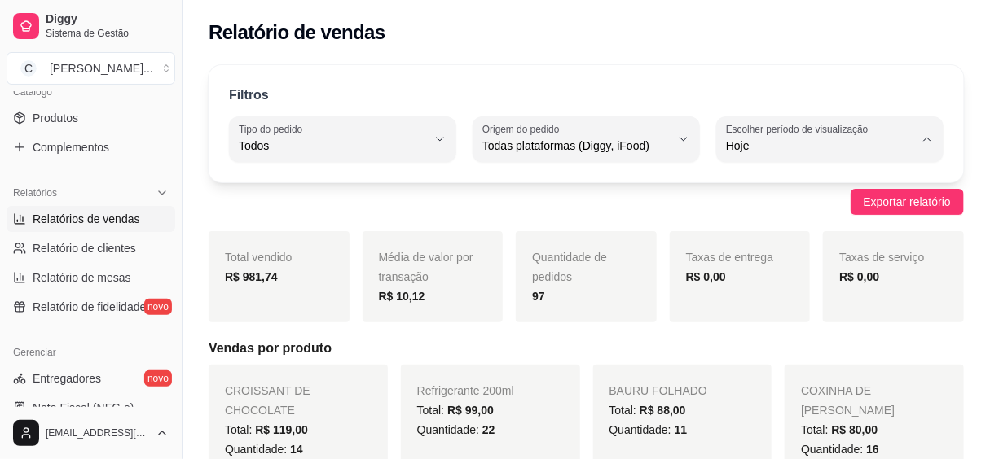
click at [758, 244] on span "7 dias" at bounding box center [822, 237] width 178 height 15
type input "7"
select select "7"
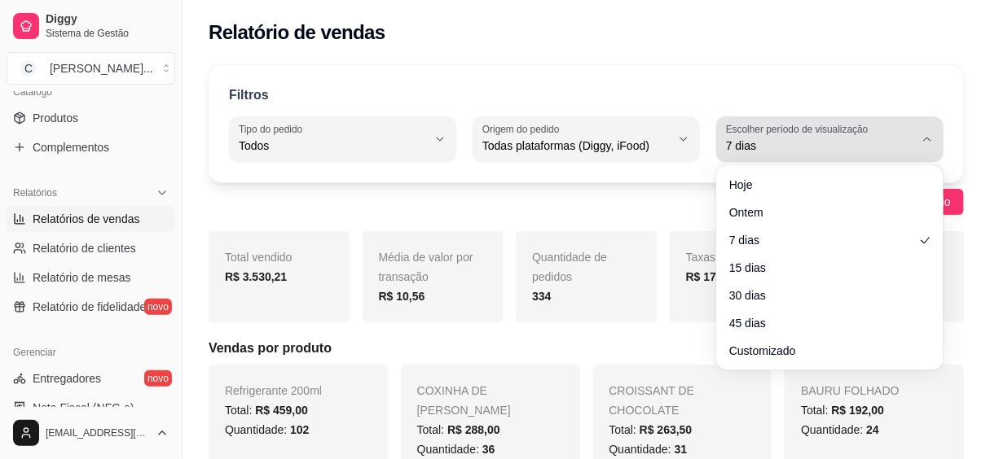
click at [754, 141] on span "7 dias" at bounding box center [820, 146] width 188 height 16
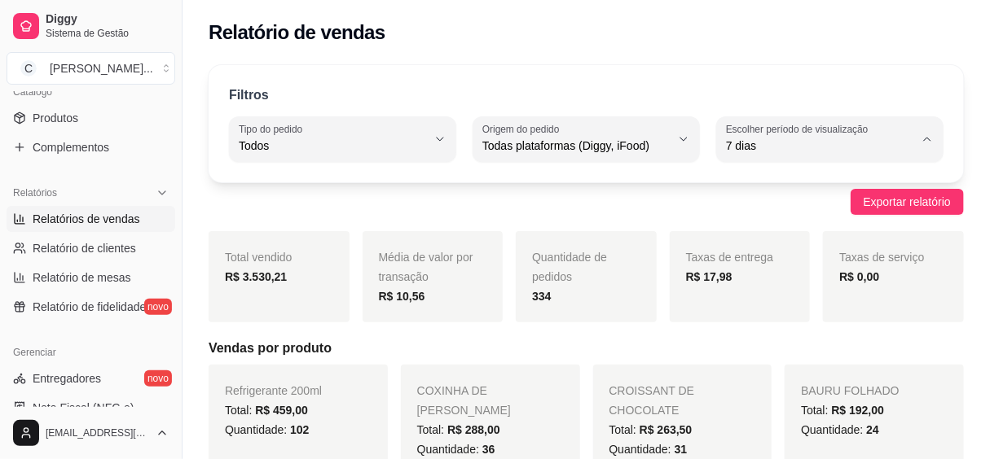
click at [763, 215] on span "Ontem" at bounding box center [822, 210] width 178 height 15
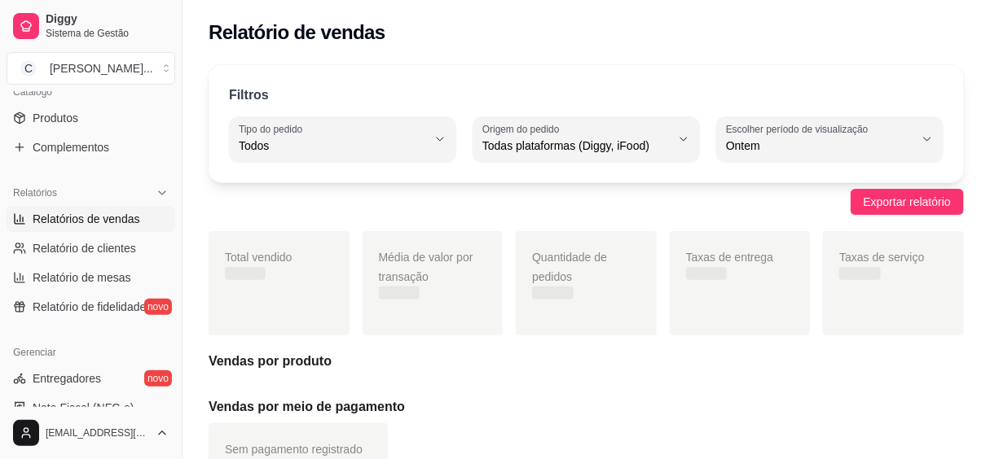
type input "1"
select select "1"
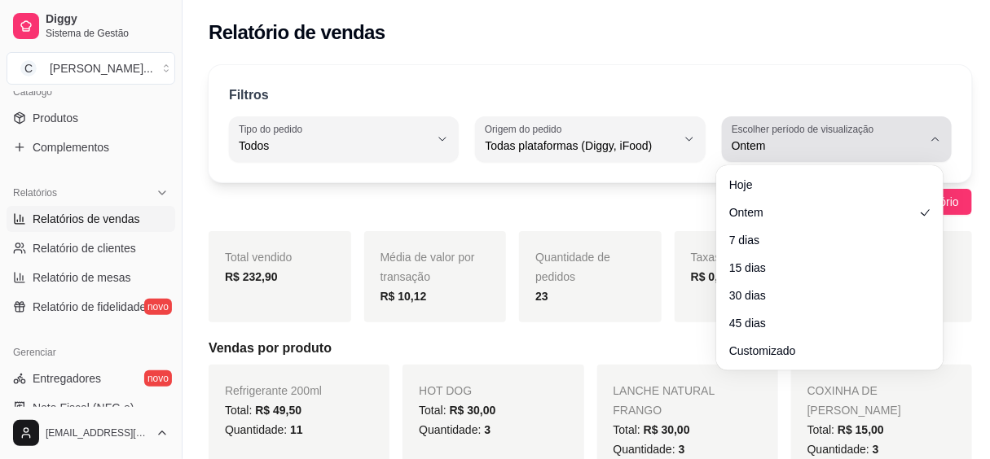
click at [749, 136] on div "Ontem" at bounding box center [827, 139] width 191 height 33
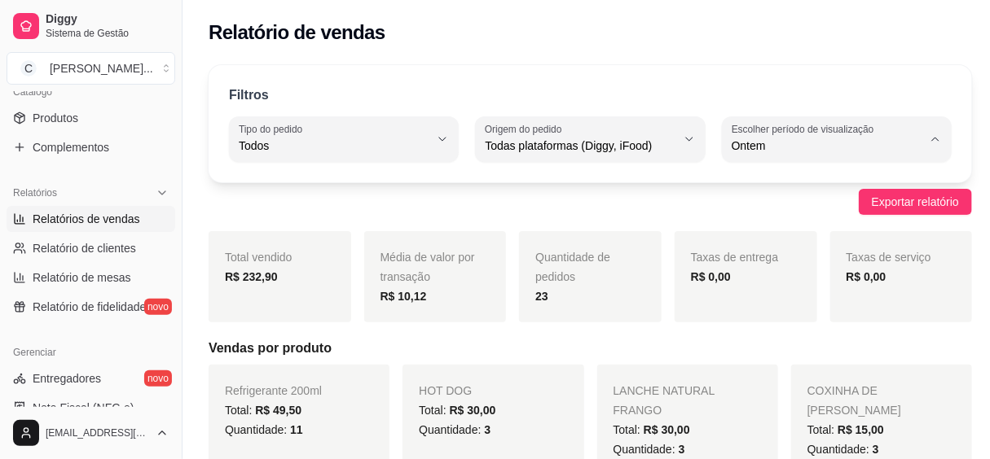
click at [743, 266] on span "15 dias" at bounding box center [822, 263] width 178 height 15
type input "15"
select select "15"
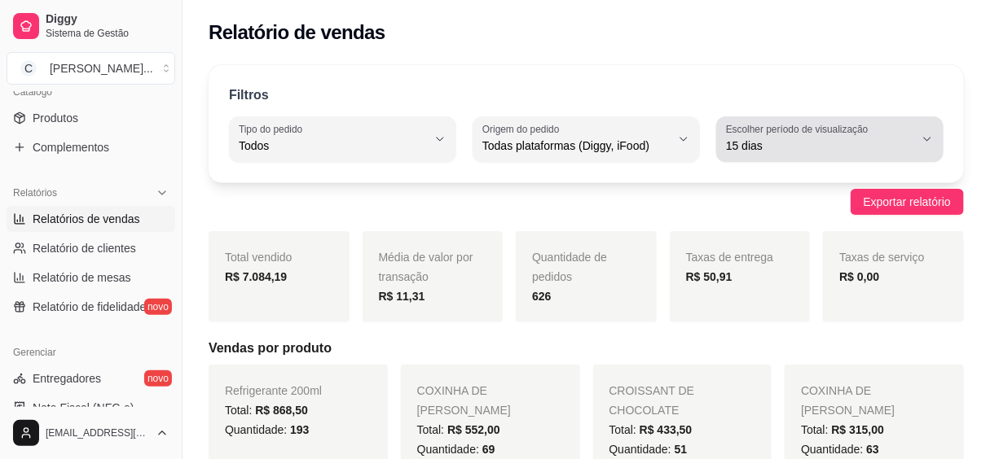
click at [798, 150] on span "15 dias" at bounding box center [820, 146] width 188 height 16
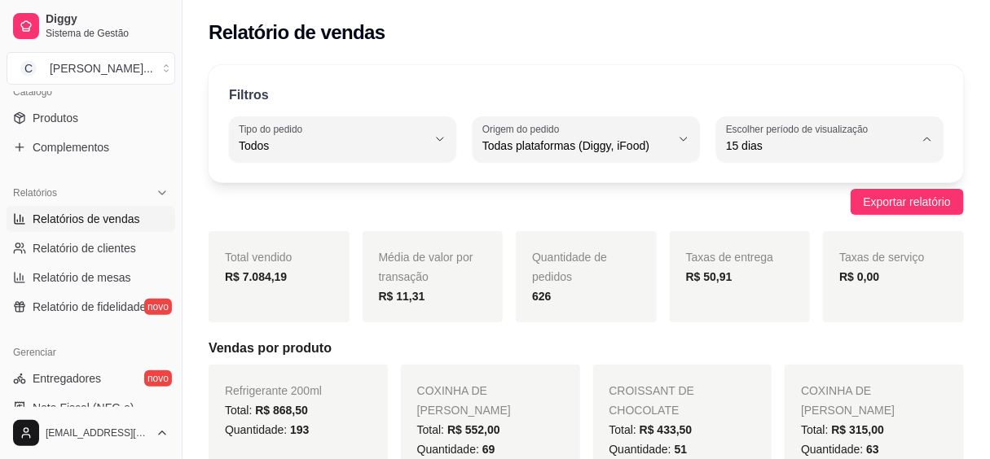
click at [778, 287] on span "30 dias" at bounding box center [822, 290] width 178 height 15
type input "30"
select select "30"
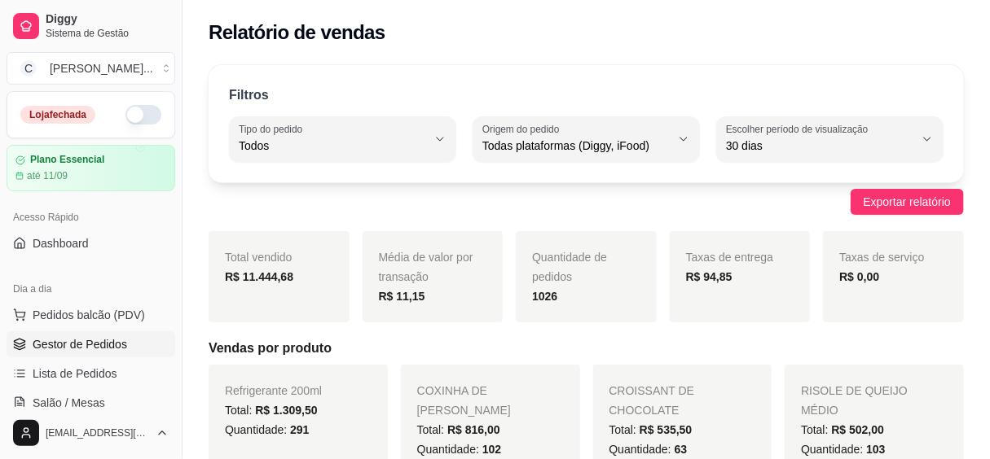
click at [80, 341] on span "Gestor de Pedidos" at bounding box center [80, 344] width 95 height 16
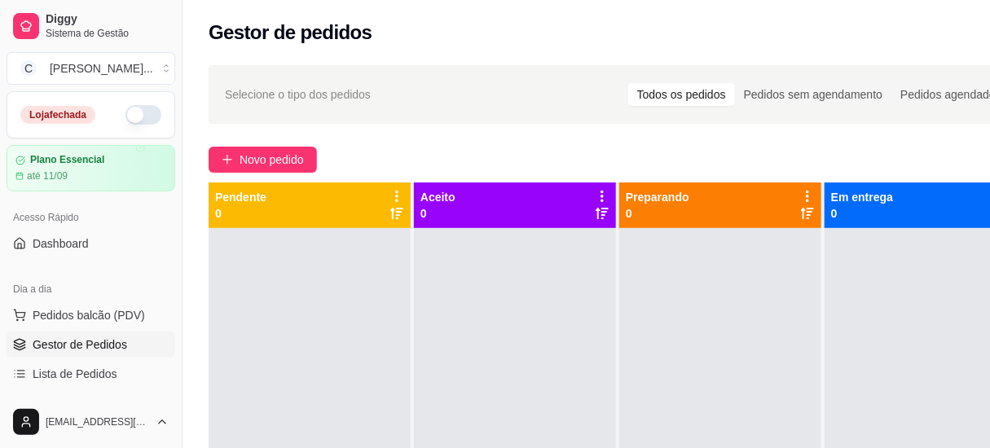
click at [146, 409] on div "[EMAIL_ADDRESS][DOMAIN_NAME]" at bounding box center [91, 422] width 182 height 52
click at [295, 156] on span "Novo pedido" at bounding box center [272, 160] width 64 height 18
